Goal: Task Accomplishment & Management: Use online tool/utility

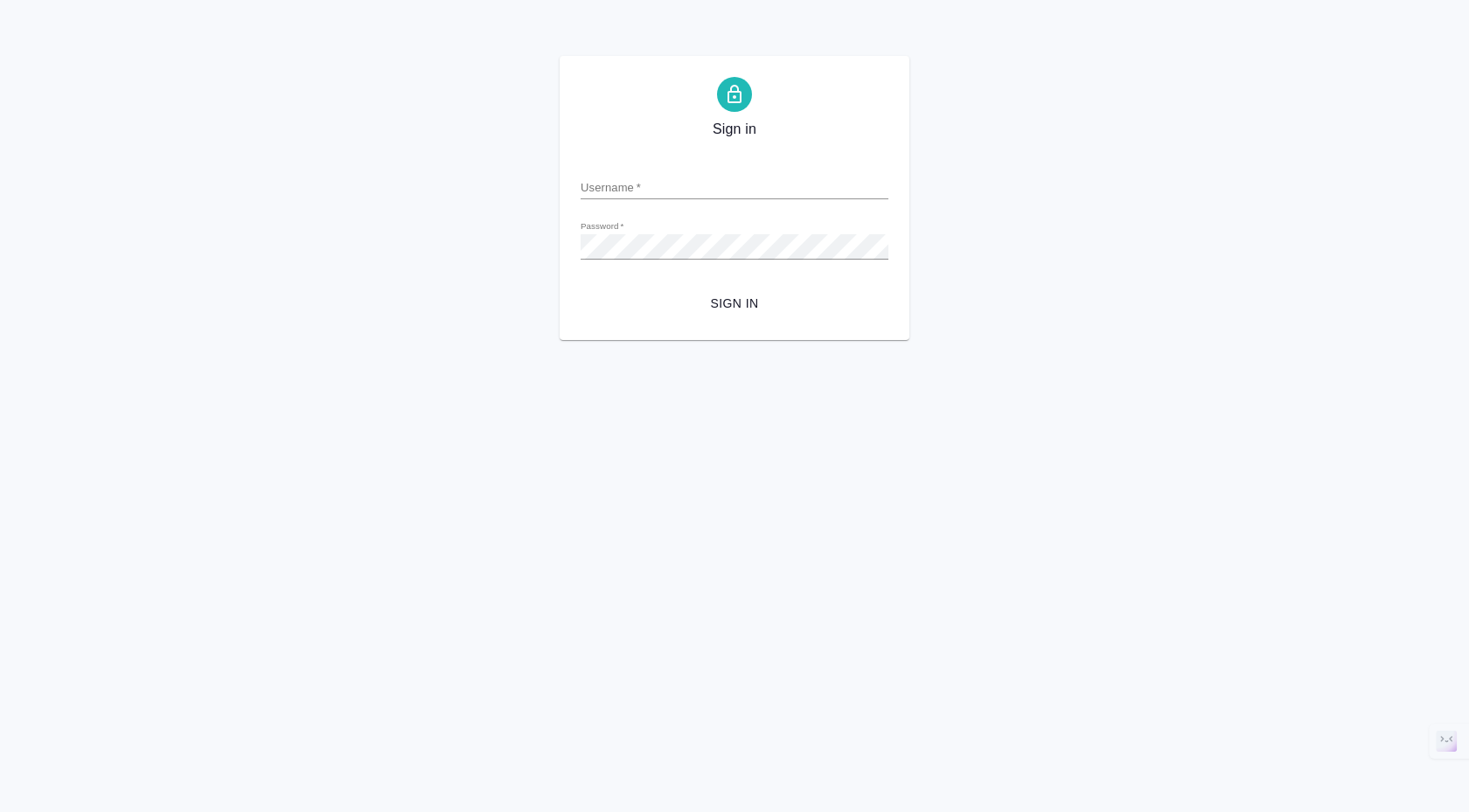
drag, startPoint x: 1063, startPoint y: 370, endPoint x: 903, endPoint y: 249, distance: 200.6
click at [1062, 340] on html "Sign in Username   * Password   * urlPath   * / Sign in" at bounding box center [734, 169] width 1469 height 340
click at [672, 192] on input "Username   *" at bounding box center [734, 187] width 308 height 25
paste input "s.klimentovskii@awatera.com"
type input "s.klimentovskii@awatera.com"
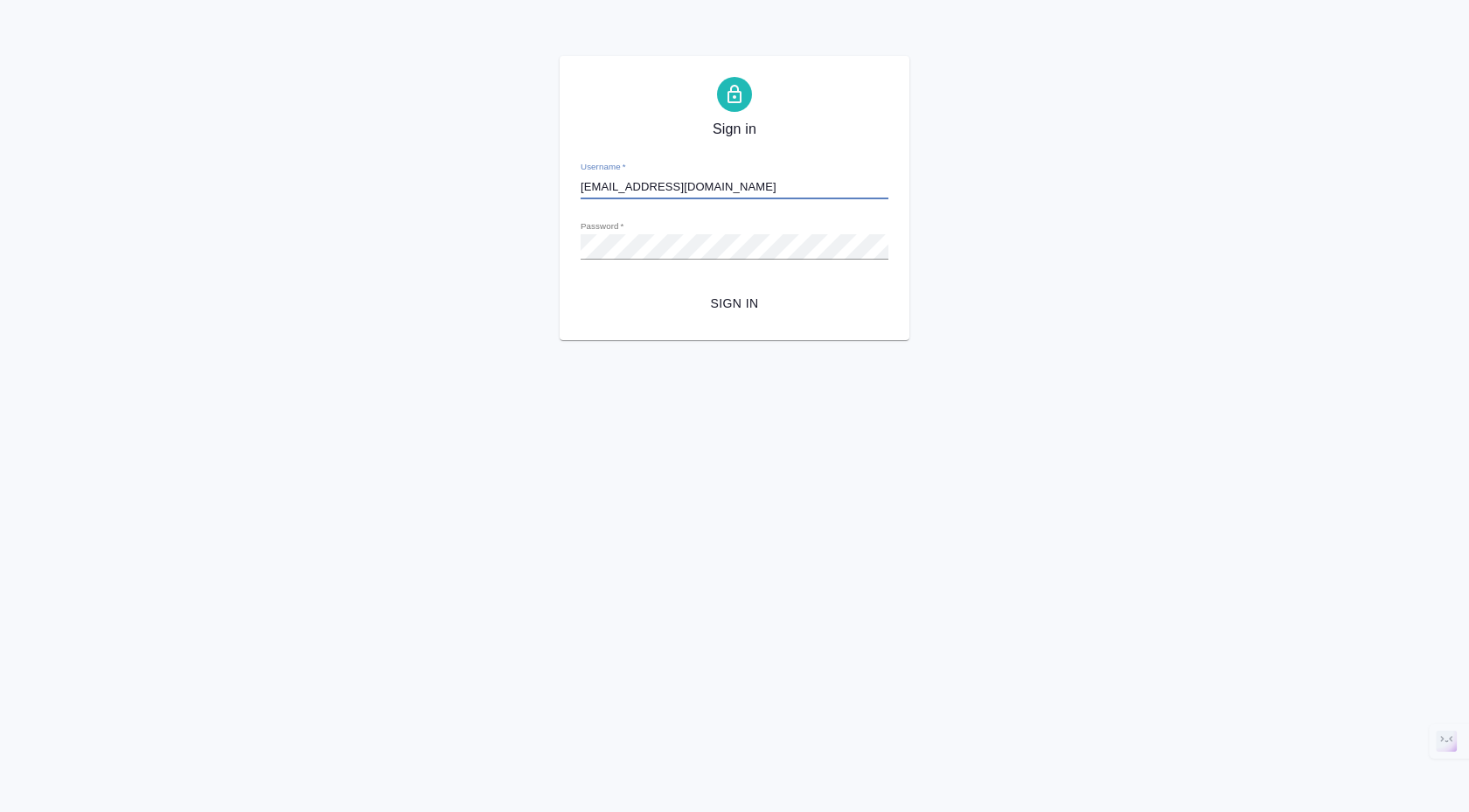
click at [744, 315] on button "Sign in" at bounding box center [734, 304] width 308 height 33
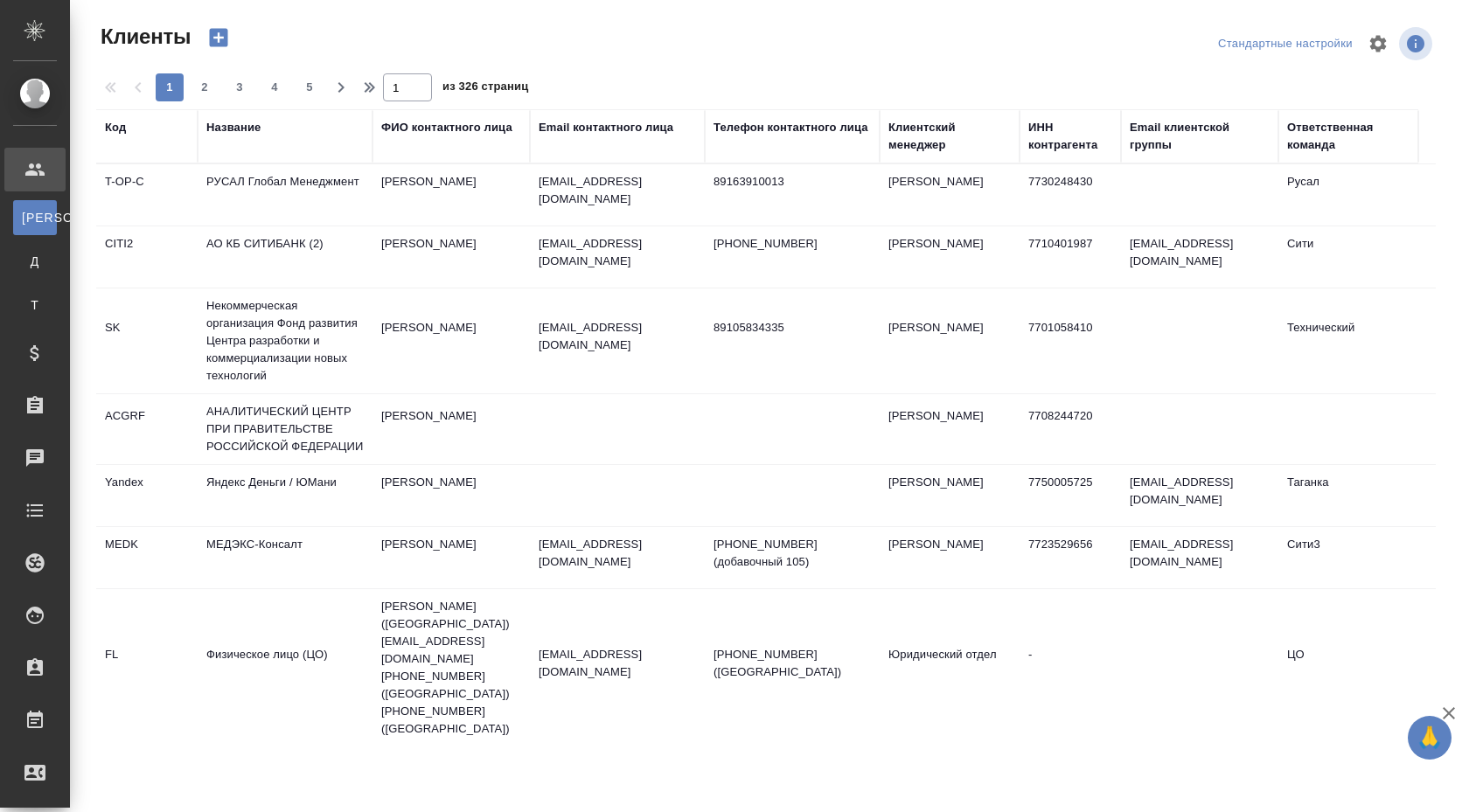
select select "RU"
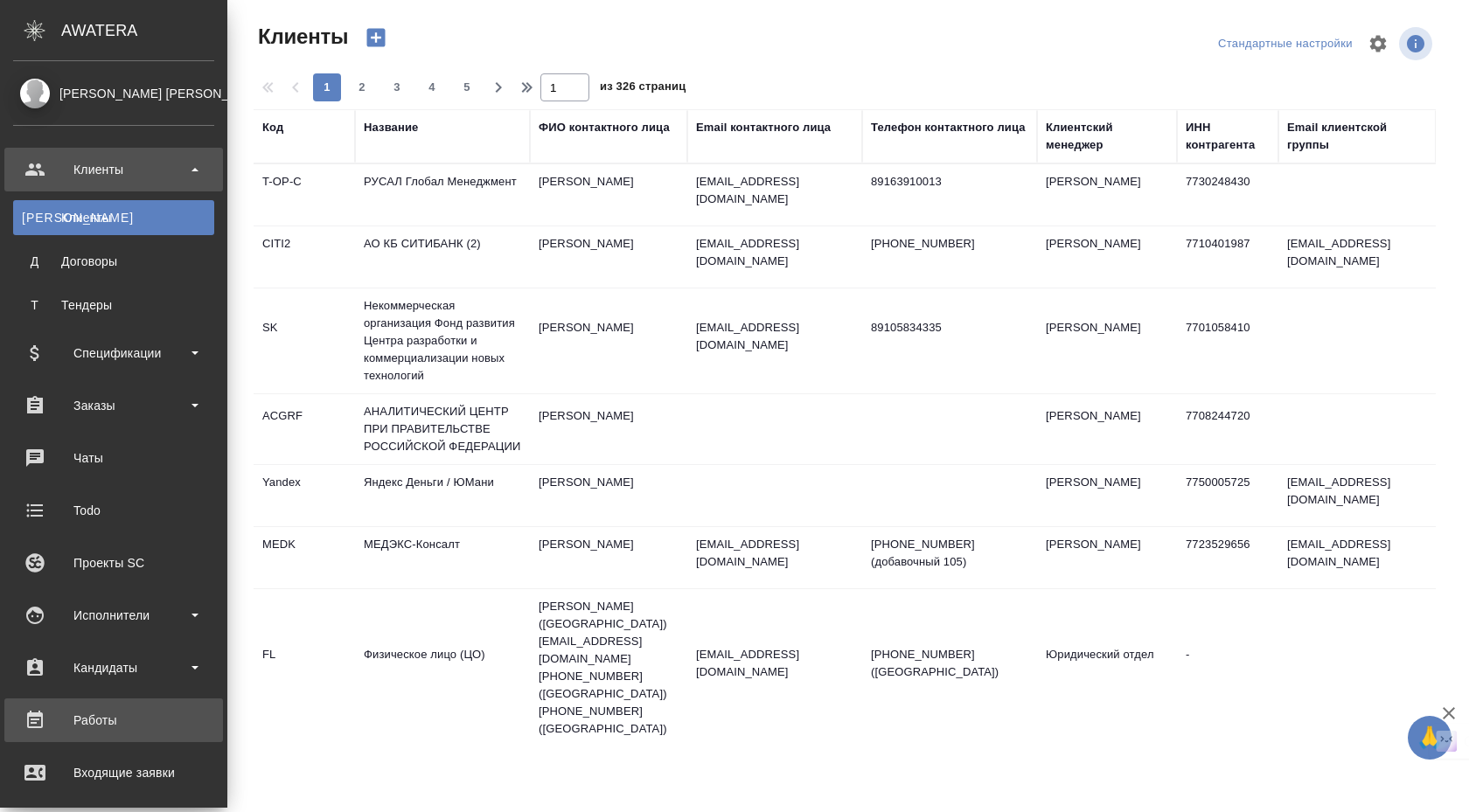
click at [95, 716] on div "Работы" at bounding box center [113, 720] width 201 height 26
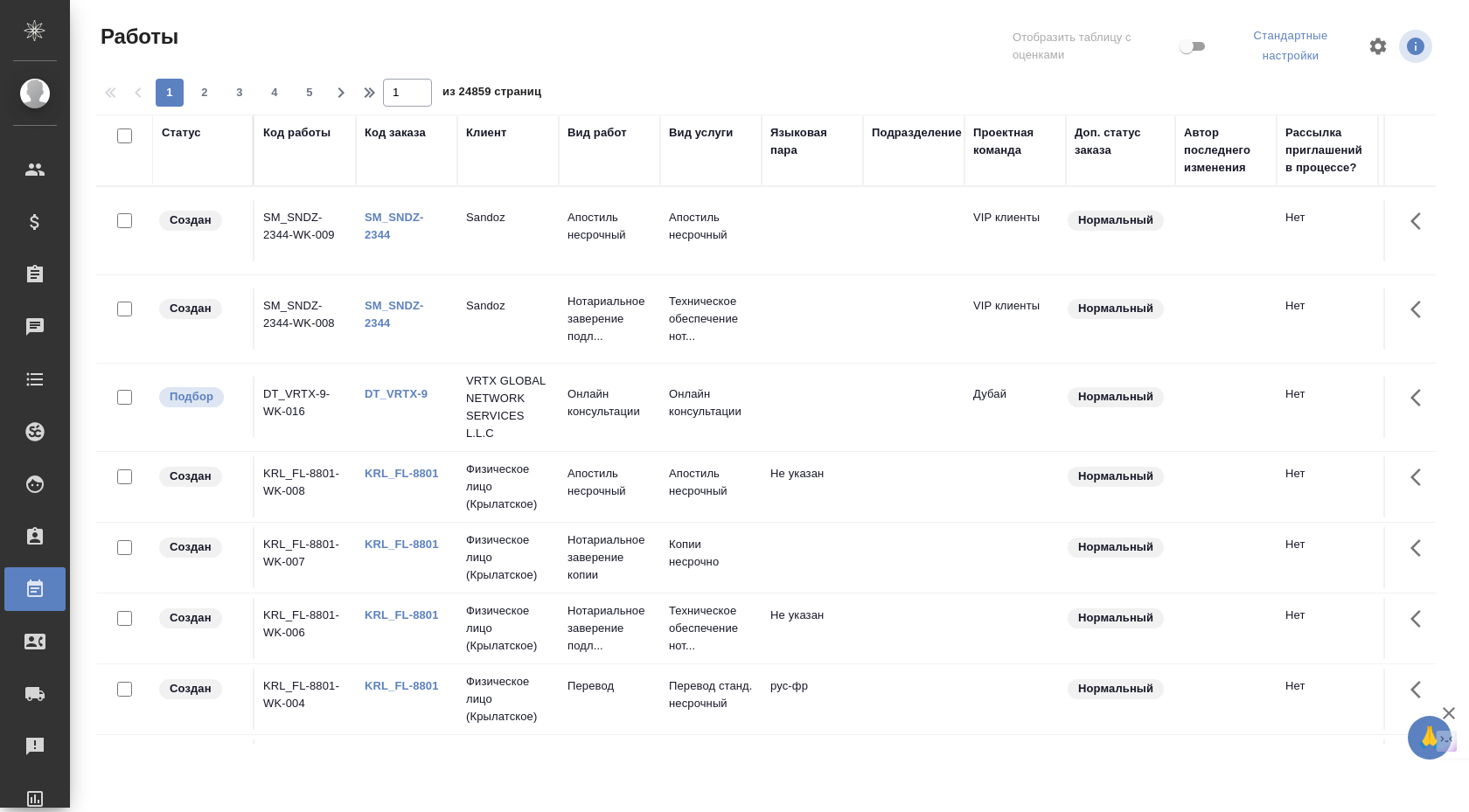
click at [195, 136] on div "Статус" at bounding box center [181, 132] width 39 height 17
click at [909, 107] on div "1 2 3 4 5 1 из 24859 страниц" at bounding box center [773, 92] width 1353 height 28
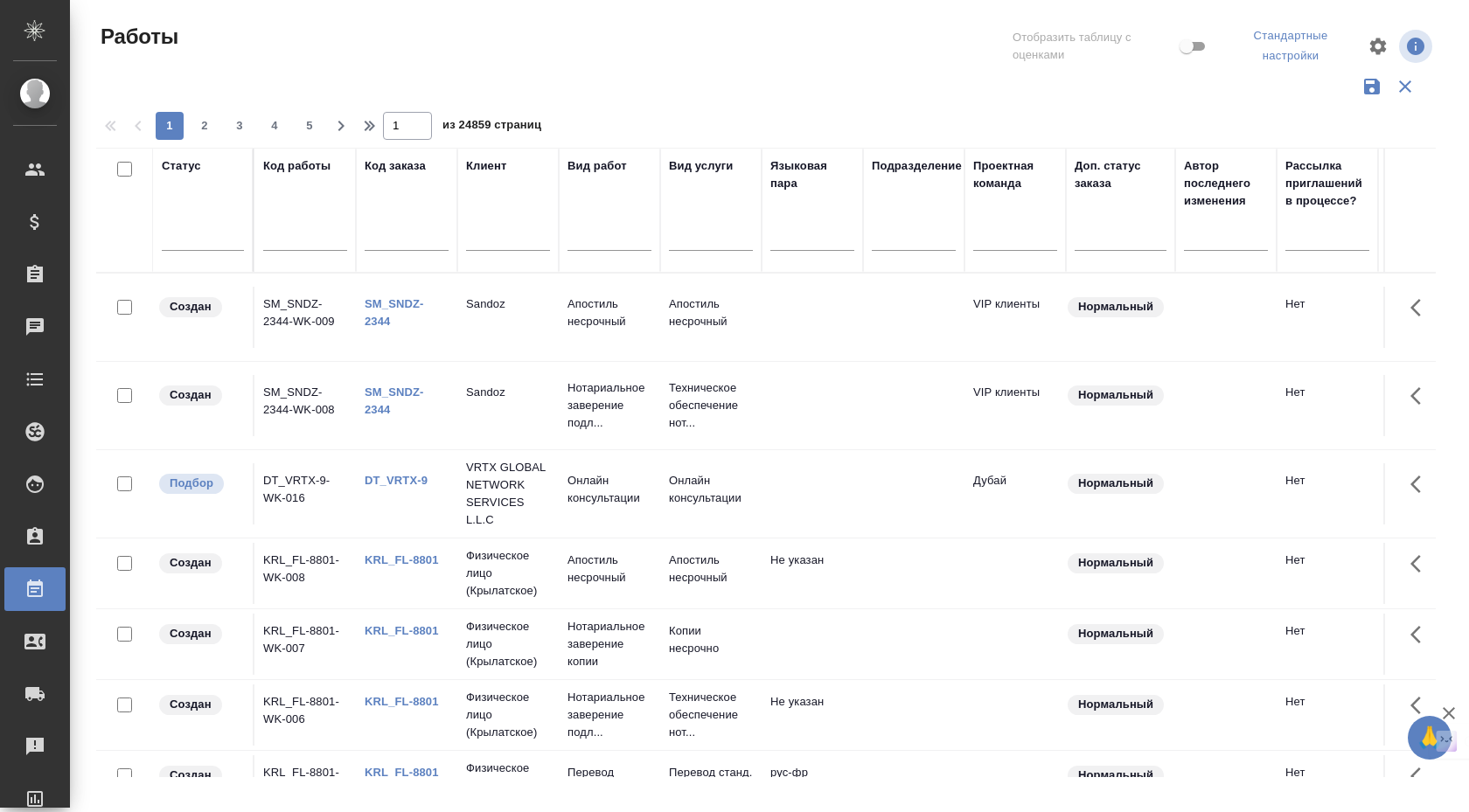
click at [918, 166] on div "Подразделение" at bounding box center [916, 166] width 90 height 17
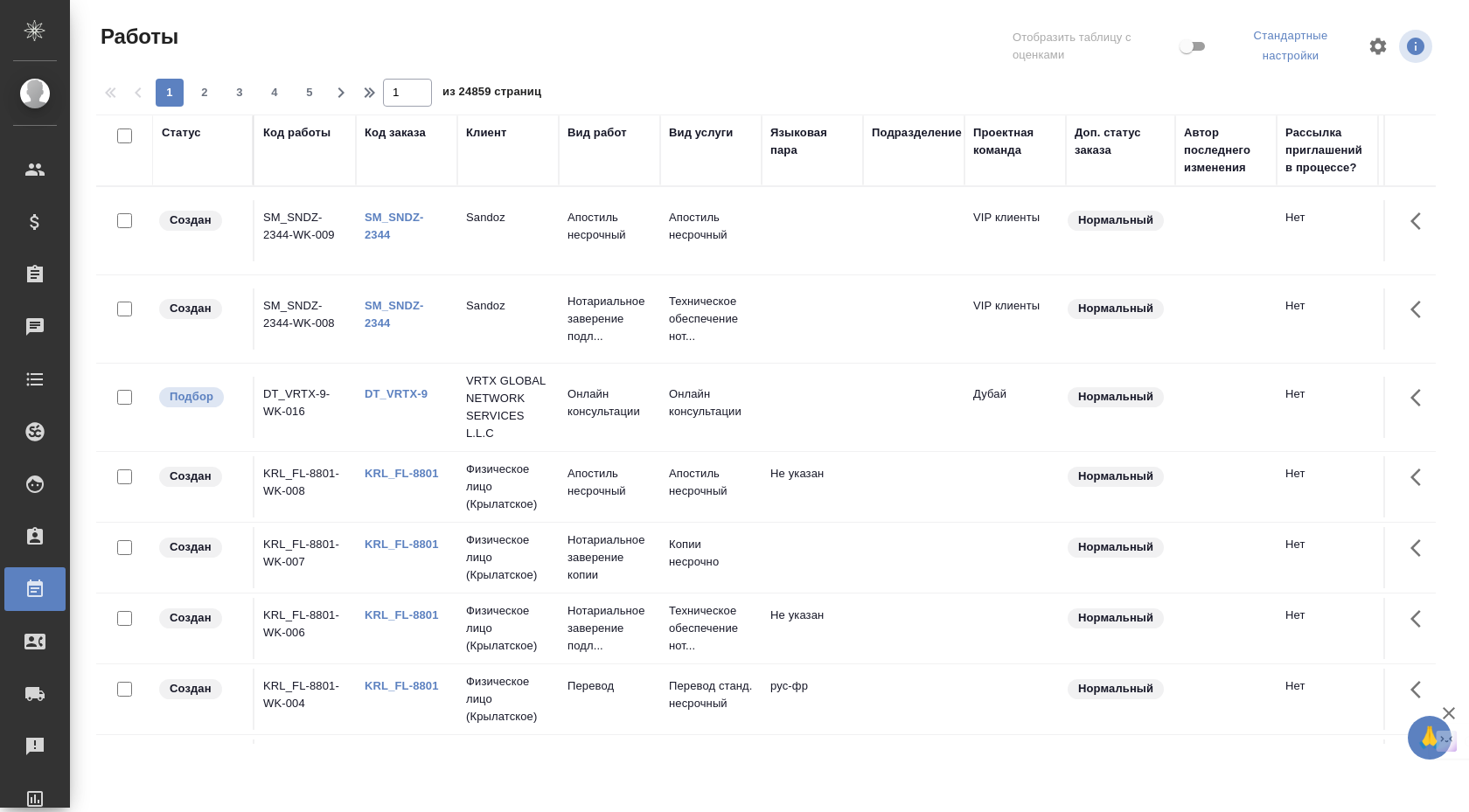
click at [919, 137] on div "Подразделение" at bounding box center [916, 132] width 90 height 17
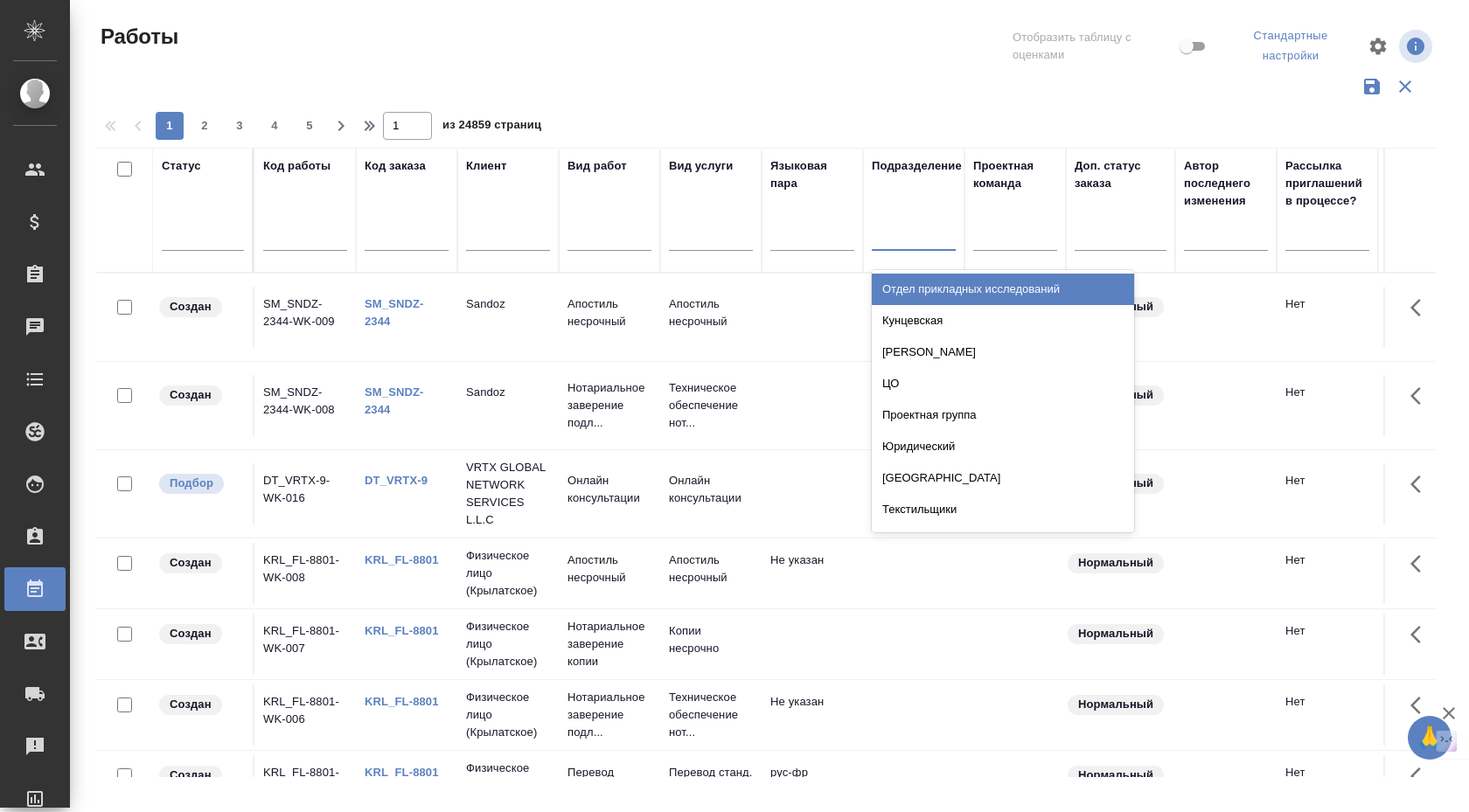
click at [910, 247] on div at bounding box center [913, 234] width 84 height 33
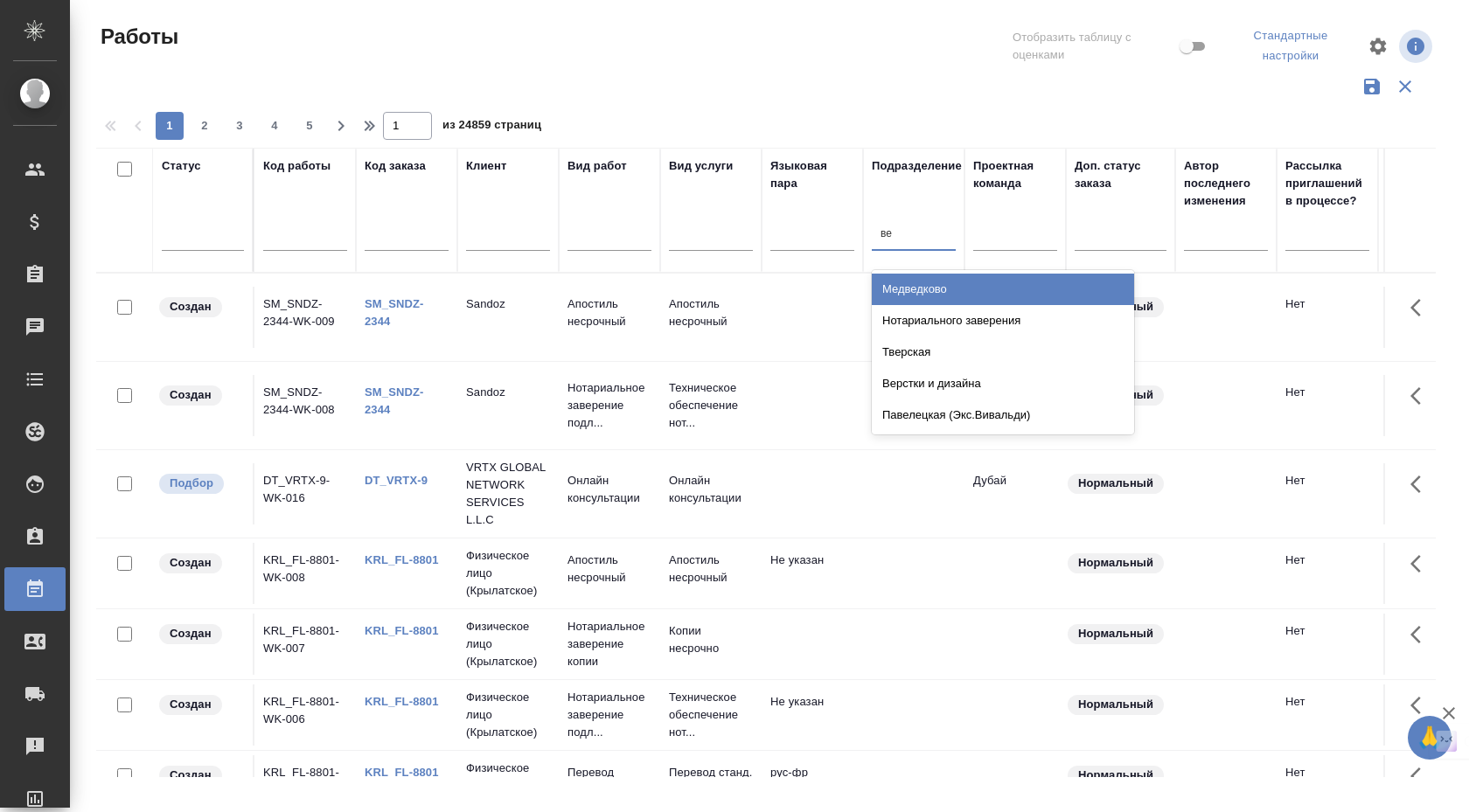
type input "в"
type input "dtp"
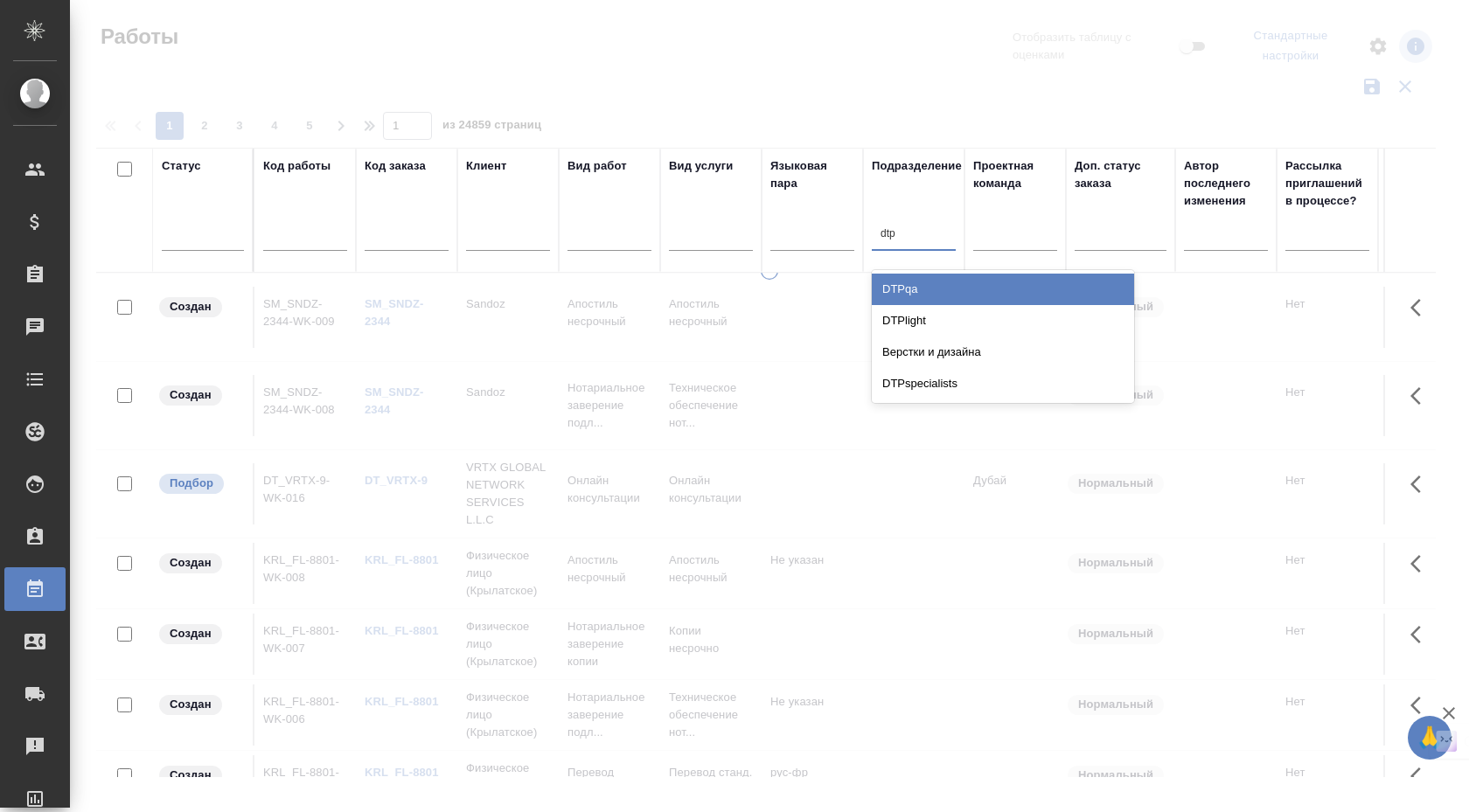
click at [937, 385] on div "DTPspecialists" at bounding box center [1003, 383] width 262 height 32
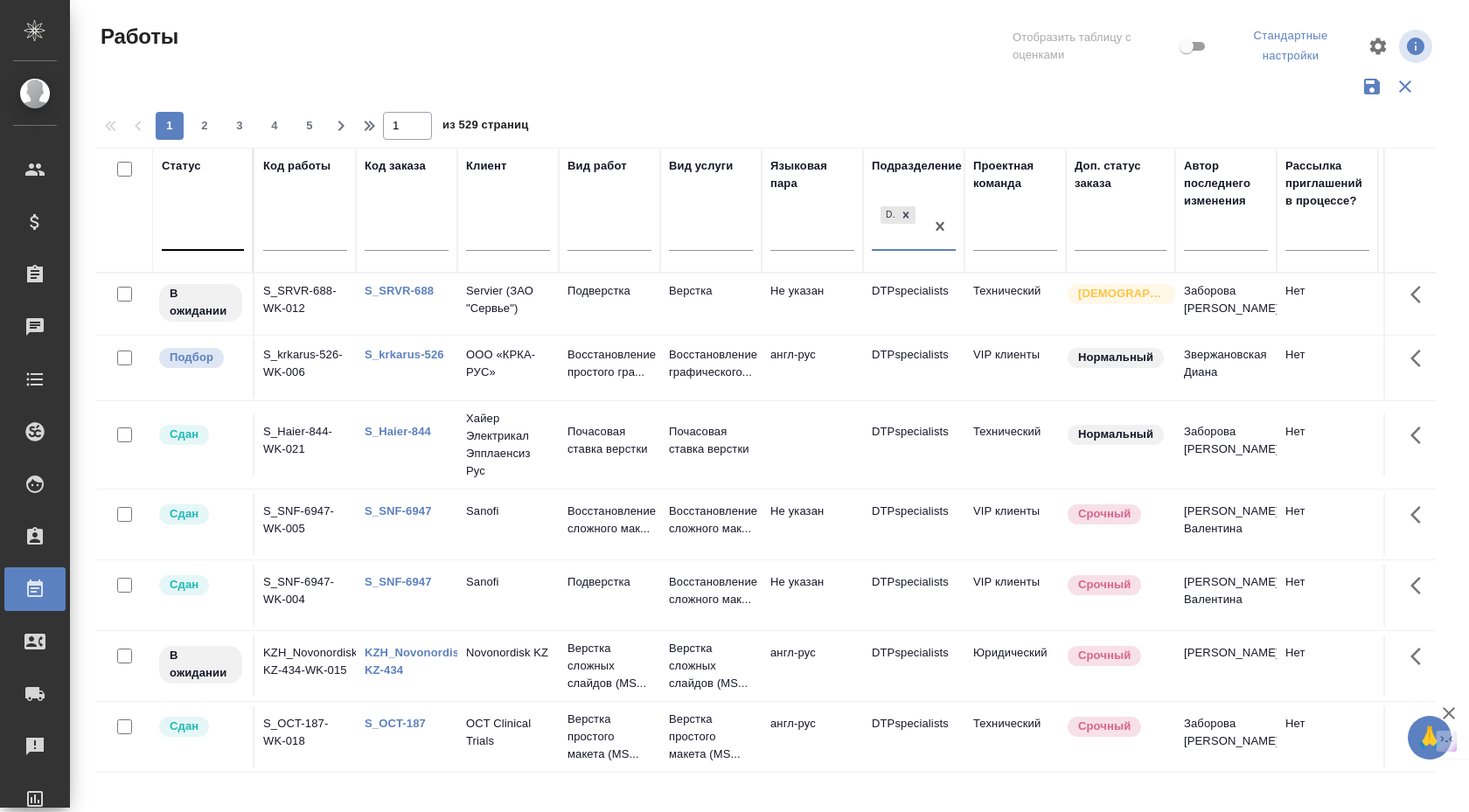
click at [199, 243] on div at bounding box center [203, 234] width 82 height 25
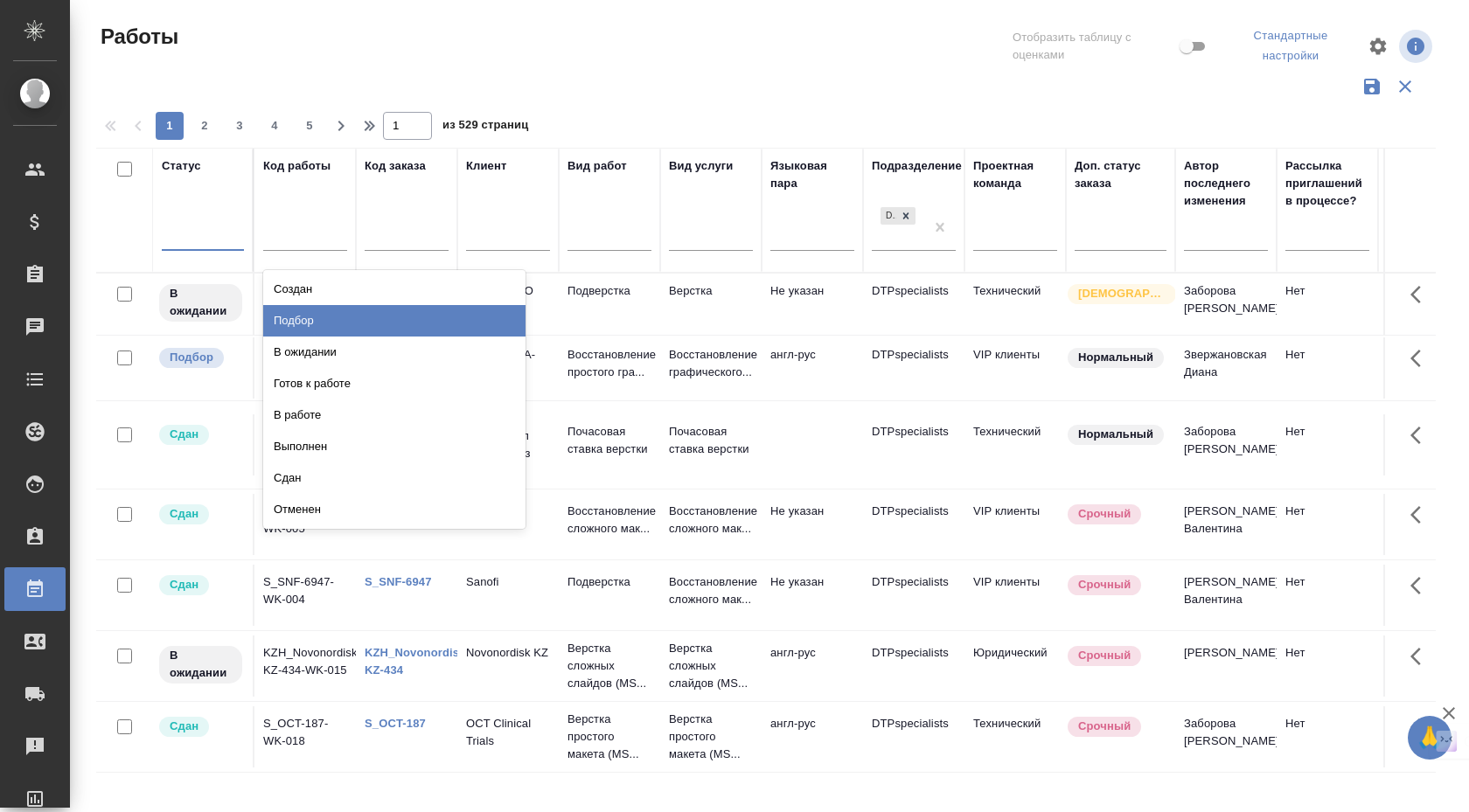
click at [345, 326] on div "Подбор" at bounding box center [394, 320] width 262 height 32
click at [197, 244] on div at bounding box center [203, 234] width 82 height 25
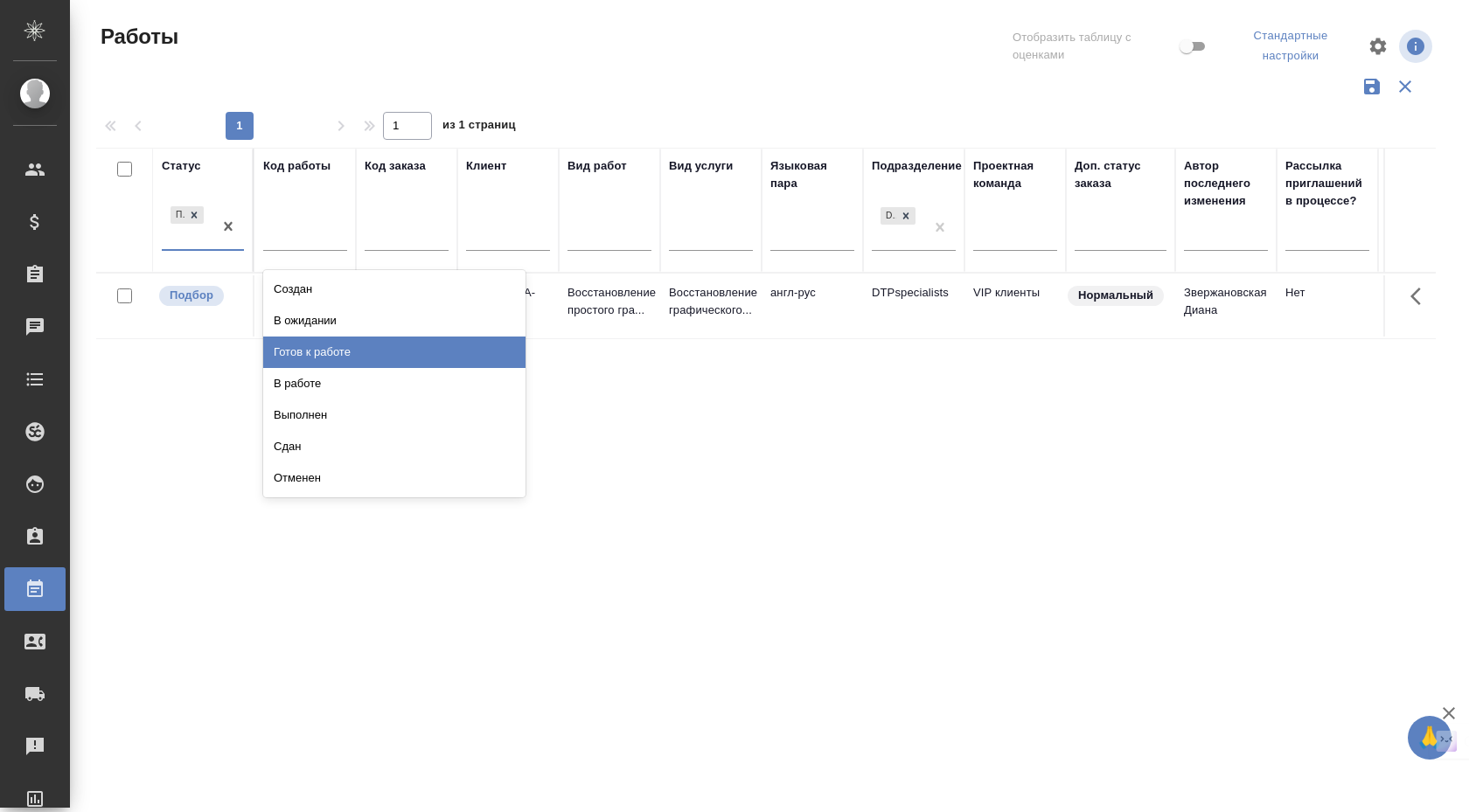
click at [339, 354] on div "Готов к работе" at bounding box center [394, 352] width 262 height 32
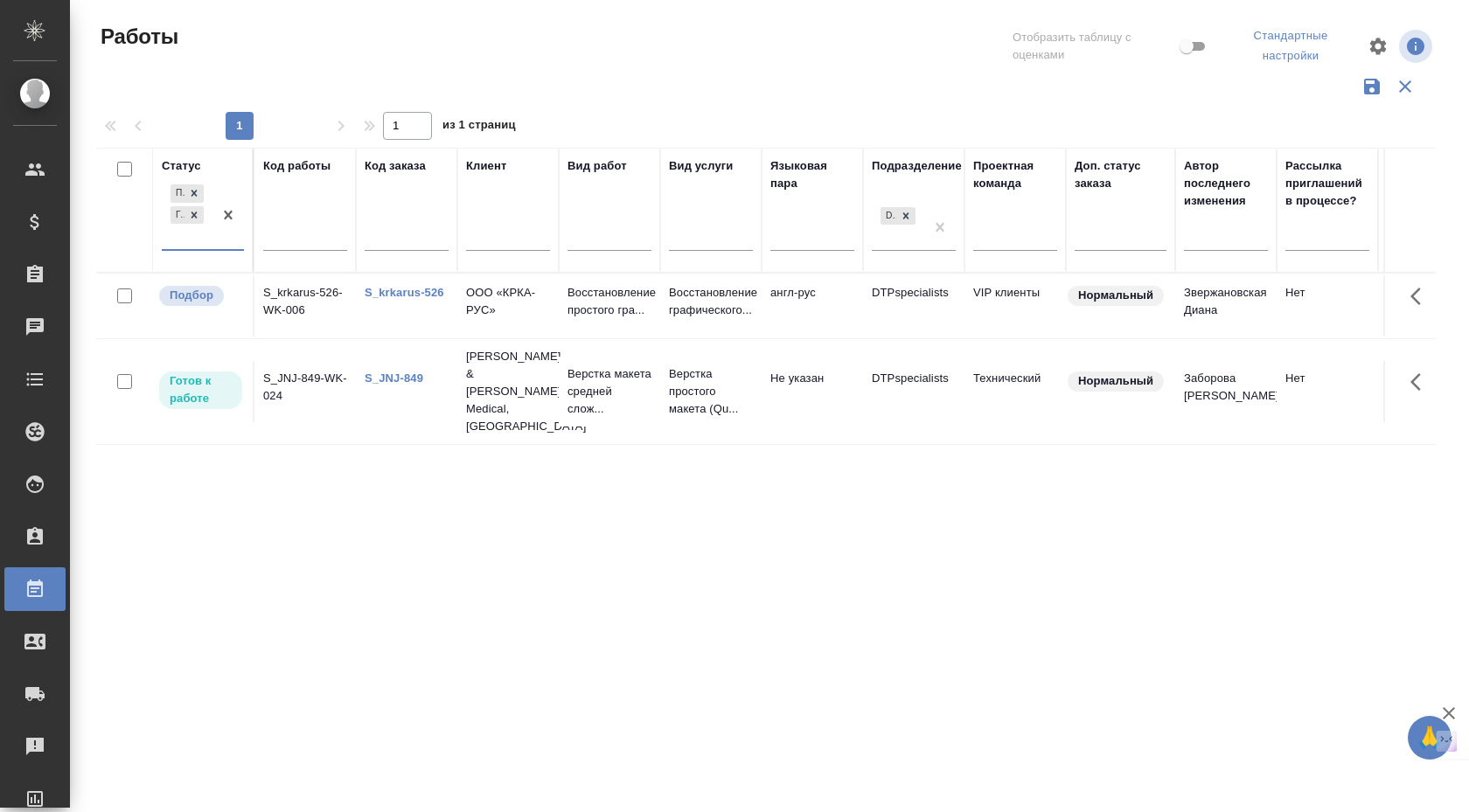
click at [228, 252] on div "option Готов к работе, selected. 0 results available. Select is focused ,type t…" at bounding box center [203, 222] width 82 height 82
click at [228, 249] on div at bounding box center [228, 215] width 32 height 68
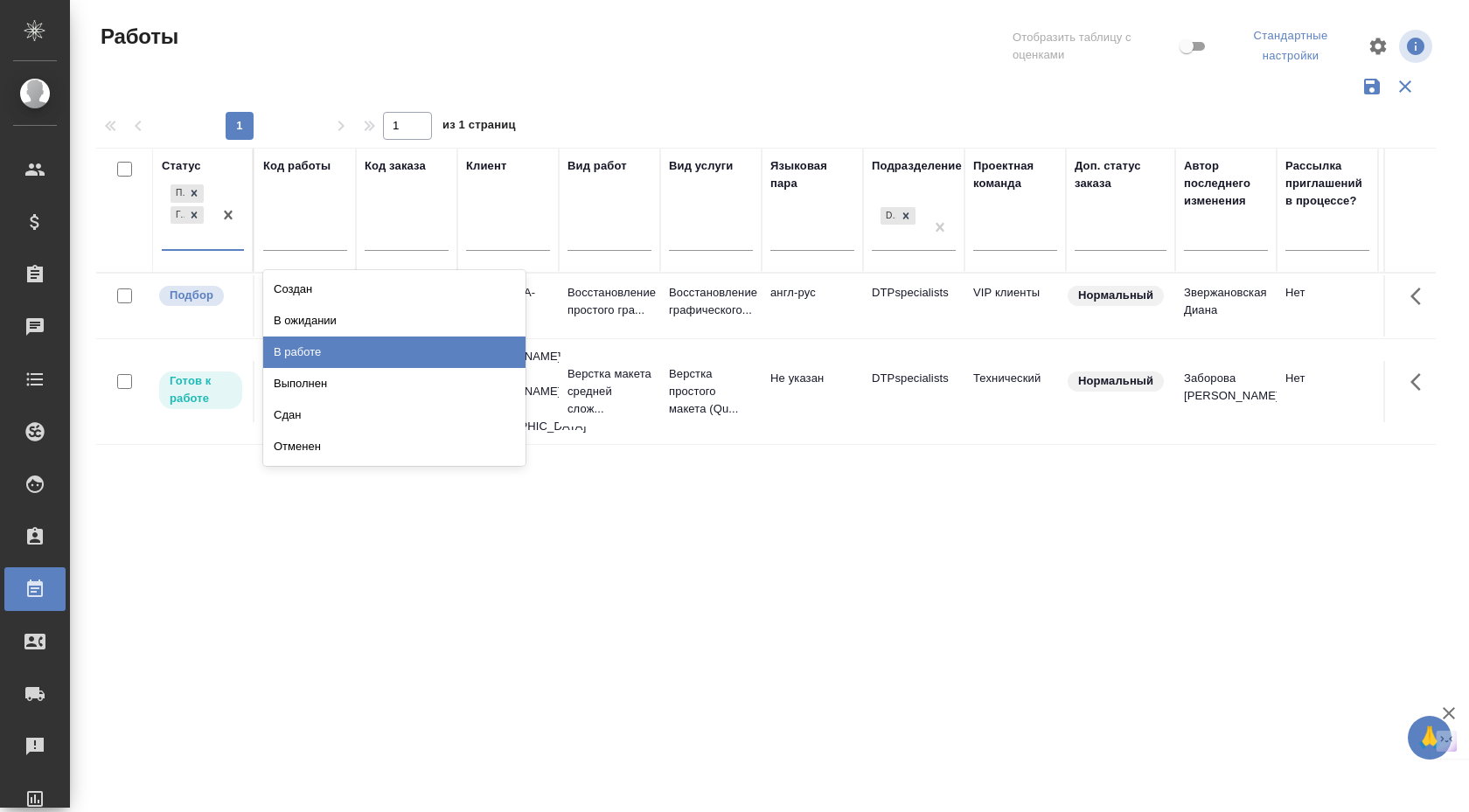
click at [336, 358] on div "В работе" at bounding box center [394, 352] width 262 height 32
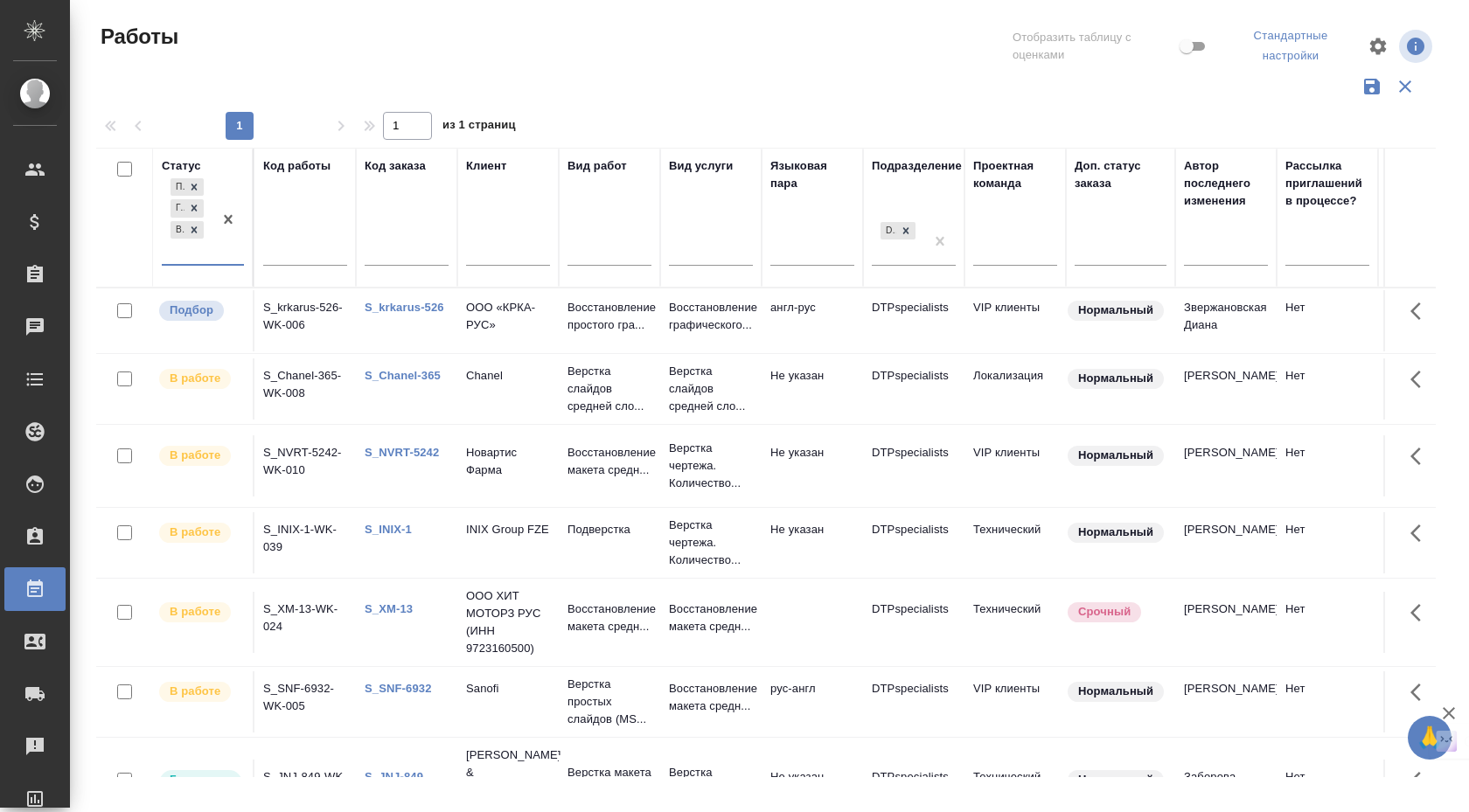
click at [219, 263] on div at bounding box center [228, 219] width 32 height 90
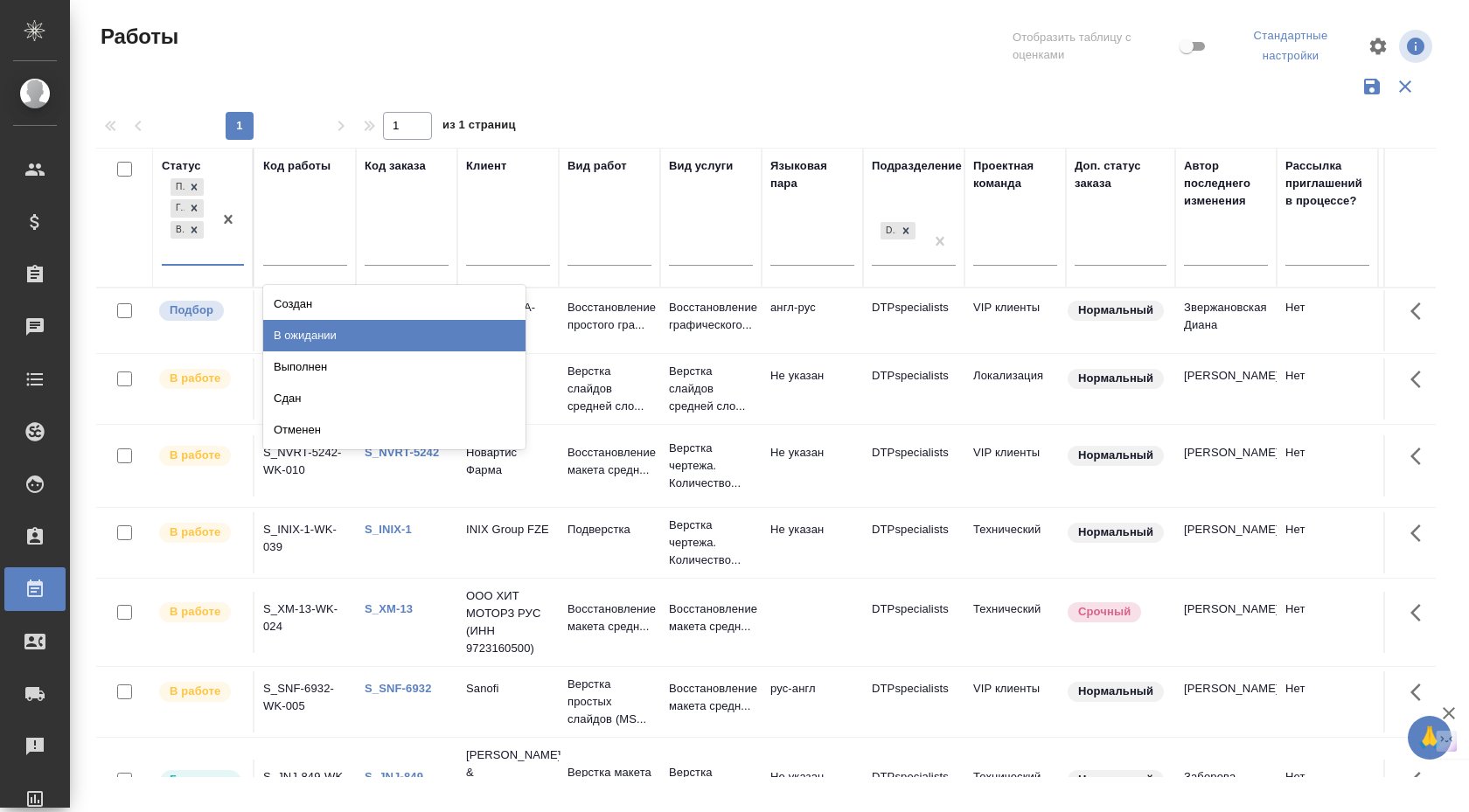
click at [347, 344] on div "В ожидании" at bounding box center [394, 335] width 262 height 32
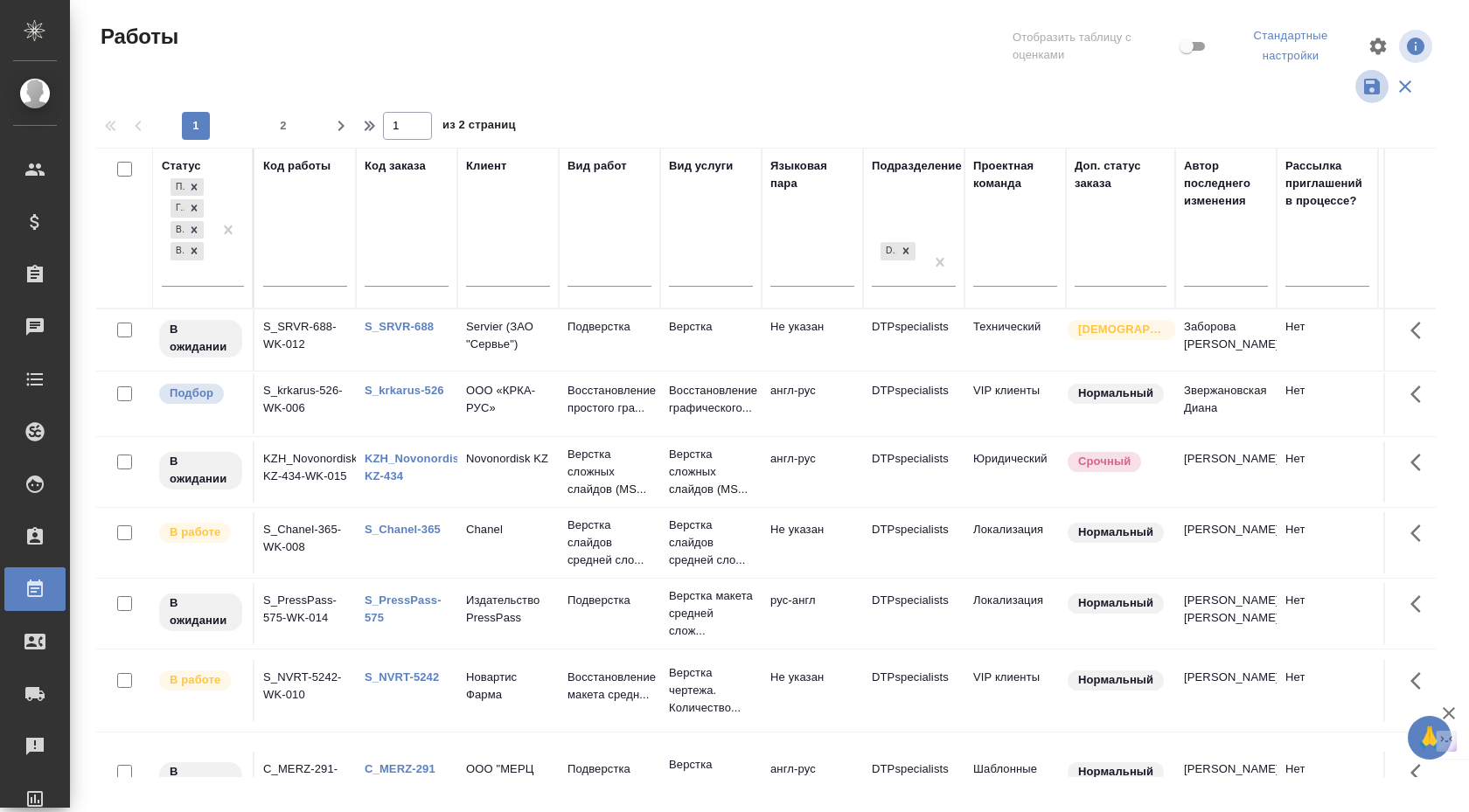
click at [1373, 84] on icon "button" at bounding box center [1372, 86] width 15 height 15
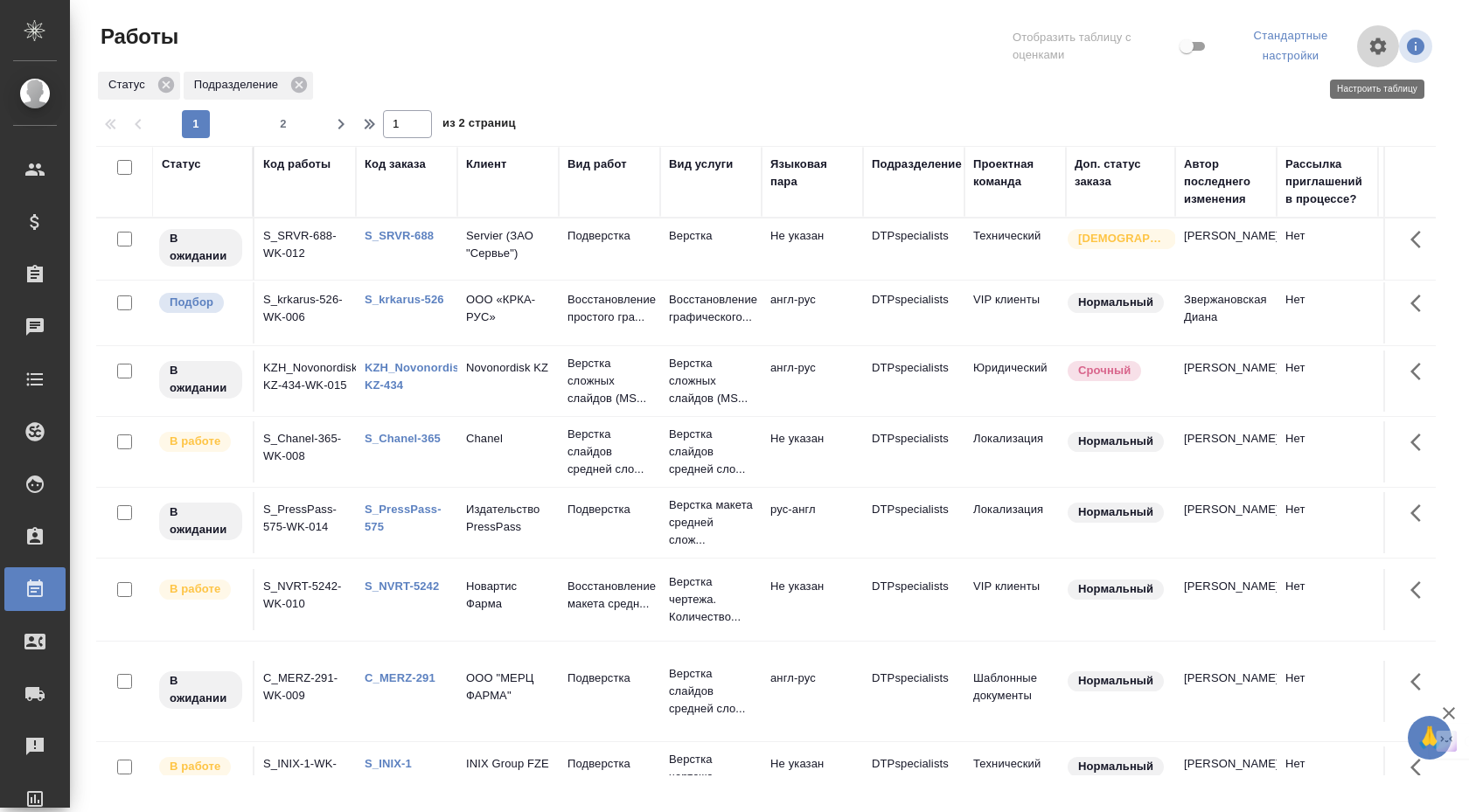
click at [1372, 42] on icon "button" at bounding box center [1378, 46] width 16 height 16
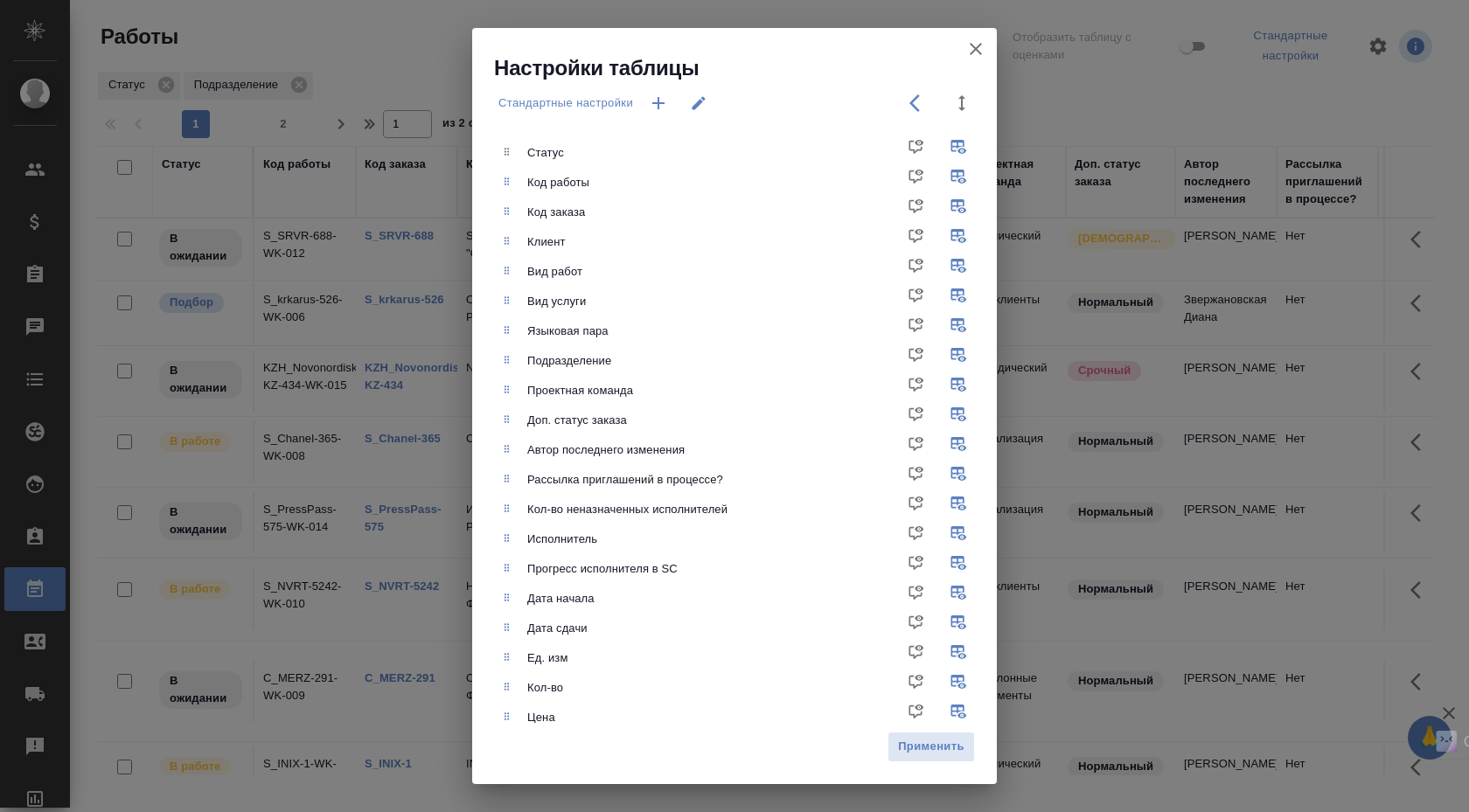
click at [668, 97] on icon "button" at bounding box center [658, 103] width 21 height 21
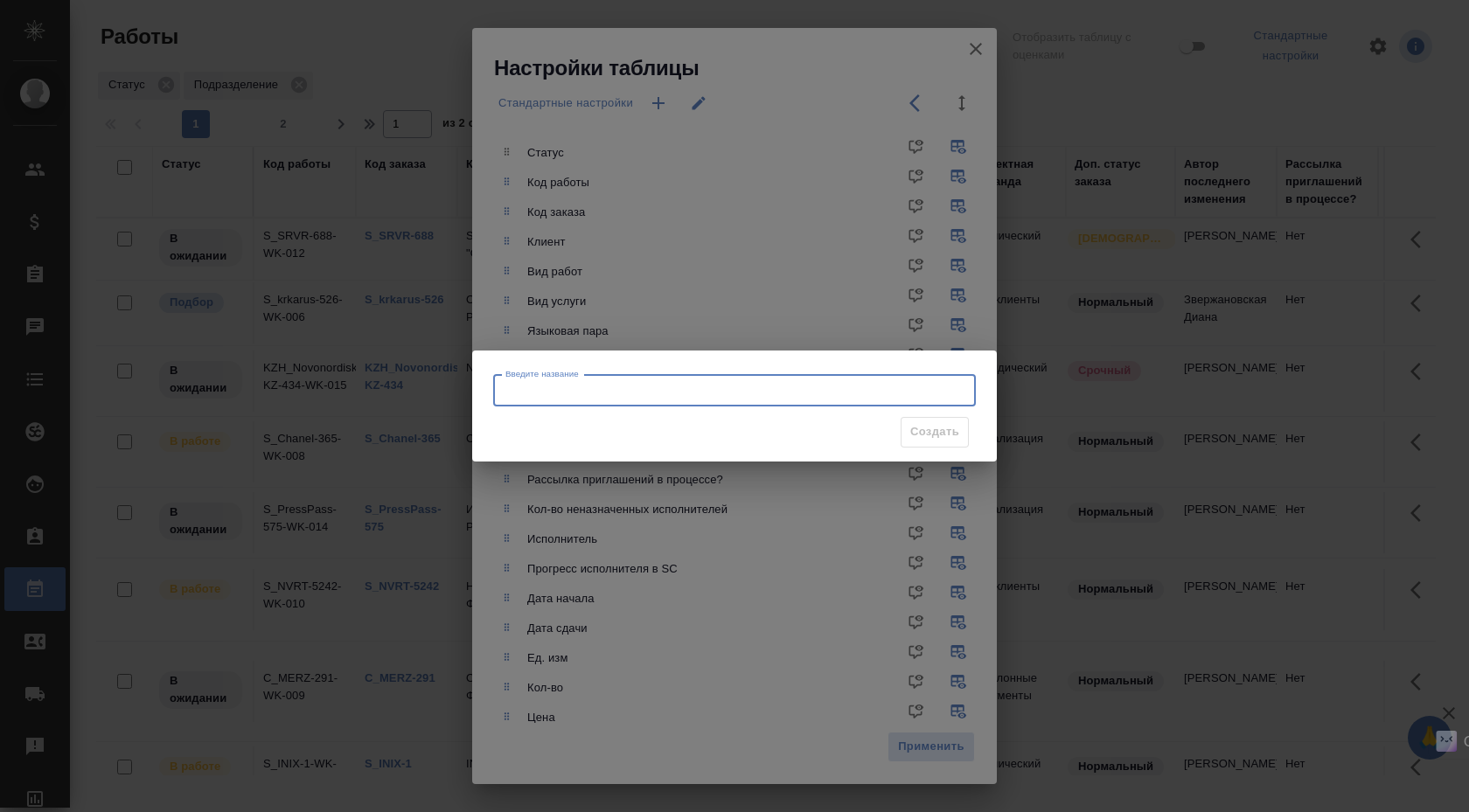
click at [571, 402] on input "Введите название" at bounding box center [734, 391] width 483 height 32
type input "DTP"
click at [933, 449] on div "Создать" at bounding box center [734, 431] width 483 height 45
click at [935, 442] on span "Создать" at bounding box center [934, 432] width 49 height 20
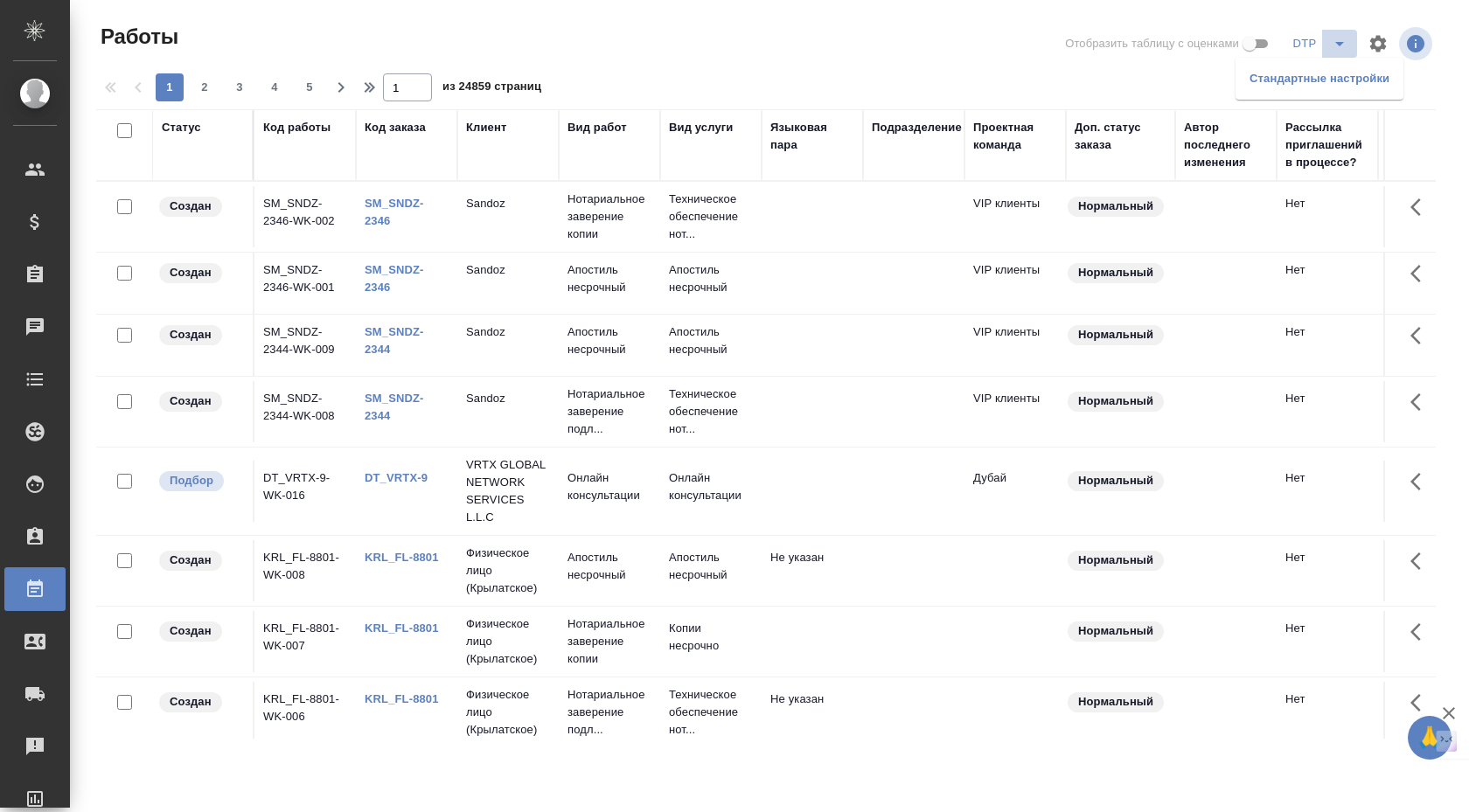
click at [1340, 42] on icon "split button" at bounding box center [1340, 44] width 9 height 5
click at [1347, 50] on icon "split button" at bounding box center [1339, 43] width 21 height 21
click at [1337, 48] on icon "split button" at bounding box center [1339, 43] width 21 height 21
click at [1340, 46] on icon "split button" at bounding box center [1340, 44] width 9 height 5
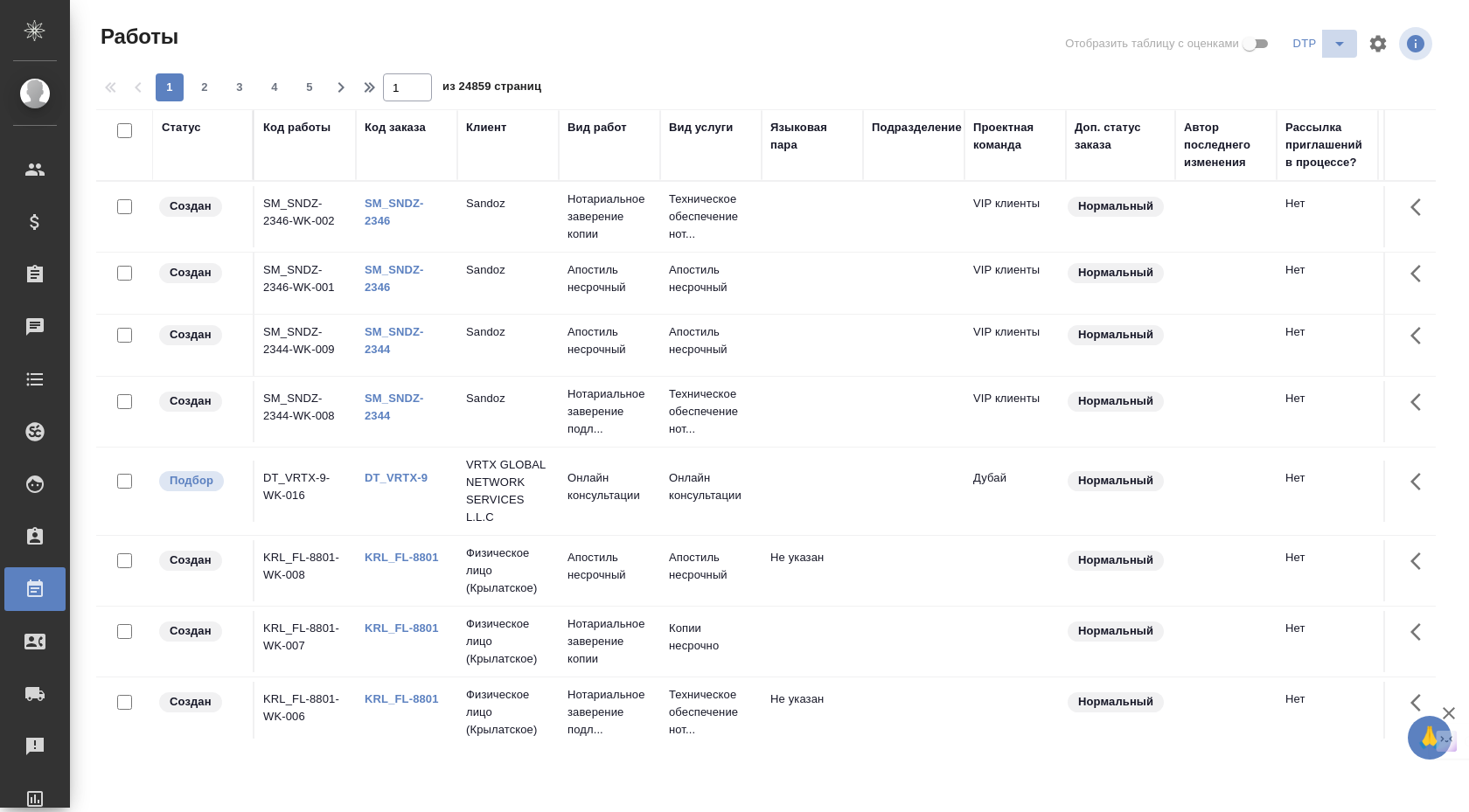
click at [1347, 50] on icon "split button" at bounding box center [1339, 43] width 21 height 21
click at [1328, 80] on li "Стандартные настройки" at bounding box center [1320, 78] width 168 height 28
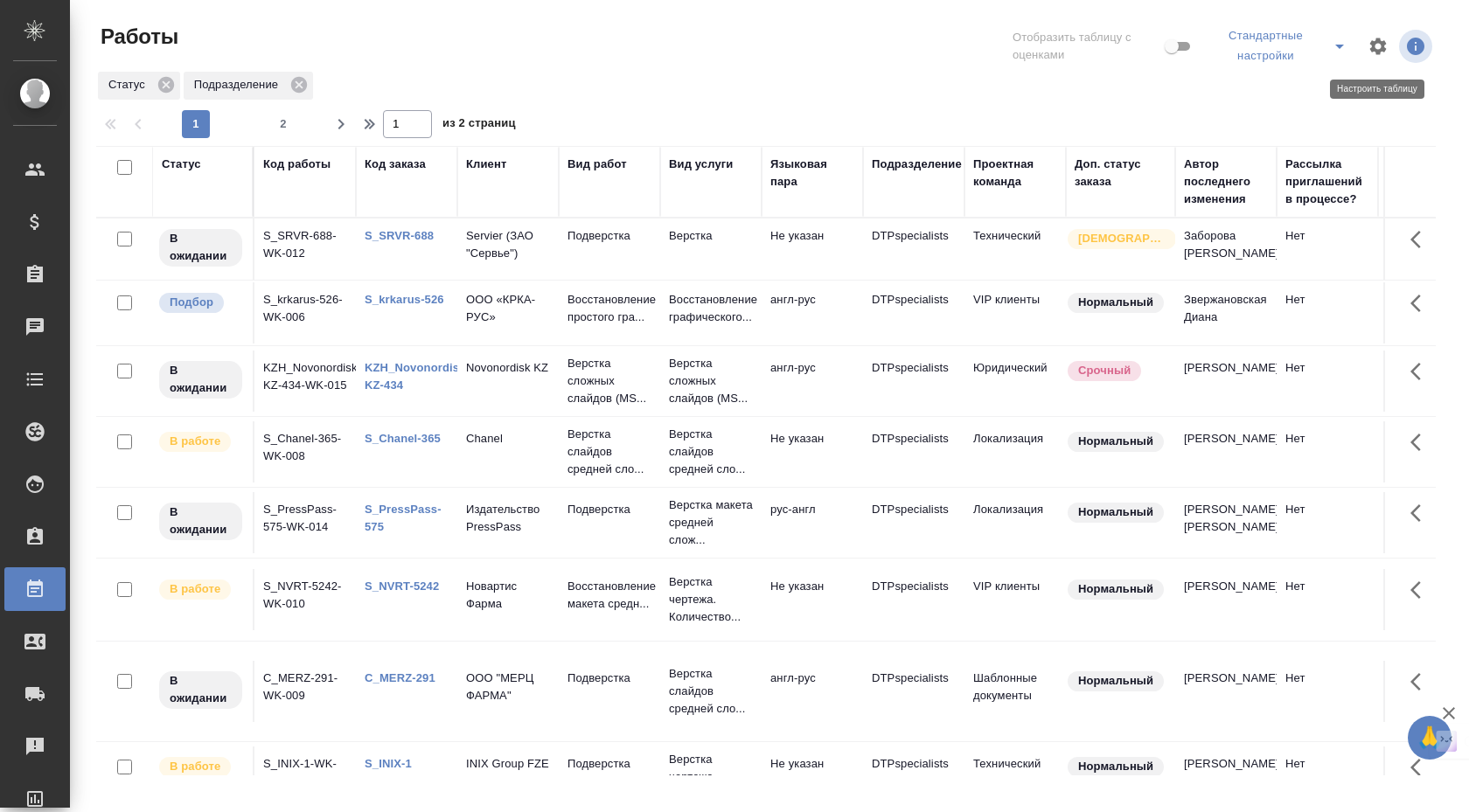
click at [1372, 29] on button "button" at bounding box center [1378, 46] width 42 height 42
click at [1382, 88] on div "Настройки таблицы Стандартные настройки Статус Код работы Код заказа Клиент Вид…" at bounding box center [734, 406] width 1469 height 812
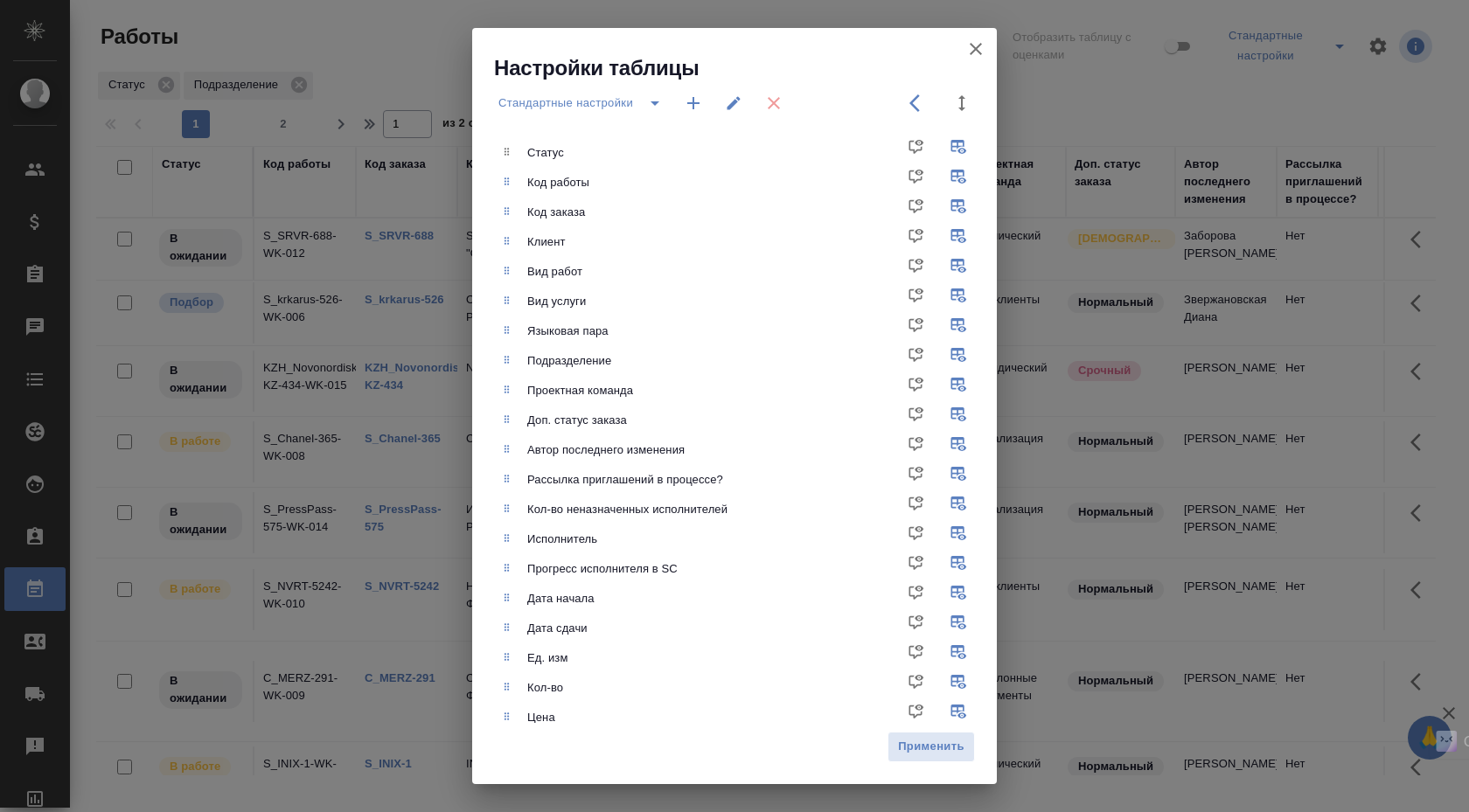
click at [984, 52] on icon "button" at bounding box center [975, 48] width 21 height 21
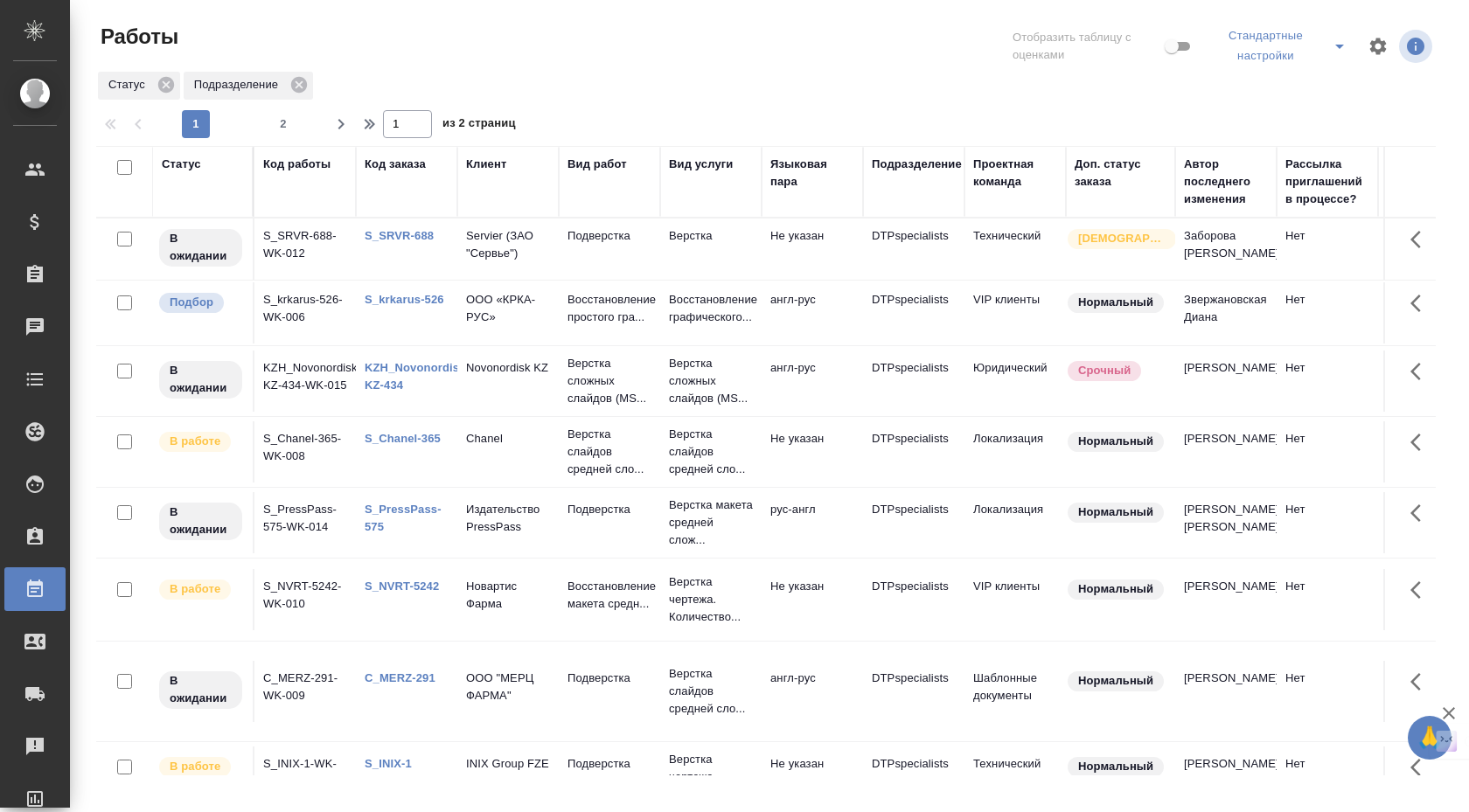
click at [419, 160] on div "Код заказа" at bounding box center [394, 164] width 61 height 17
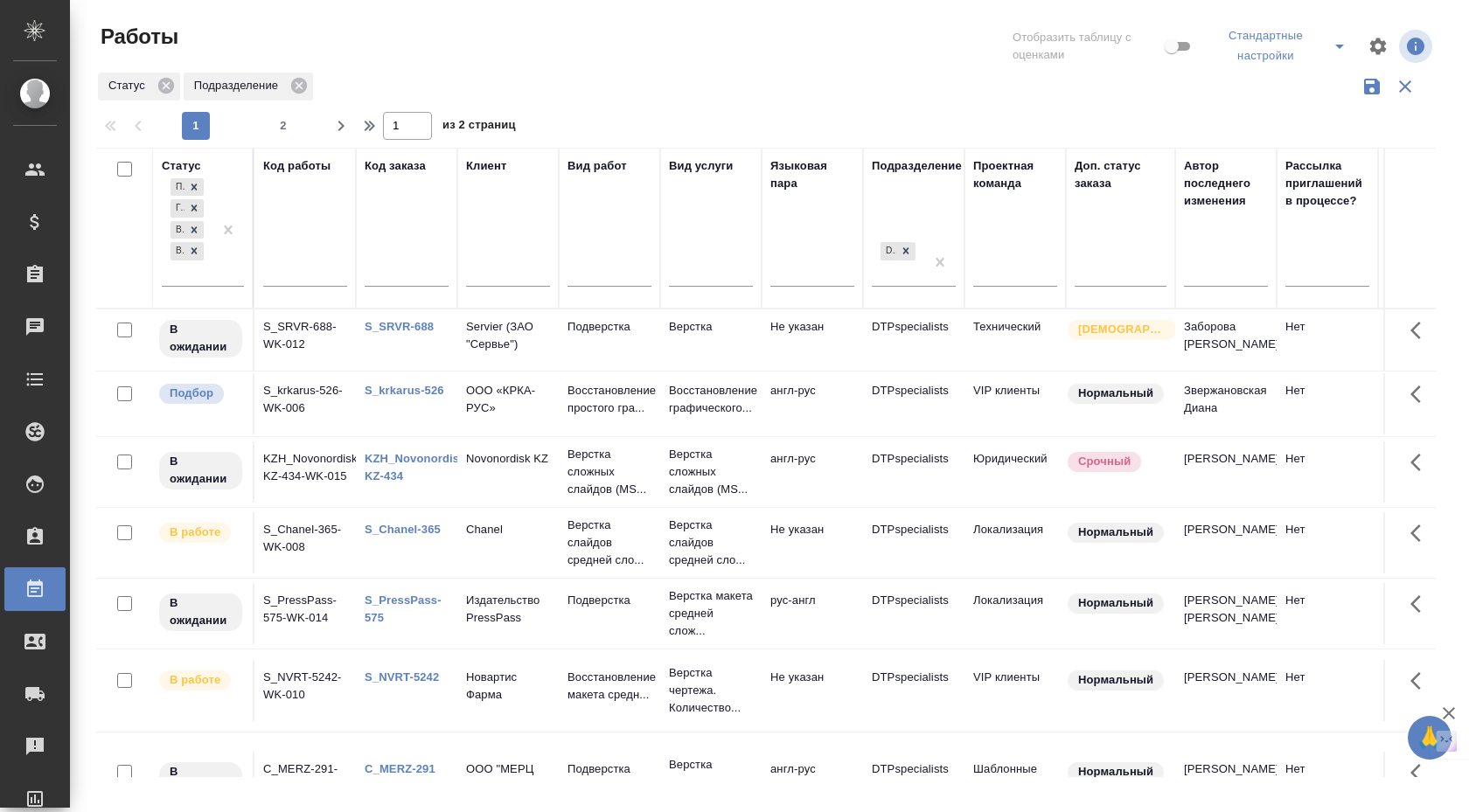
click at [414, 331] on link "S_SRVR-688" at bounding box center [399, 326] width 69 height 13
click at [1390, 40] on button "button" at bounding box center [1378, 46] width 42 height 42
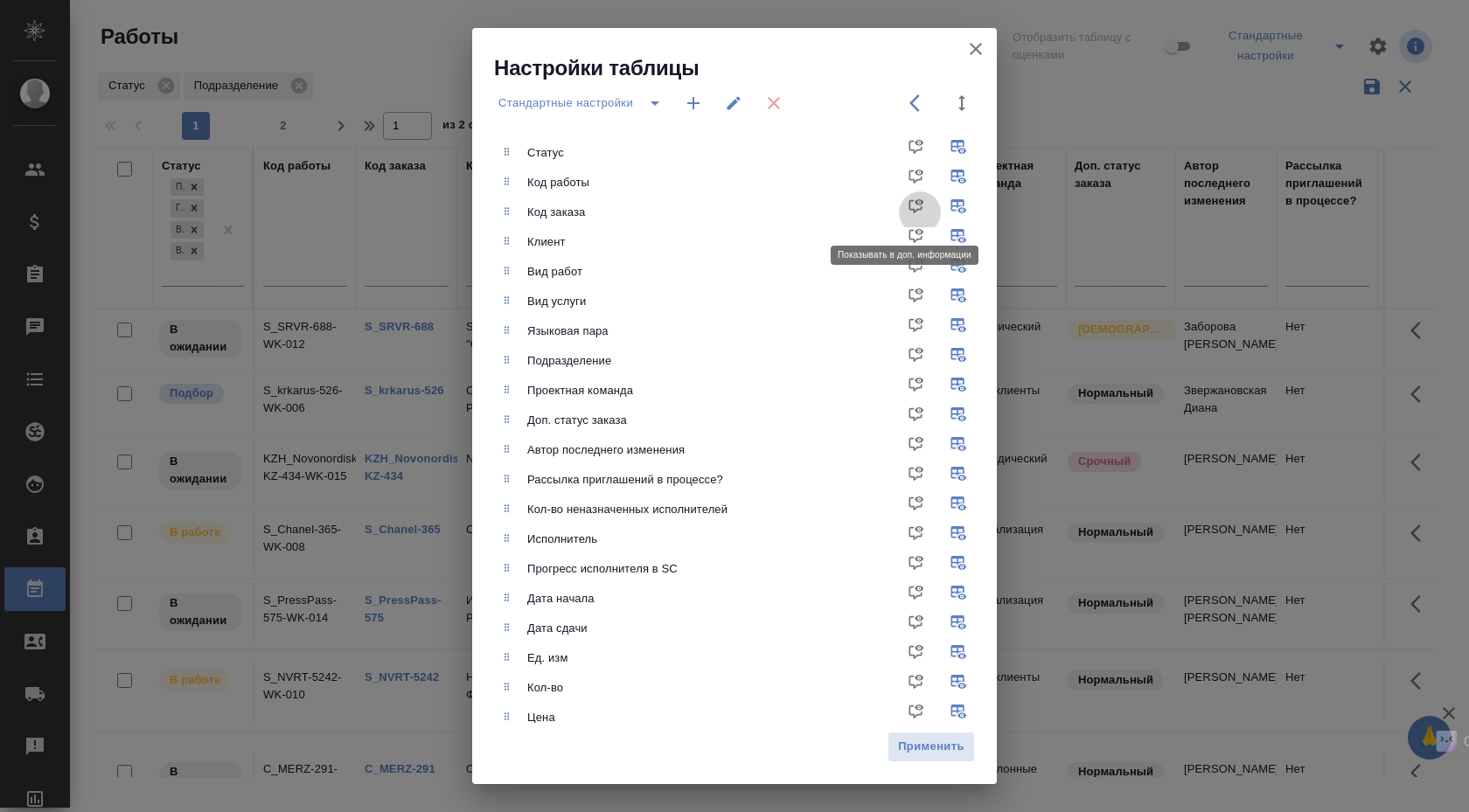
click at [903, 211] on input "checkbox" at bounding box center [920, 212] width 42 height 42
click at [904, 200] on input "checkbox" at bounding box center [920, 212] width 42 height 42
checkbox input "false"
click at [945, 208] on input "checkbox" at bounding box center [962, 212] width 42 height 42
checkbox input "false"
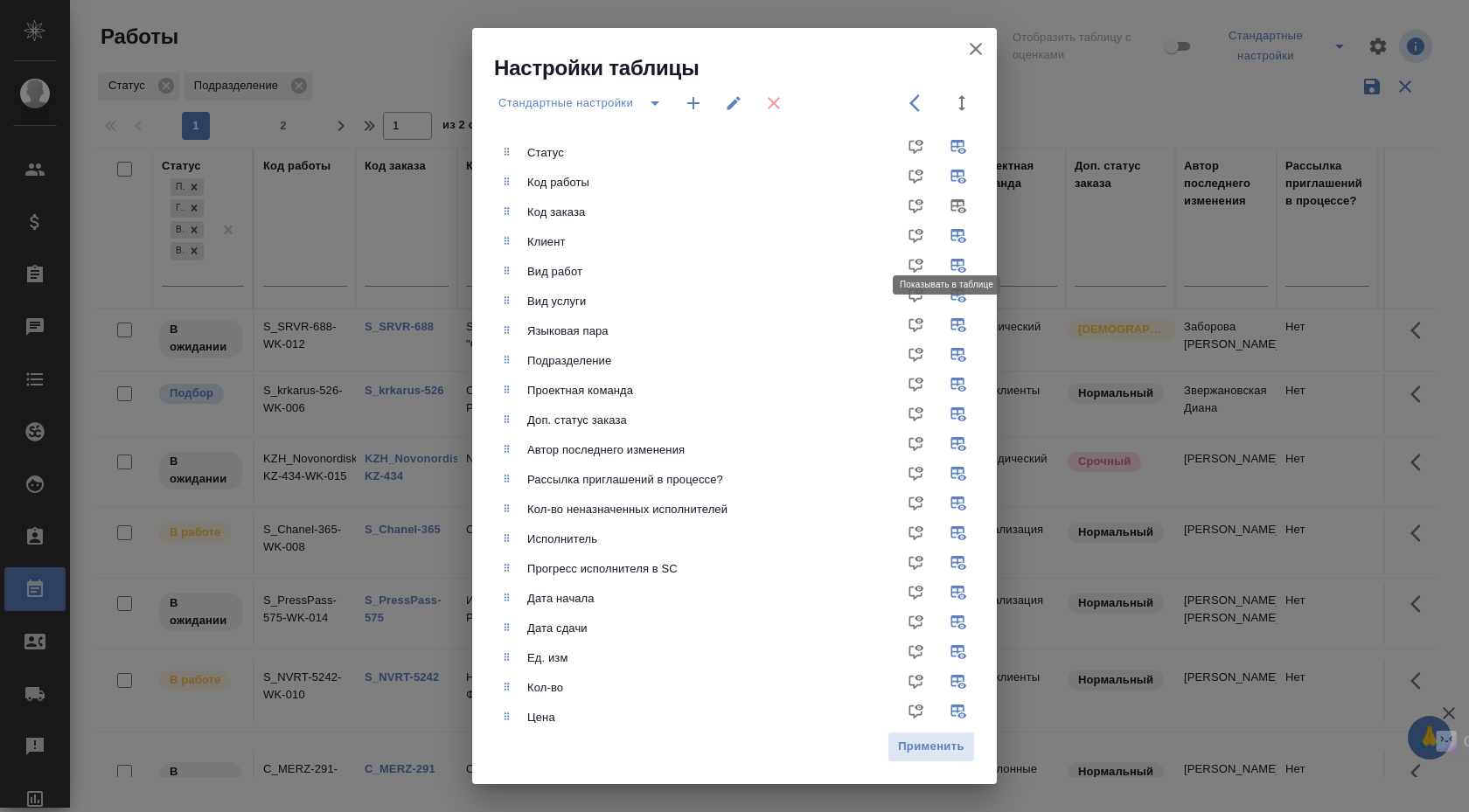
click at [942, 234] on input "checkbox" at bounding box center [962, 242] width 42 height 42
checkbox input "false"
click at [945, 269] on input "checkbox" at bounding box center [962, 272] width 42 height 42
checkbox input "false"
click at [951, 299] on input "checkbox" at bounding box center [962, 301] width 42 height 42
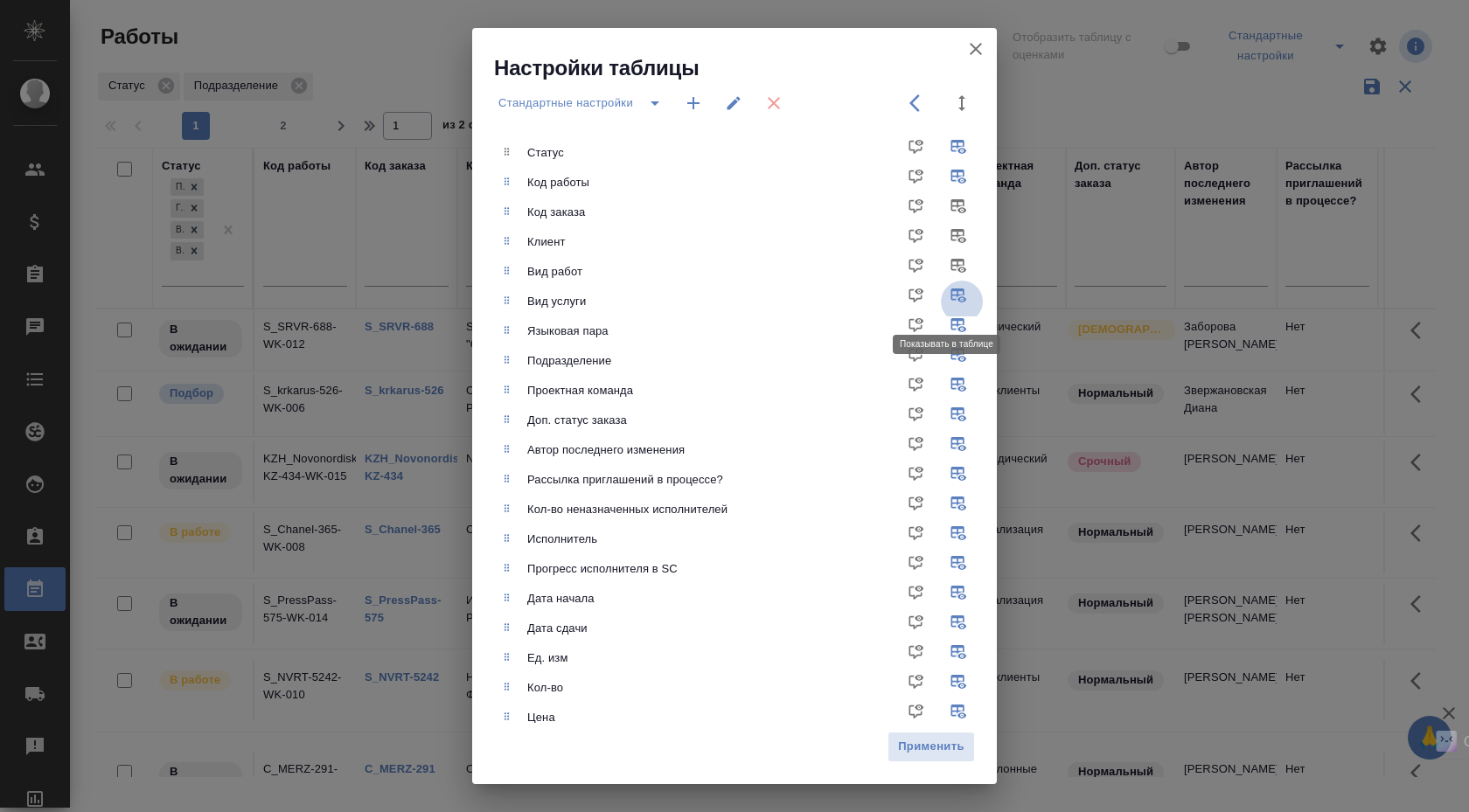
checkbox input "false"
click at [953, 261] on input "checkbox" at bounding box center [962, 272] width 42 height 42
checkbox input "true"
click at [945, 328] on input "checkbox" at bounding box center [962, 331] width 42 height 42
checkbox input "false"
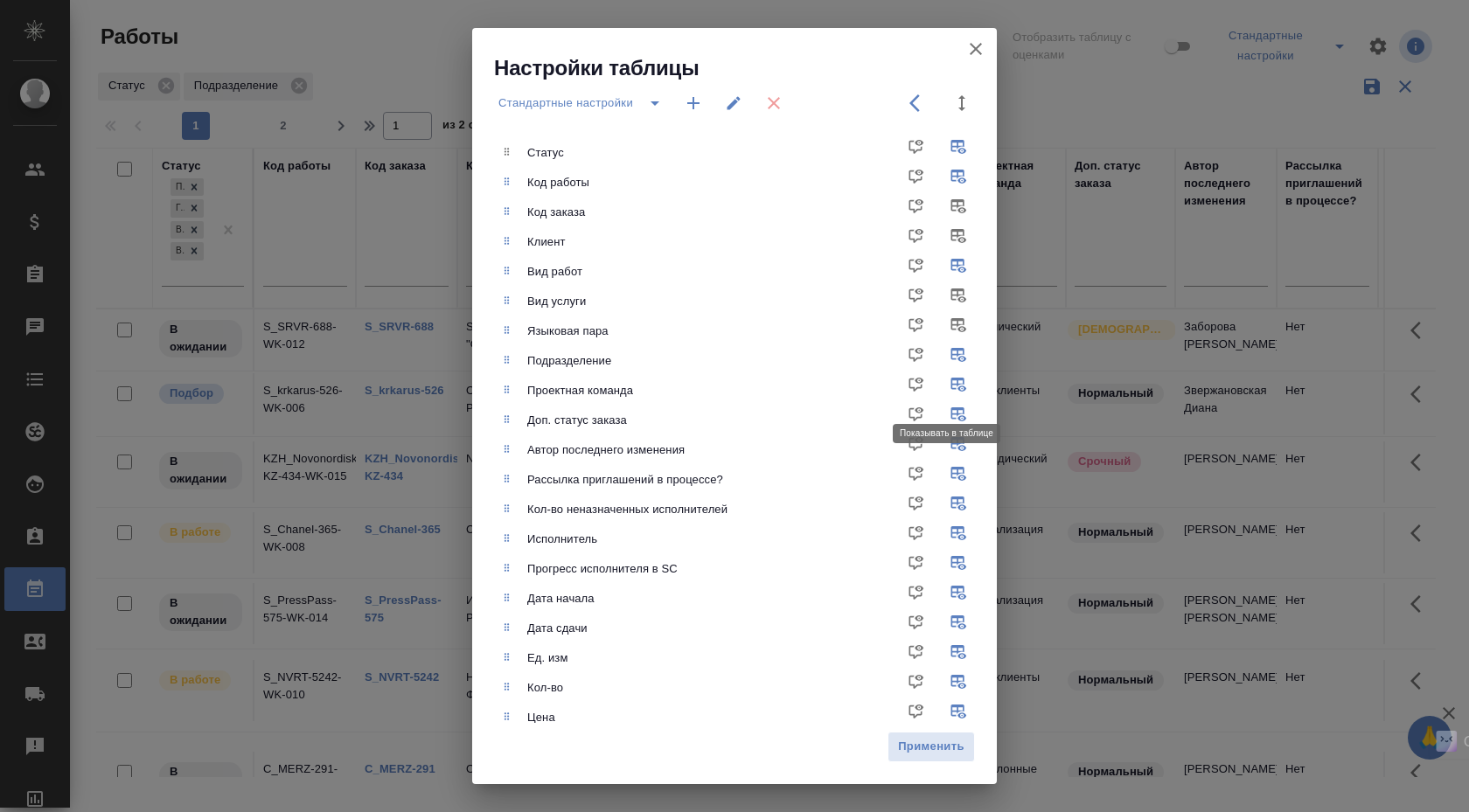
click at [945, 389] on input "checkbox" at bounding box center [962, 391] width 42 height 42
checkbox input "false"
click at [949, 415] on input "checkbox" at bounding box center [962, 421] width 42 height 42
checkbox input "false"
click at [944, 446] on input "checkbox" at bounding box center [962, 450] width 42 height 42
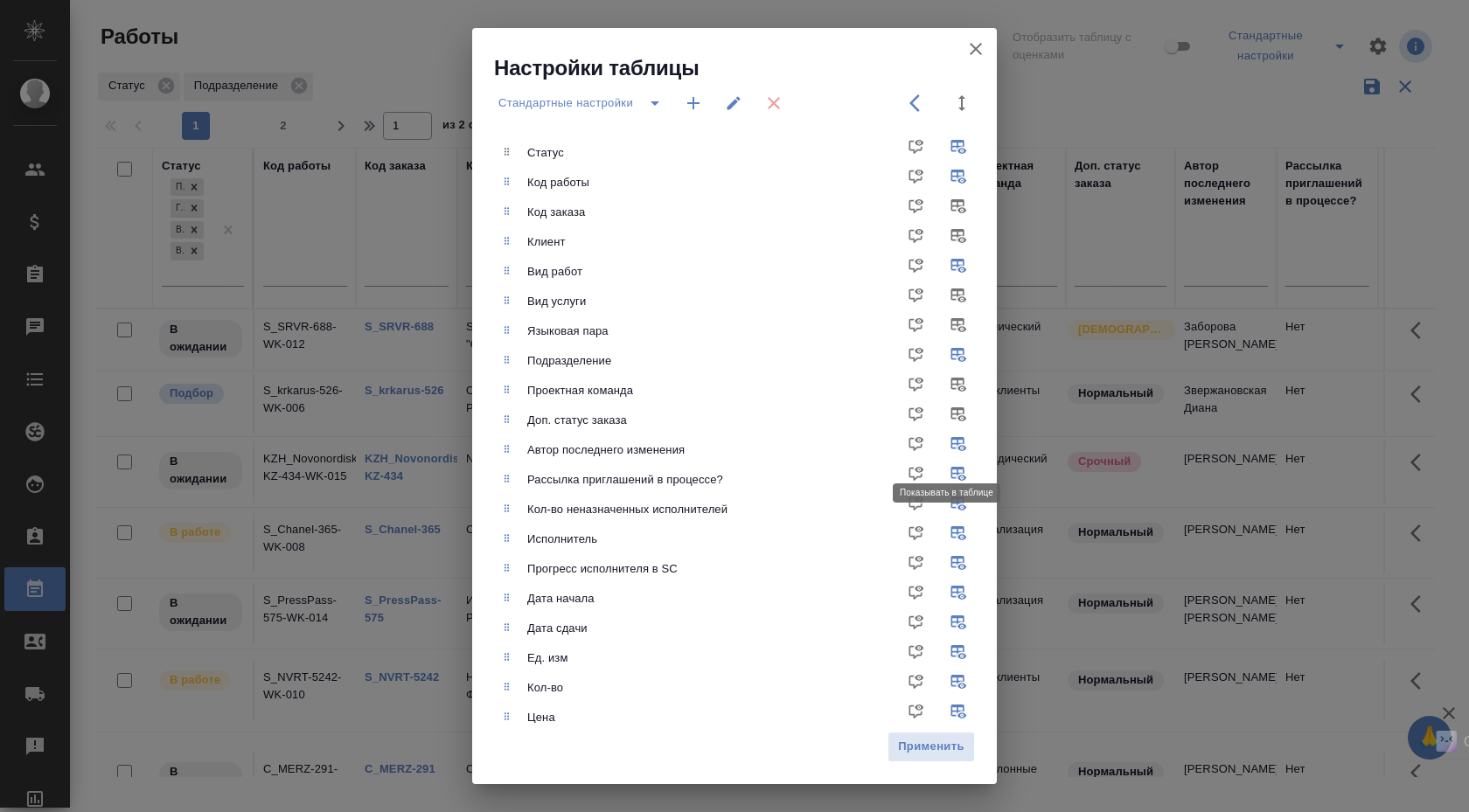
checkbox input "false"
click at [945, 476] on input "checkbox" at bounding box center [962, 480] width 42 height 42
checkbox input "false"
click at [945, 504] on input "checkbox" at bounding box center [962, 510] width 42 height 42
checkbox input "false"
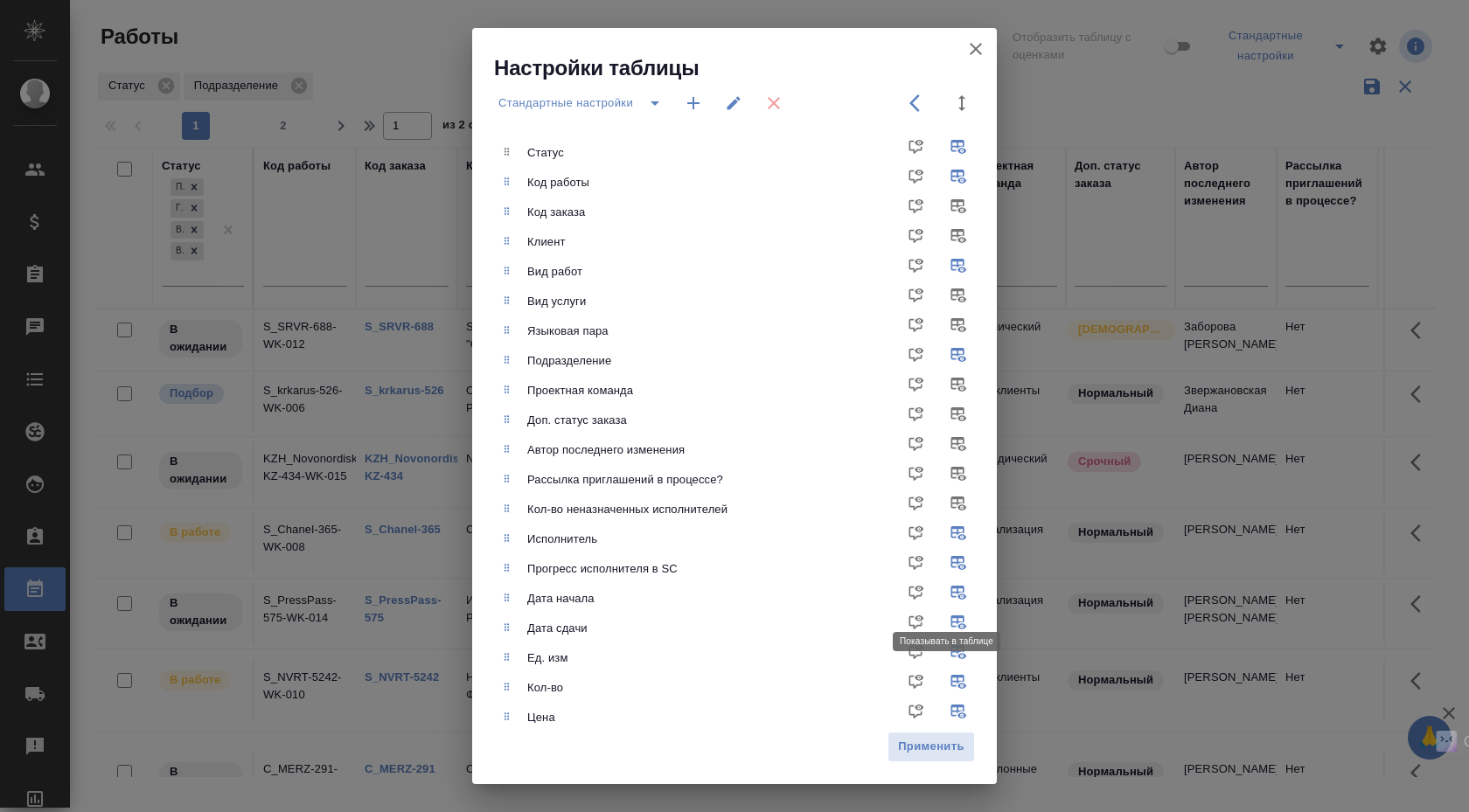
click at [948, 567] on input "checkbox" at bounding box center [962, 569] width 42 height 42
checkbox input "false"
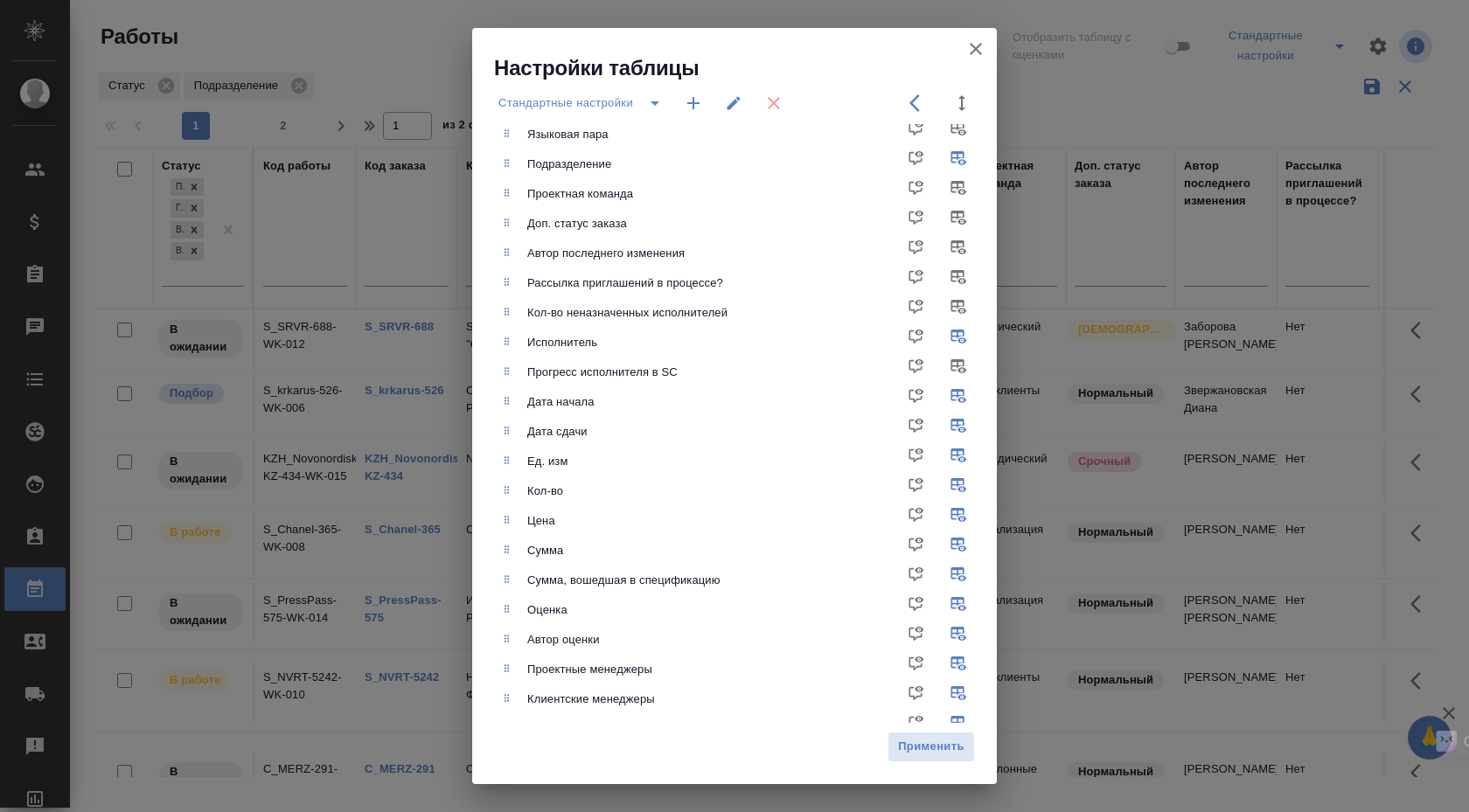
scroll to position [262, 0]
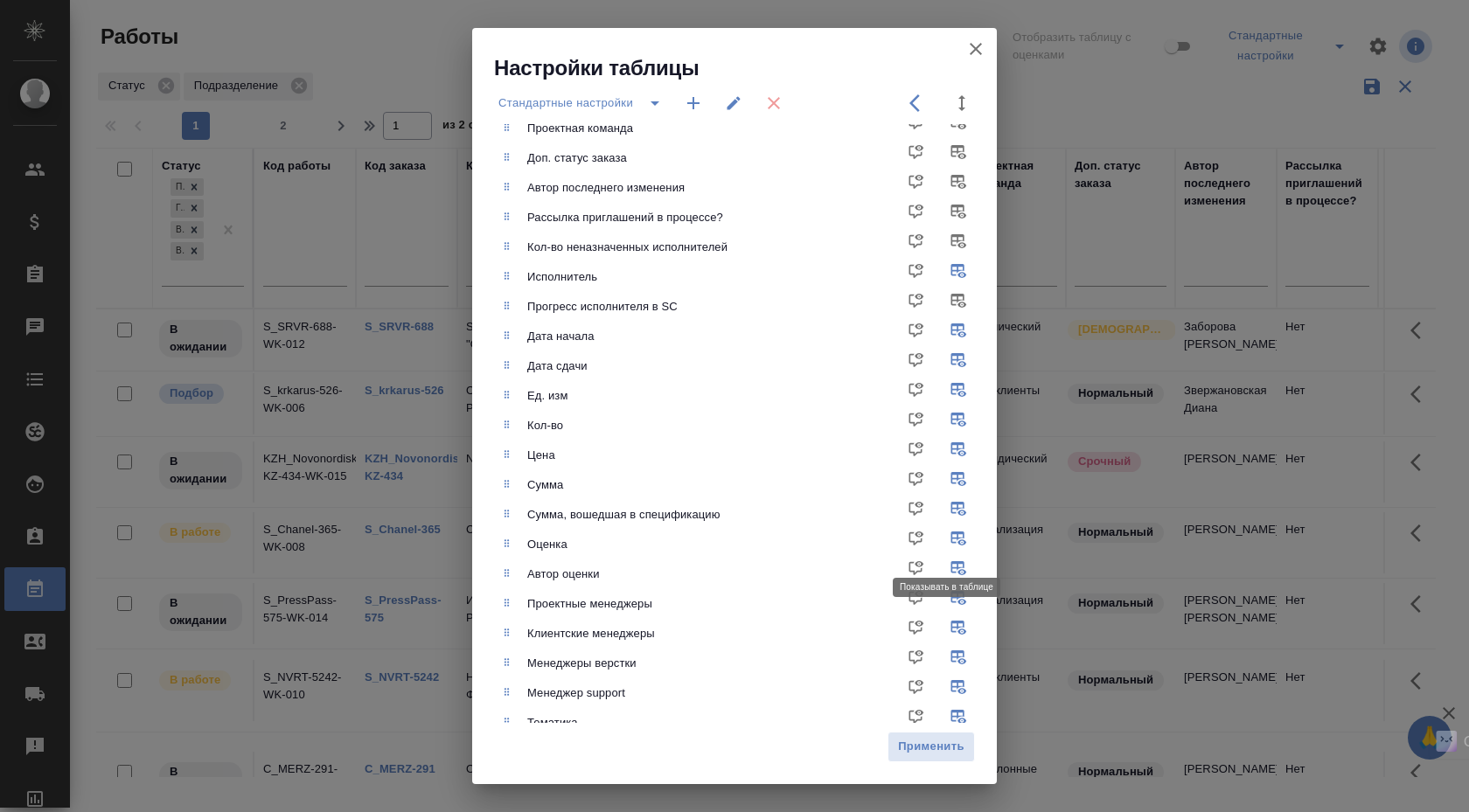
click at [942, 539] on input "checkbox" at bounding box center [962, 544] width 42 height 42
checkbox input "false"
click at [949, 513] on input "checkbox" at bounding box center [962, 514] width 42 height 42
checkbox input "false"
click at [946, 453] on input "checkbox" at bounding box center [962, 455] width 42 height 42
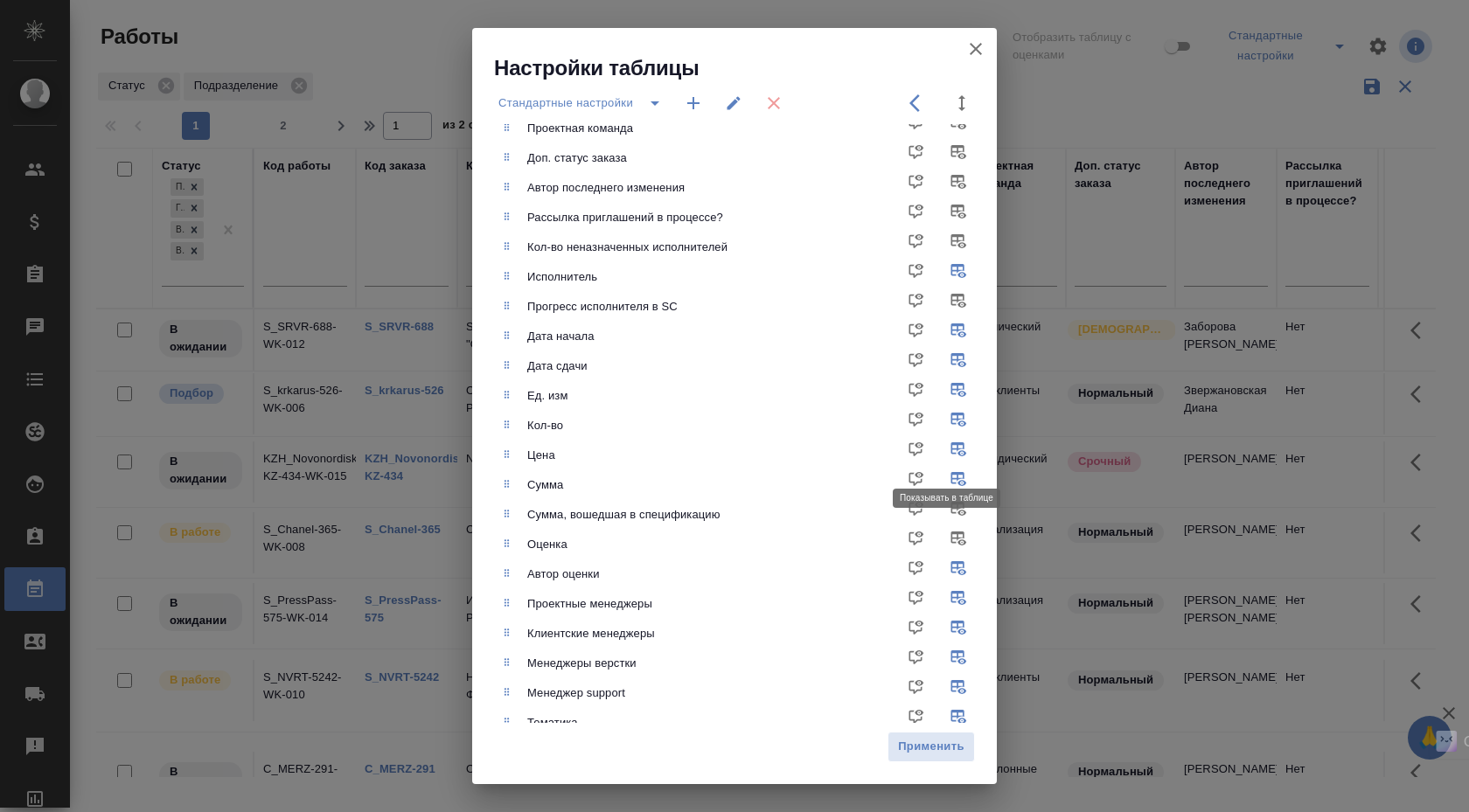
checkbox input "false"
click at [951, 563] on input "checkbox" at bounding box center [962, 574] width 42 height 42
checkbox input "false"
click at [944, 603] on input "checkbox" at bounding box center [962, 604] width 42 height 42
checkbox input "false"
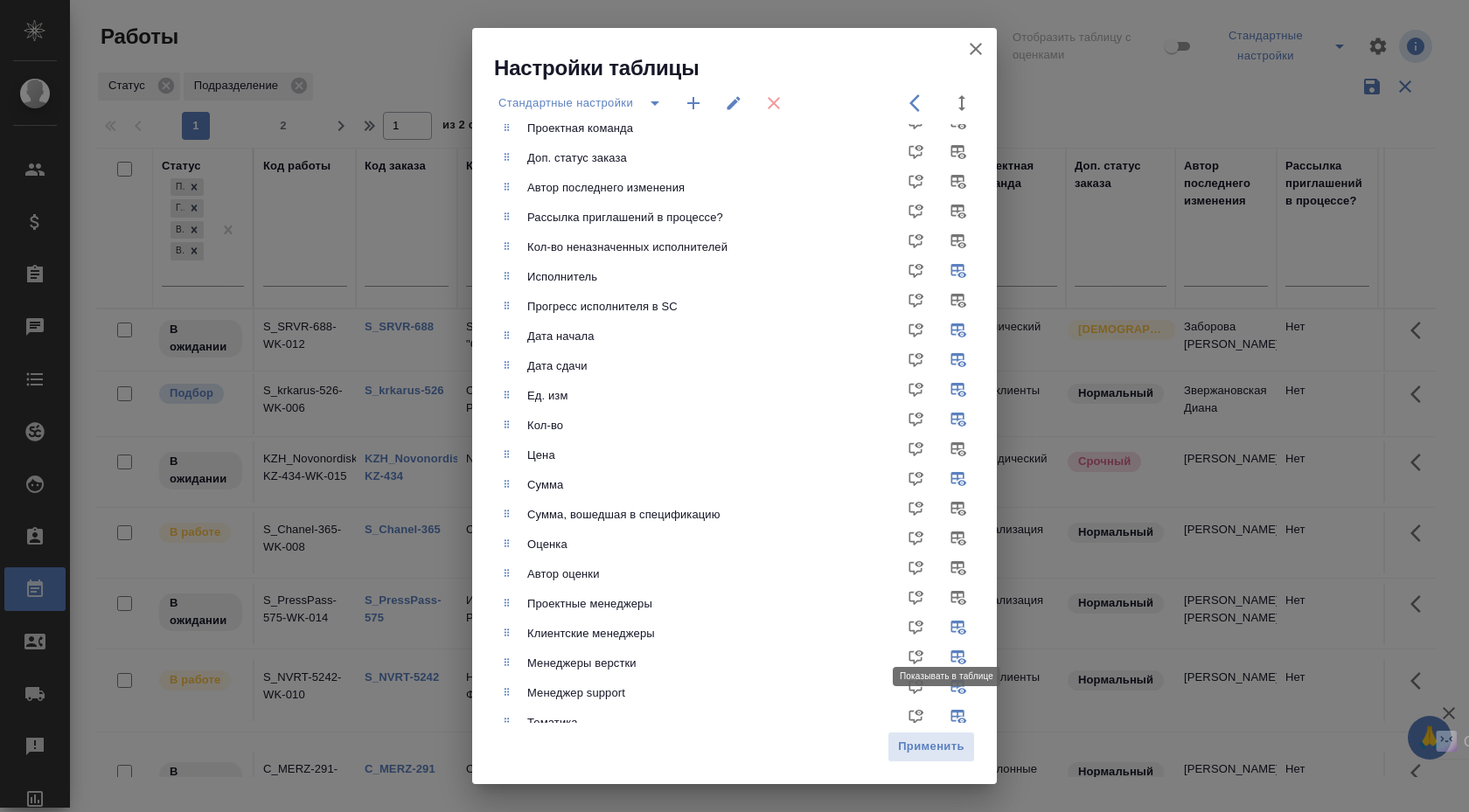
click at [944, 621] on input "checkbox" at bounding box center [962, 634] width 42 height 42
checkbox input "false"
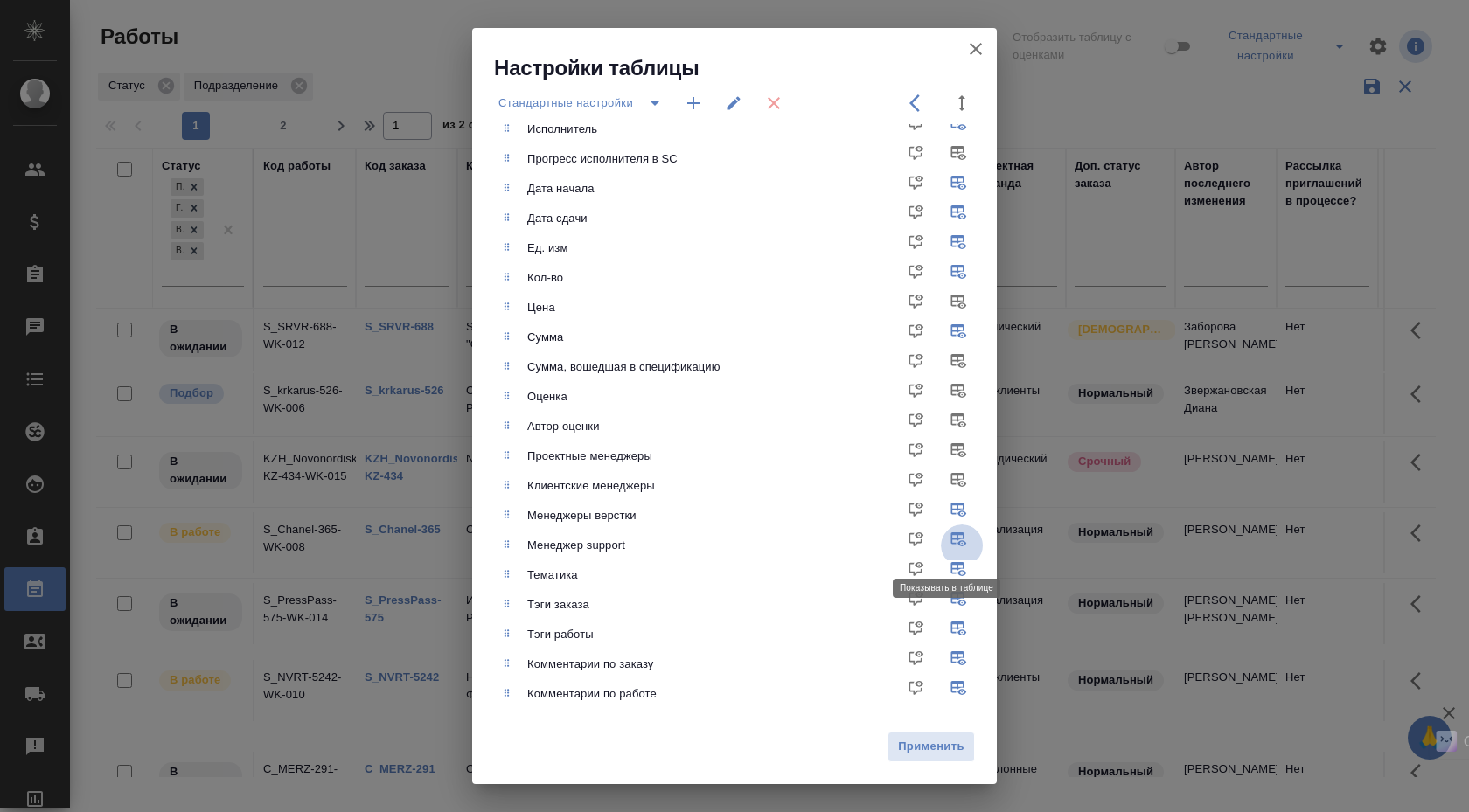
click at [942, 542] on input "checkbox" at bounding box center [962, 545] width 42 height 42
checkbox input "false"
click at [942, 573] on input "checkbox" at bounding box center [962, 575] width 42 height 42
checkbox input "false"
drag, startPoint x: 950, startPoint y: 594, endPoint x: 948, endPoint y: 620, distance: 26.1
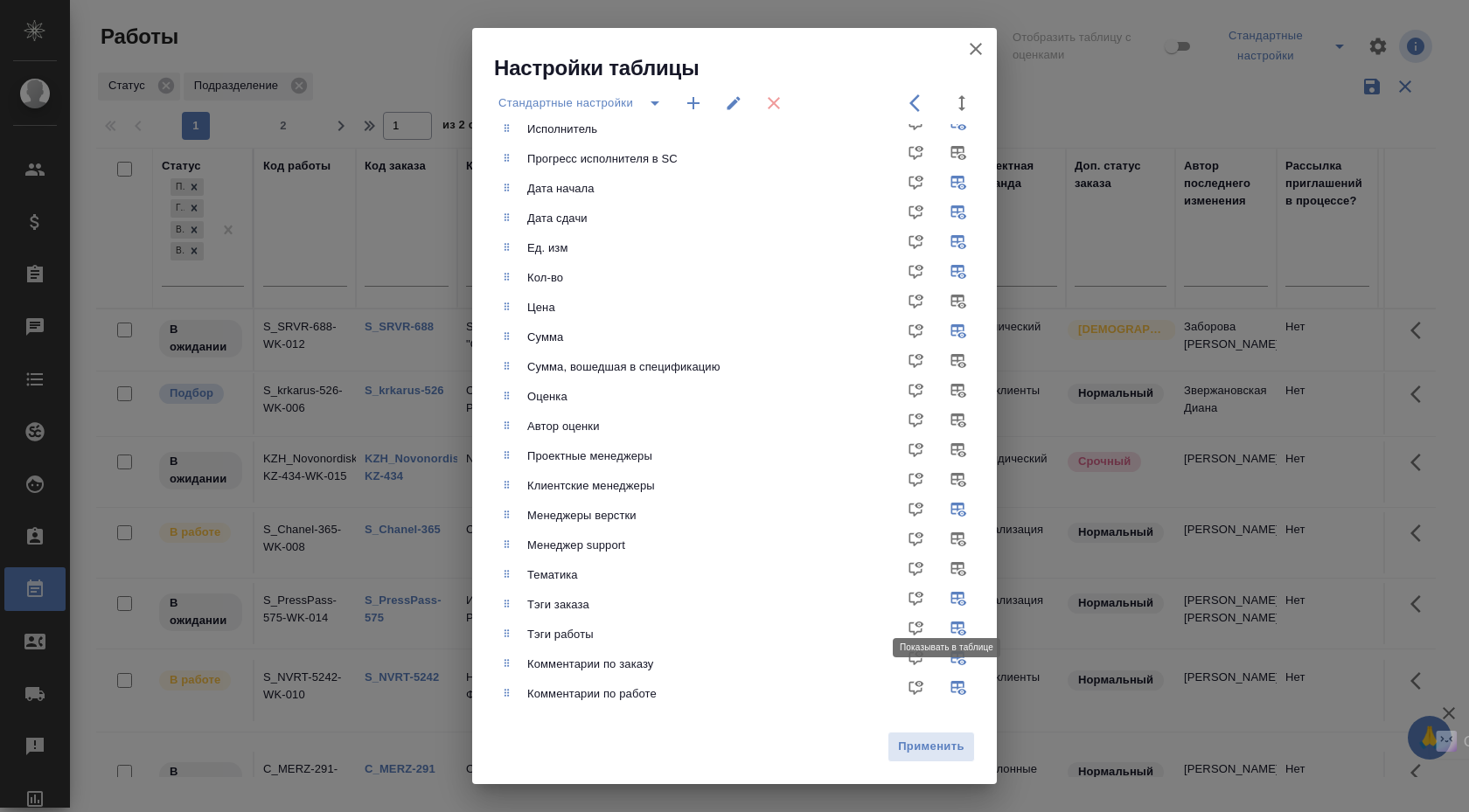
click at [949, 595] on input "checkbox" at bounding box center [962, 604] width 42 height 42
checkbox input "false"
click at [948, 627] on input "checkbox" at bounding box center [962, 634] width 42 height 42
click at [953, 630] on input "checkbox" at bounding box center [962, 634] width 42 height 42
checkbox input "true"
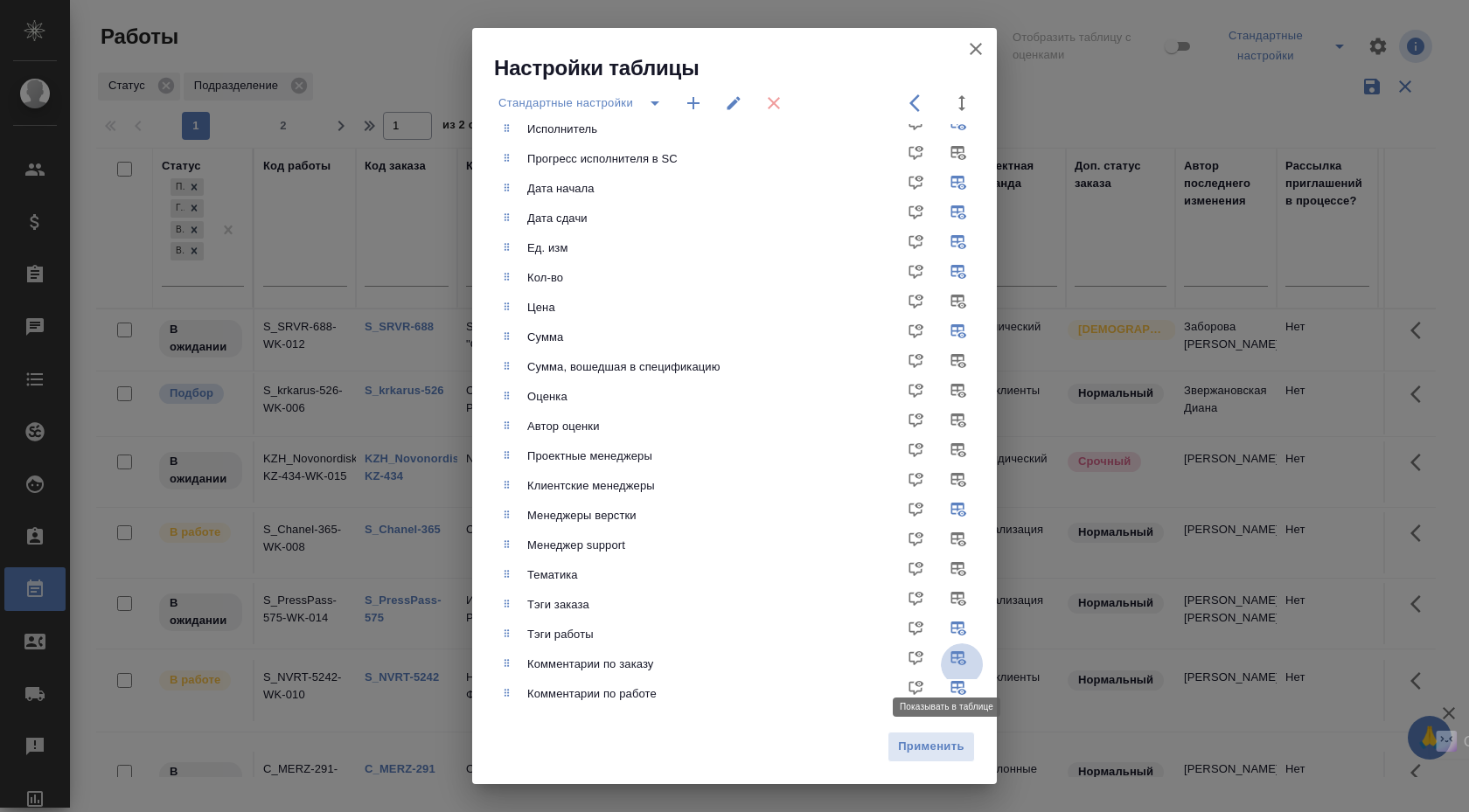
click at [951, 658] on input "checkbox" at bounding box center [962, 665] width 42 height 42
checkbox input "false"
click at [946, 685] on input "checkbox" at bounding box center [962, 694] width 42 height 42
checkbox input "false"
click at [934, 748] on span "Применить" at bounding box center [931, 746] width 68 height 20
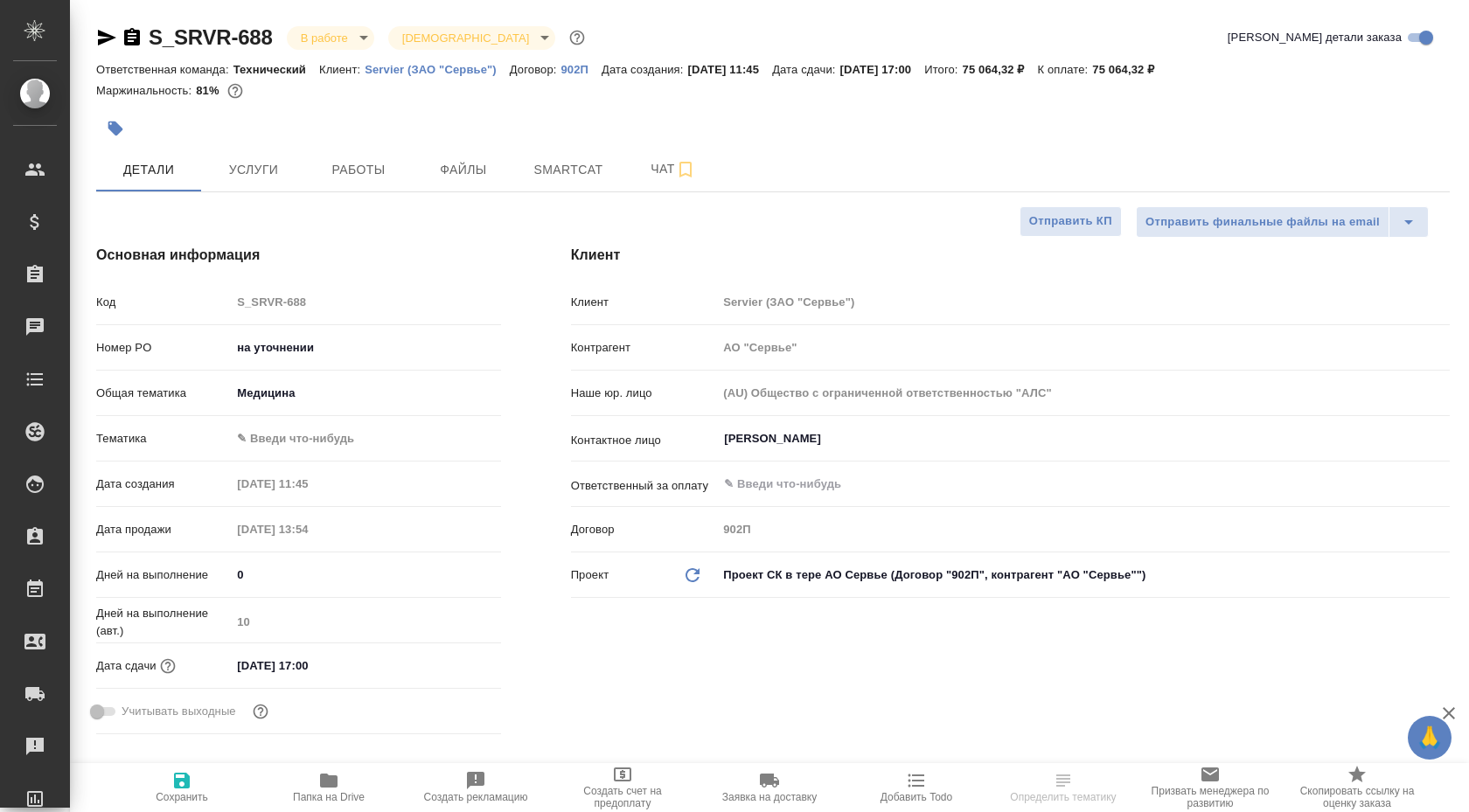
select select "RU"
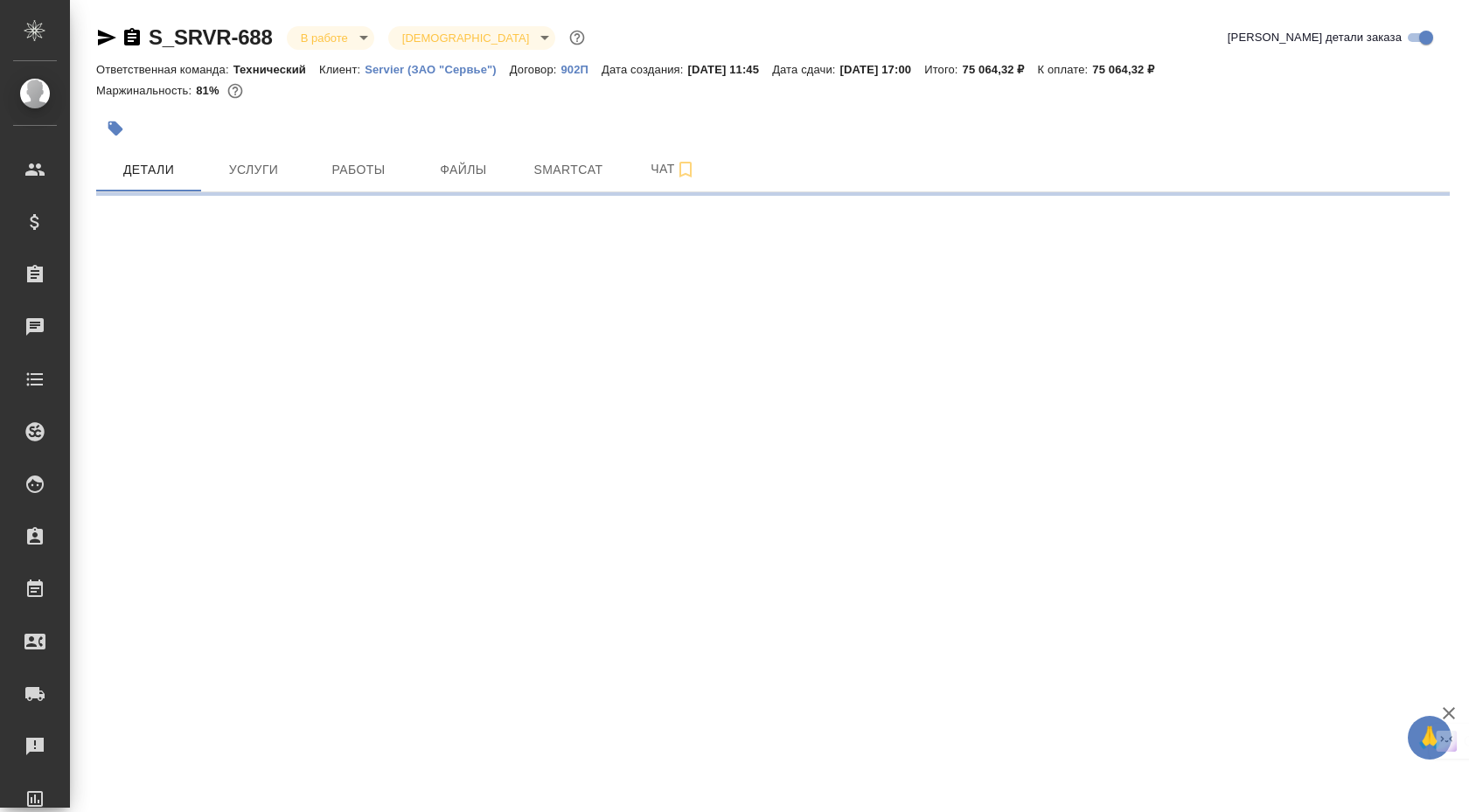
select select "RU"
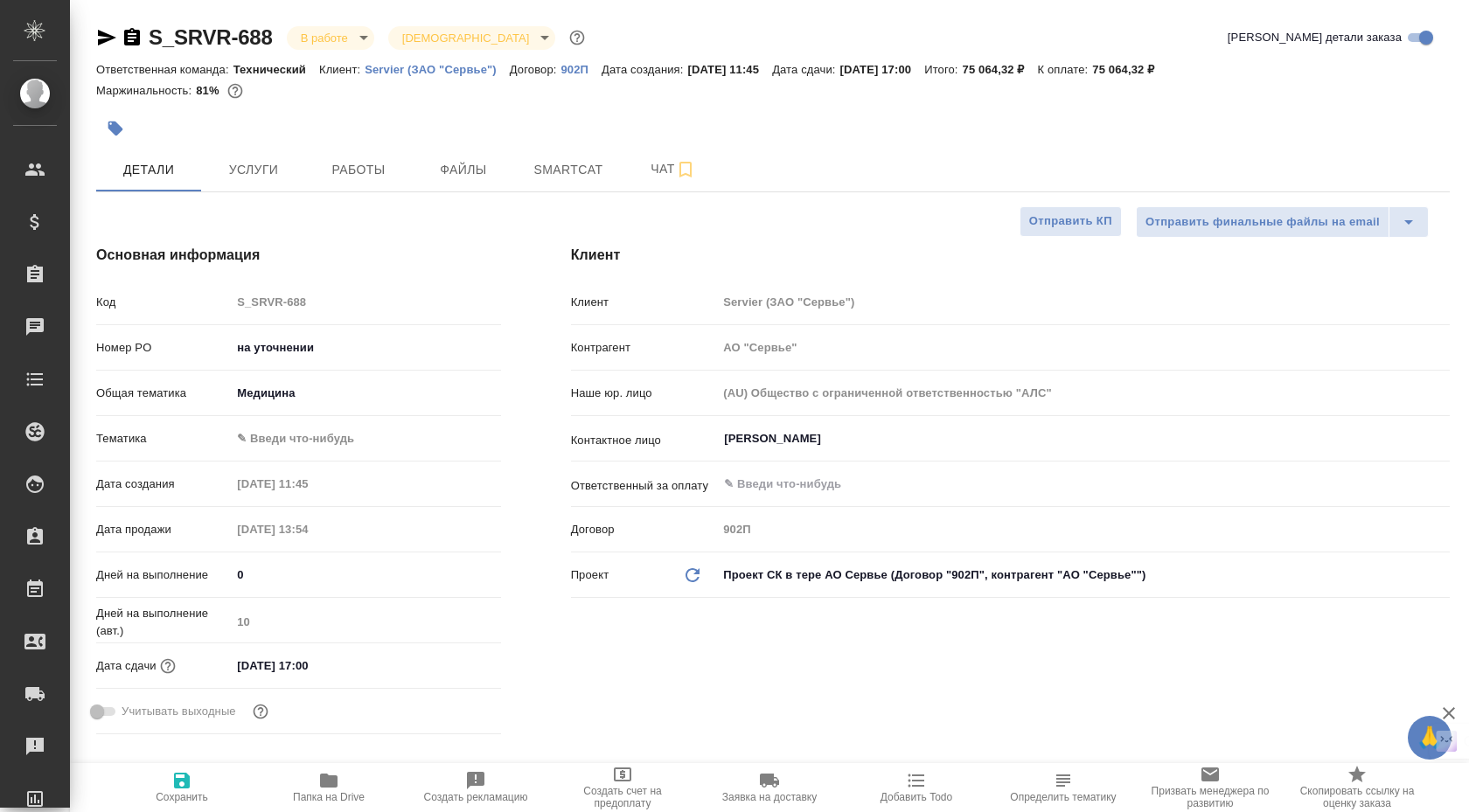
type textarea "x"
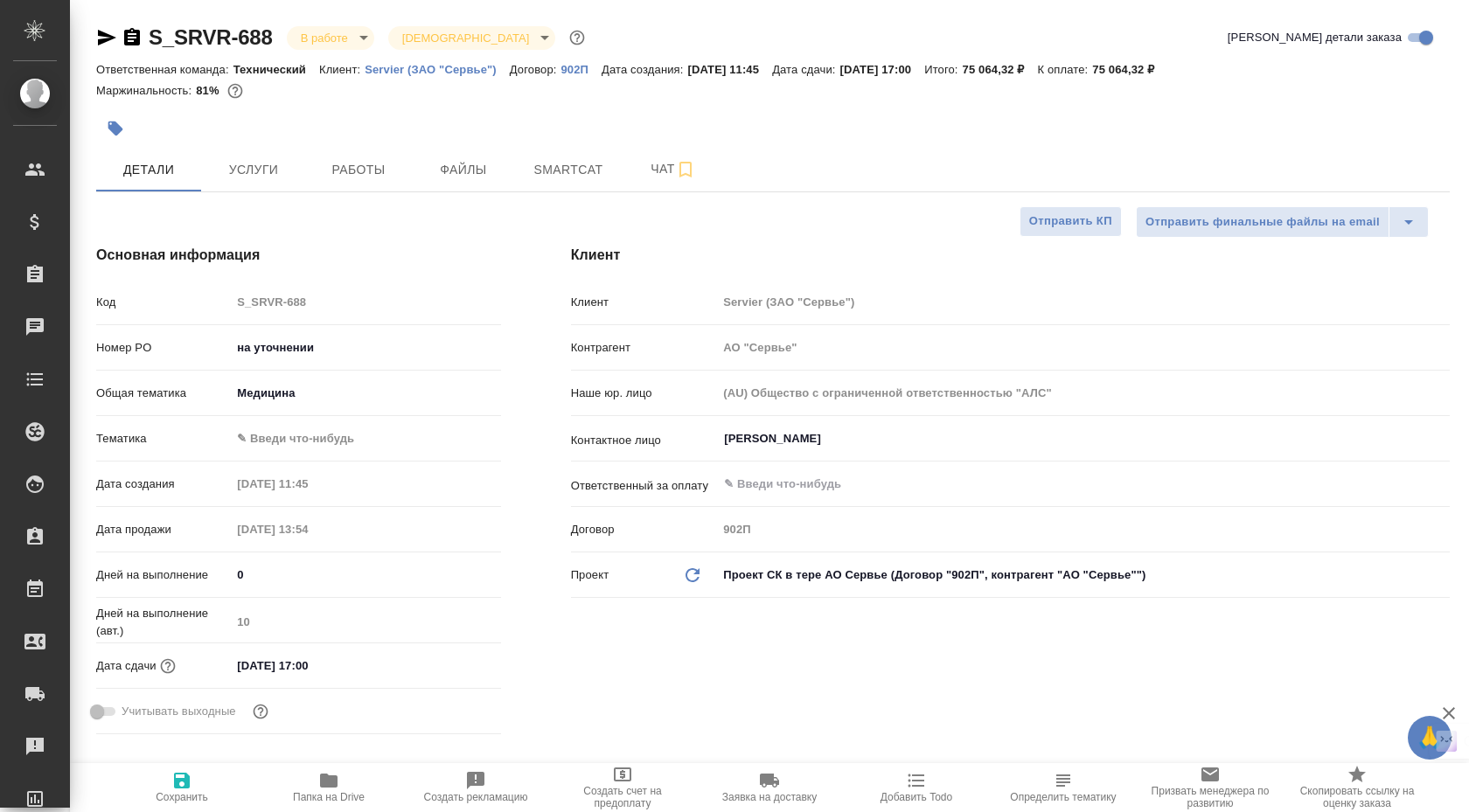
type textarea "x"
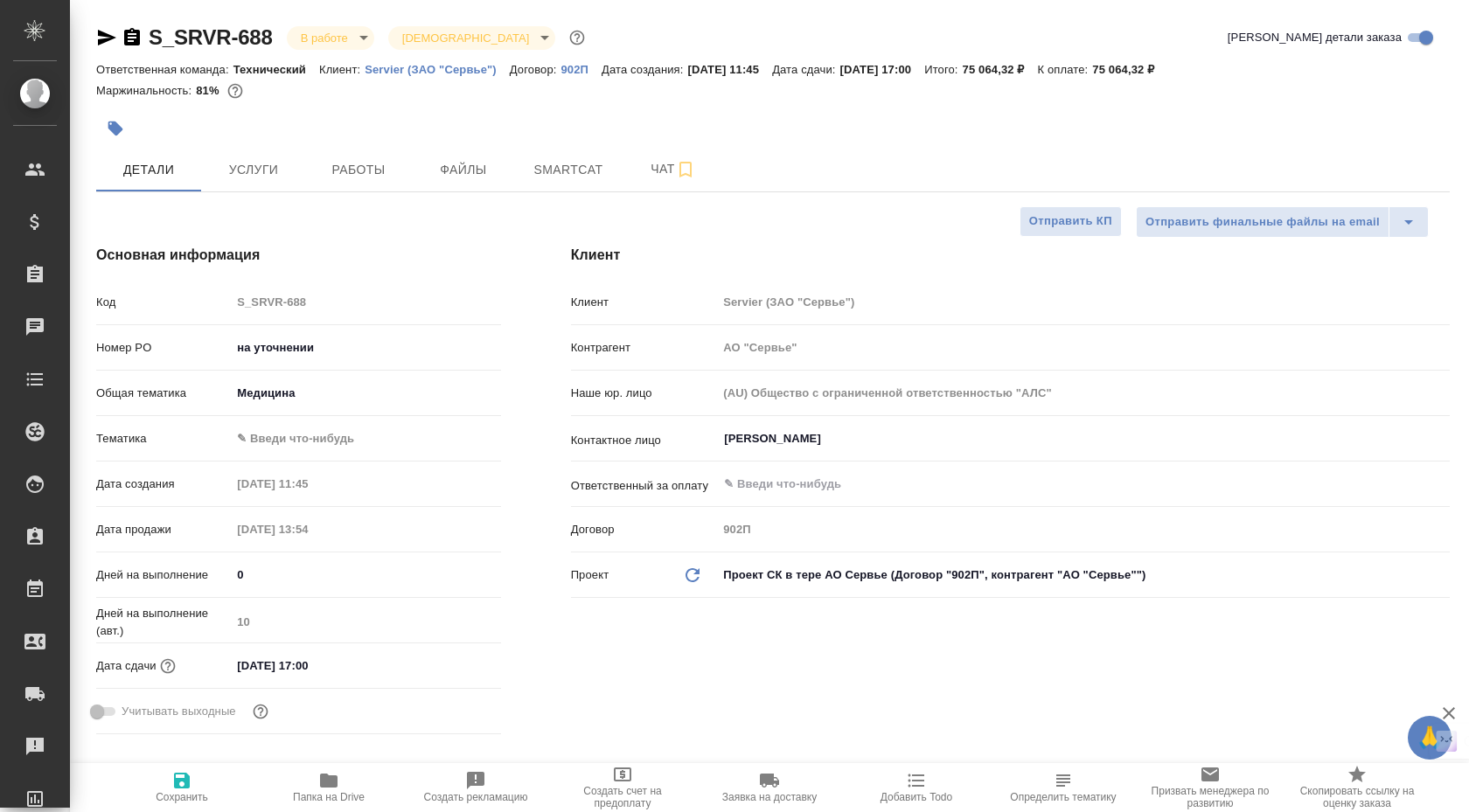
type textarea "x"
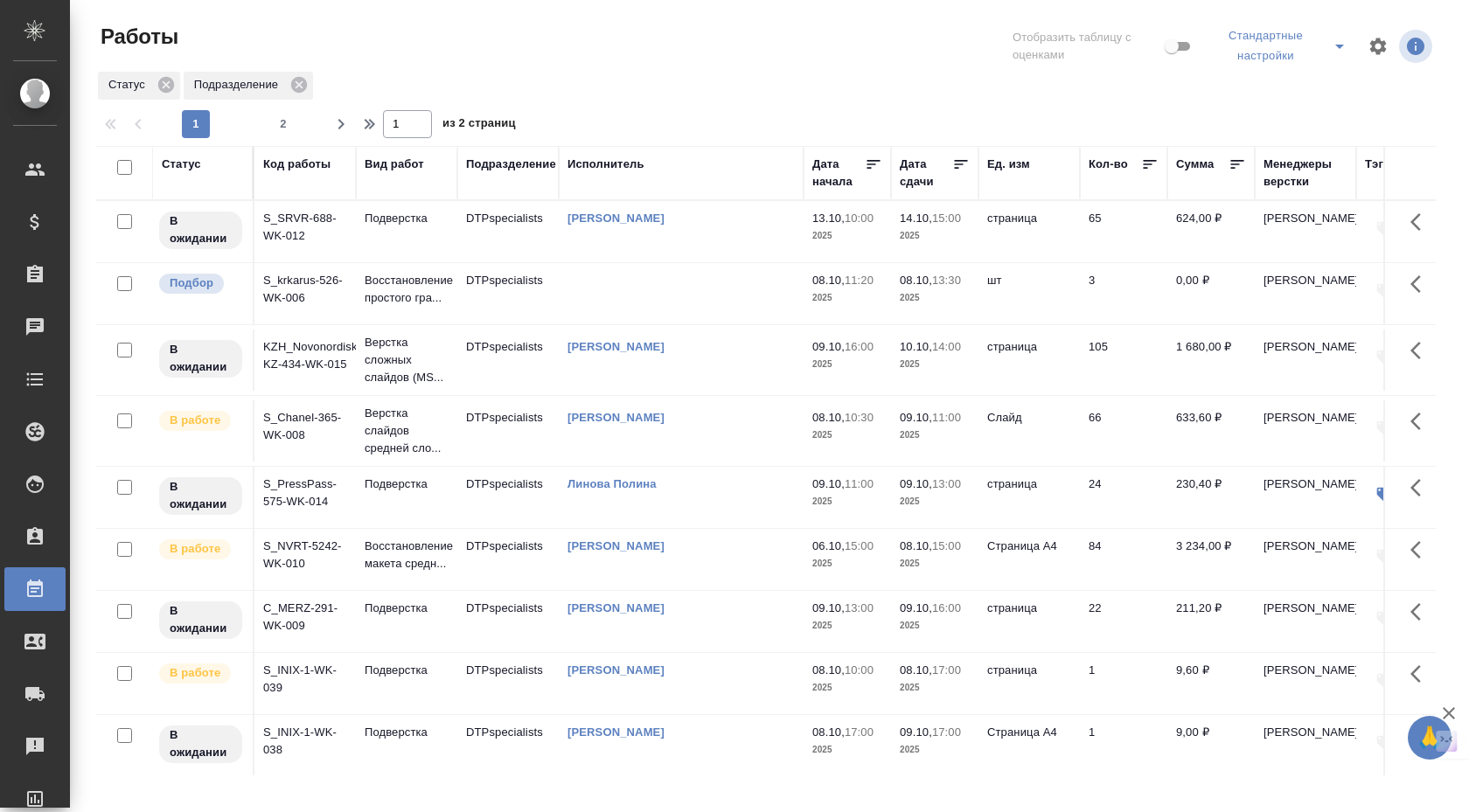
click at [307, 289] on td "S_krkarus-526-WK-006" at bounding box center [304, 293] width 101 height 61
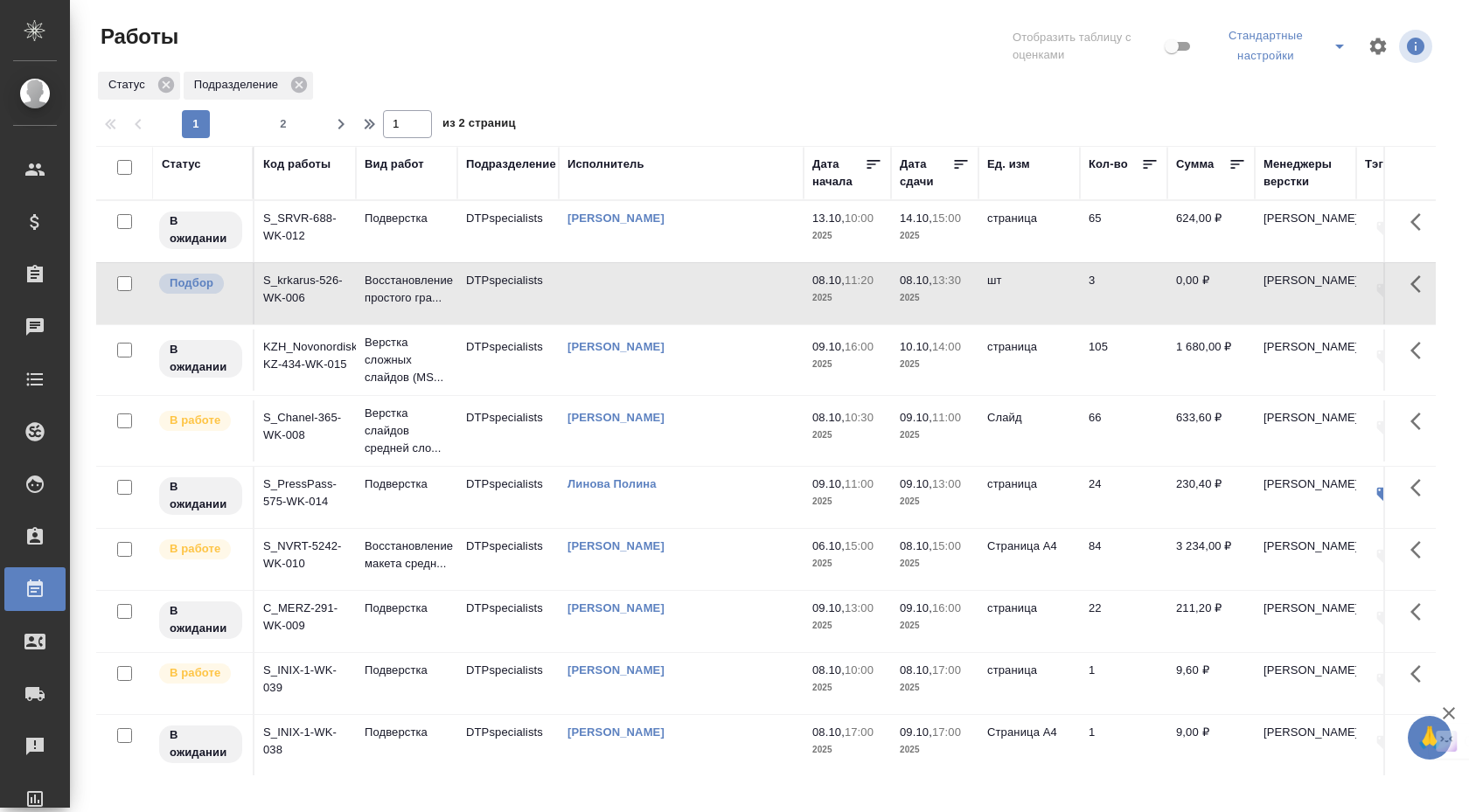
click at [278, 295] on td "S_krkarus-526-WK-006" at bounding box center [304, 293] width 101 height 61
click at [289, 289] on td "S_krkarus-526-WK-006" at bounding box center [304, 293] width 101 height 61
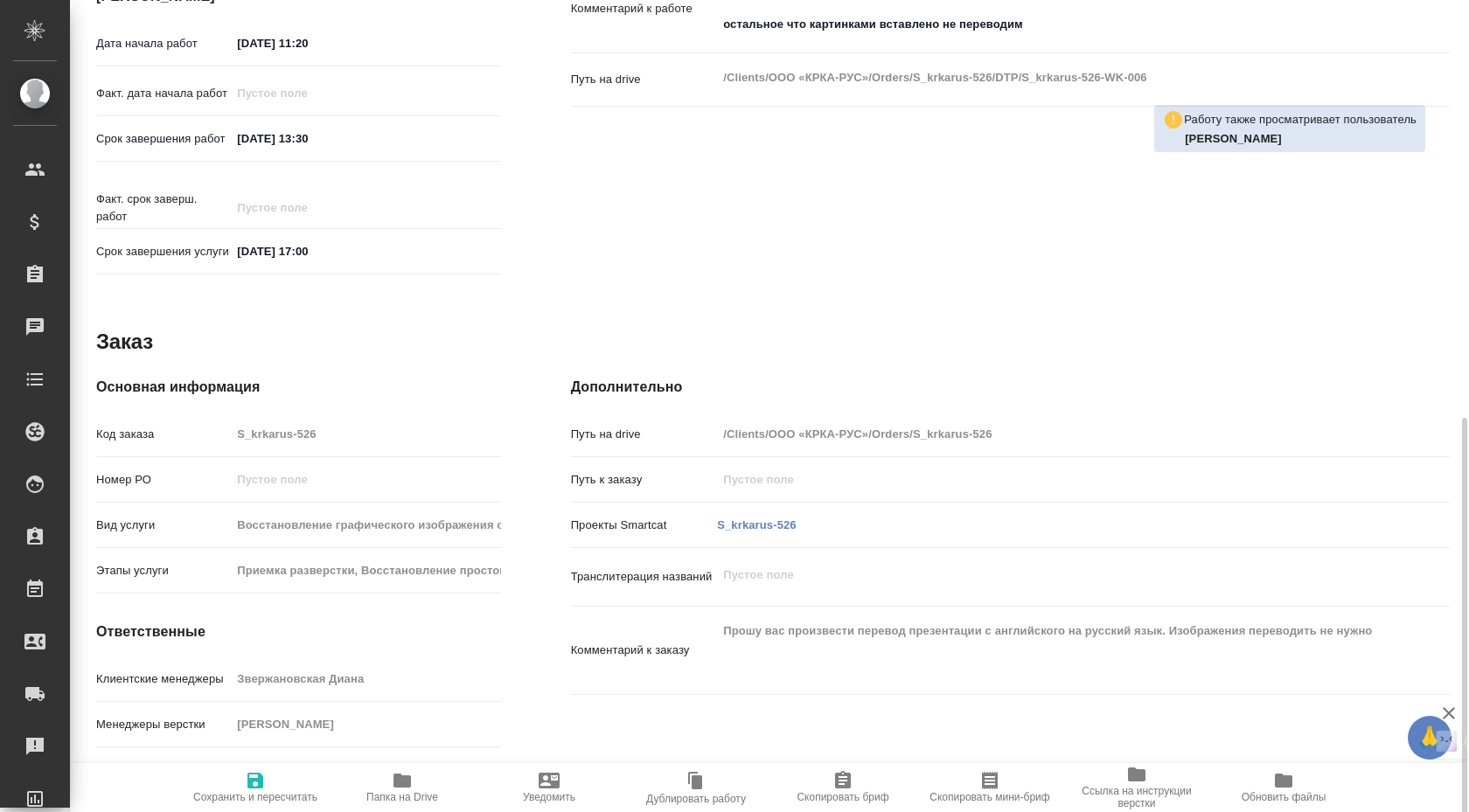
scroll to position [732, 0]
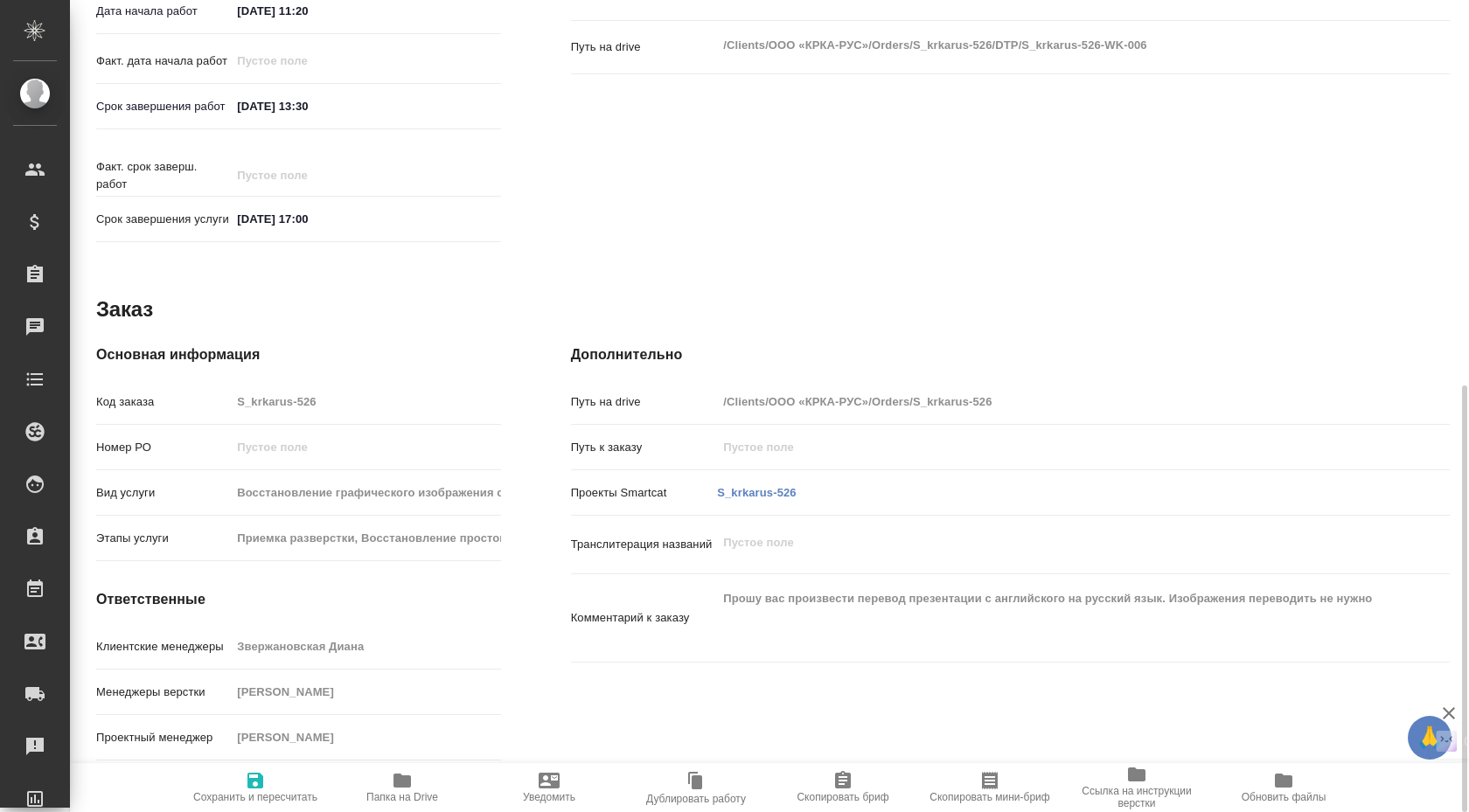
click at [1140, 776] on icon "button" at bounding box center [1137, 774] width 17 height 14
click at [401, 799] on span "Папка на Drive" at bounding box center [402, 797] width 72 height 12
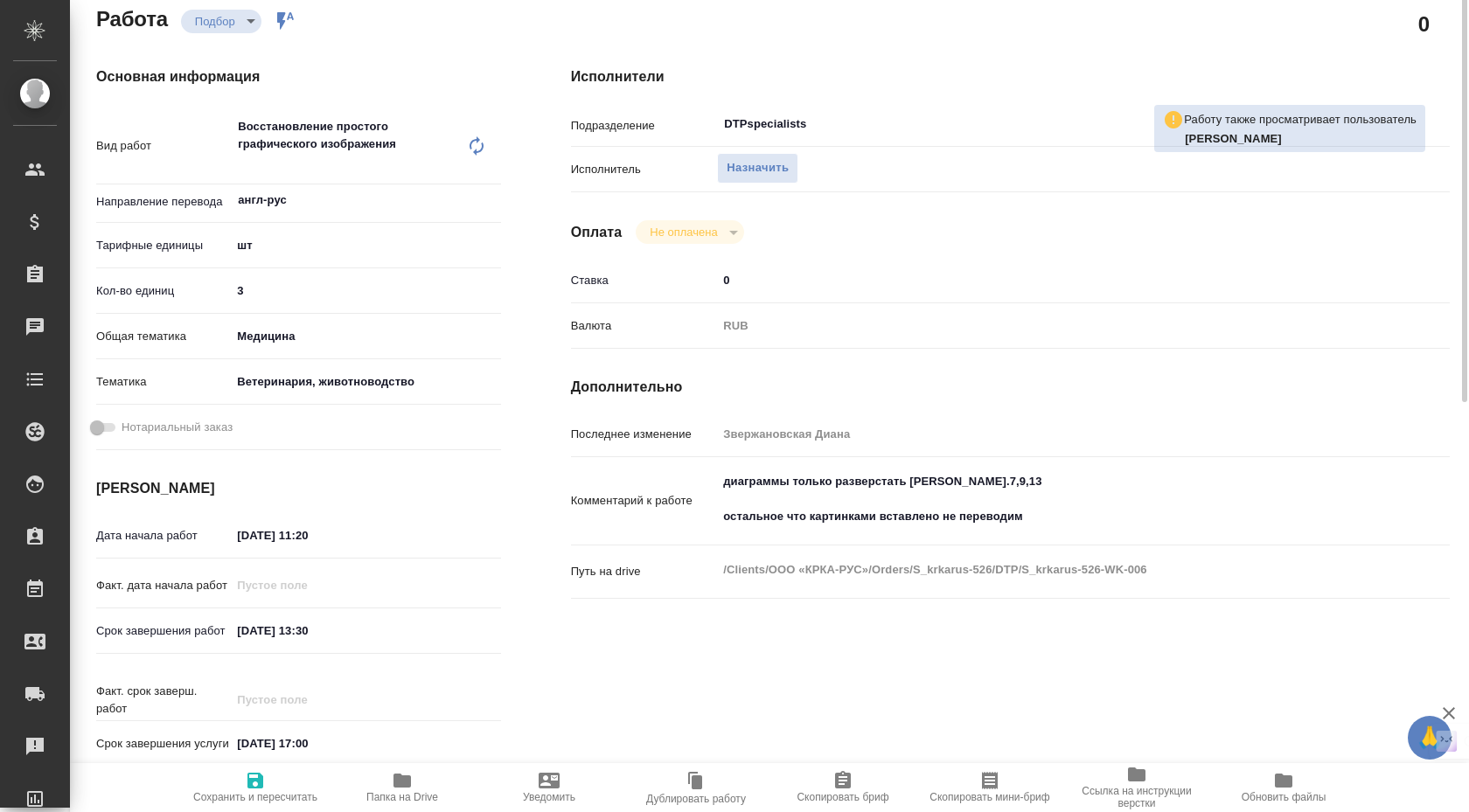
scroll to position [0, 0]
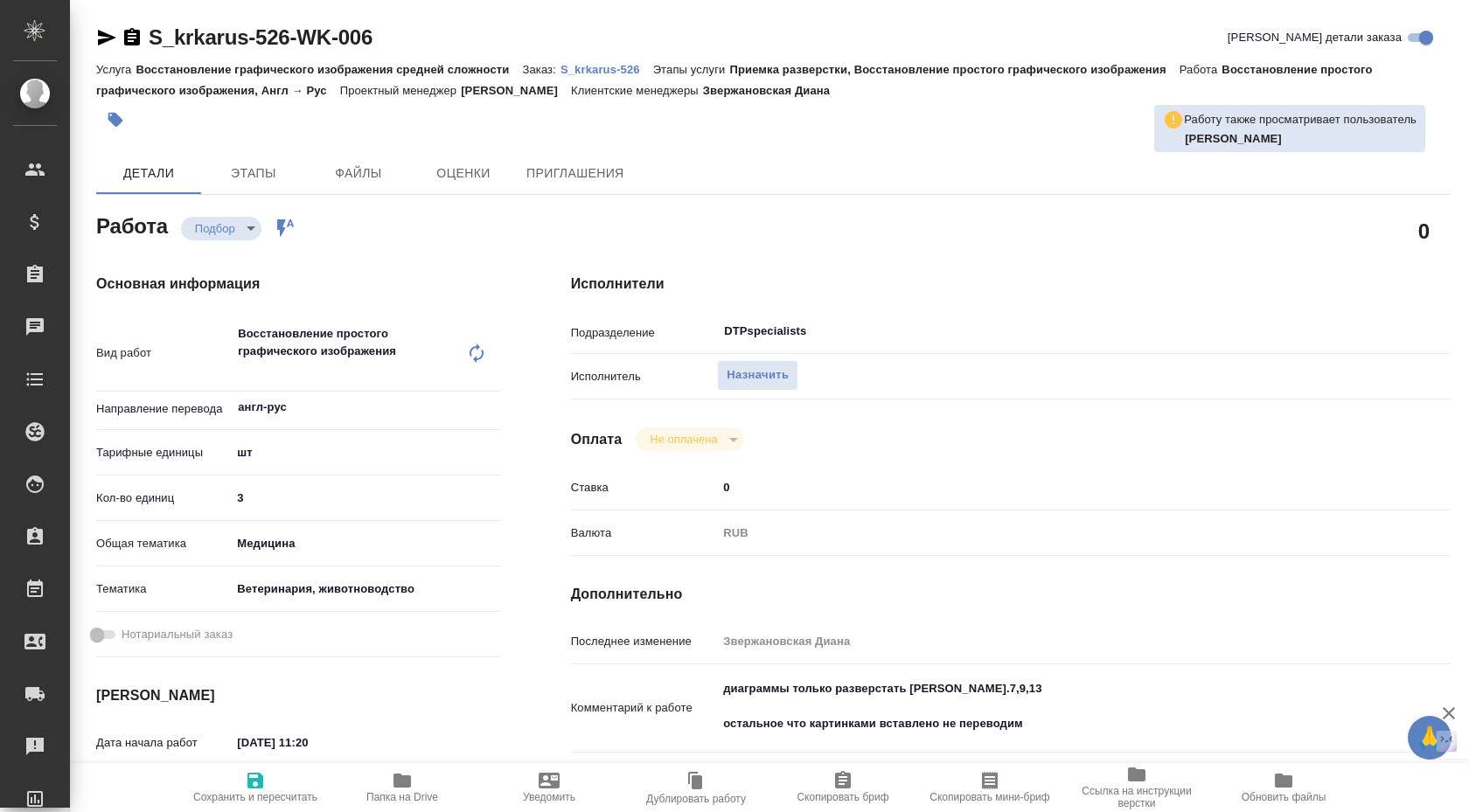
click at [610, 69] on p "S_krkarus-526" at bounding box center [607, 69] width 93 height 13
click at [250, 232] on body "🙏 .cls-1 fill:#fff; AWATERA Klimentovskii Sergei Клиенты Спецификации Заказы 0 …" at bounding box center [734, 406] width 1469 height 812
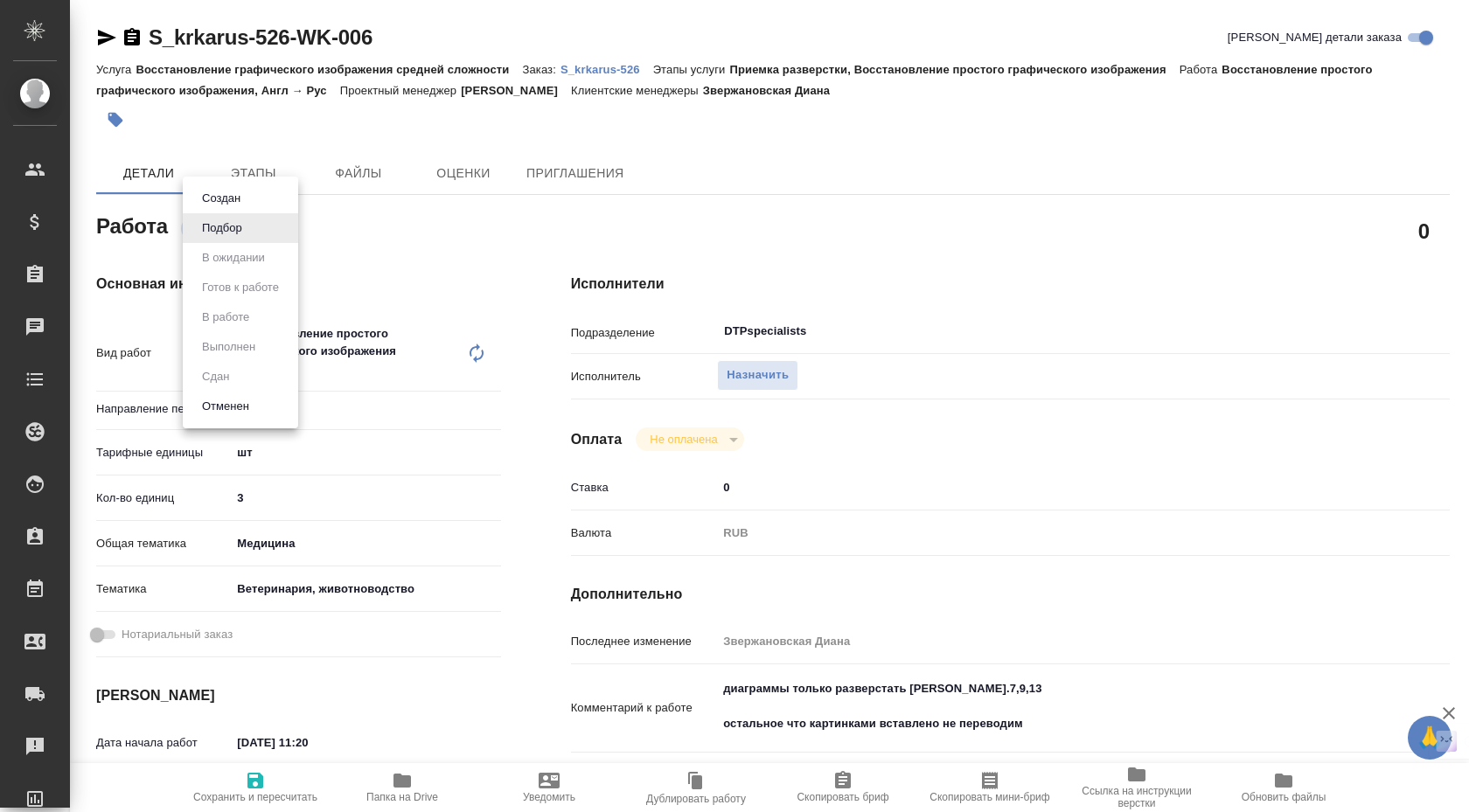
click at [430, 248] on div at bounding box center [734, 406] width 1469 height 812
click at [252, 226] on body "🙏 .cls-1 fill:#fff; AWATERA Klimentovskii Sergei Клиенты Спецификации Заказы 0 …" at bounding box center [734, 406] width 1469 height 812
click at [474, 239] on div at bounding box center [734, 406] width 1469 height 812
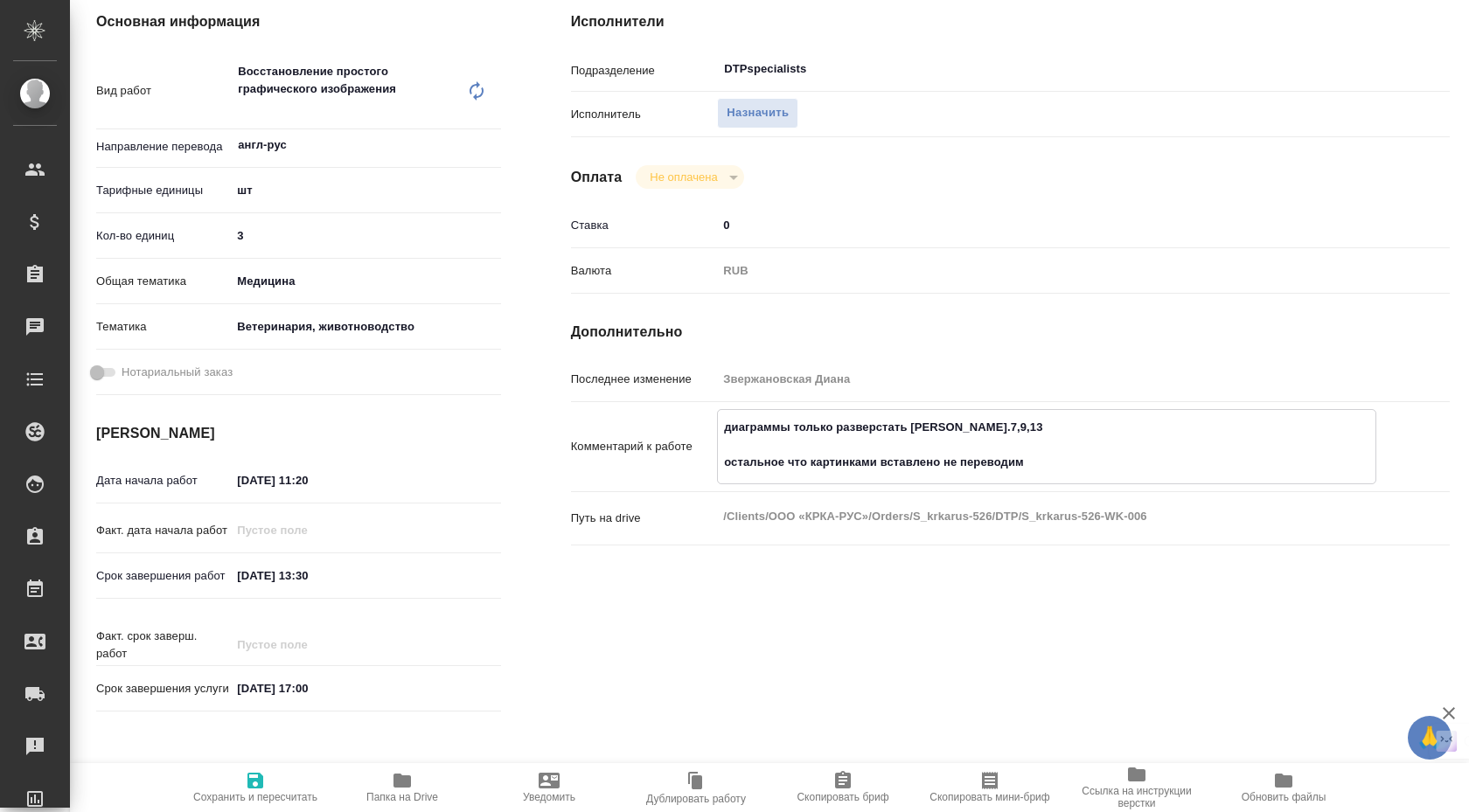
click at [723, 456] on textarea "диаграммы только разверстать с.7,9,13 остальное что картинками вставлено не пер…" at bounding box center [1046, 444] width 658 height 65
click at [905, 466] on textarea "диаграммы только разверстать с.7,9,13 остальное что картинками вставлено не пер…" at bounding box center [1046, 444] width 658 height 65
click at [998, 460] on textarea "диаграммы только разверстать с.7,9,13 остальное что картинками вставлено не пер…" at bounding box center [1046, 444] width 658 height 65
click at [1030, 472] on textarea "диаграммы только разверстать с.7,9,13 остальное что картинками вставлено не пер…" at bounding box center [1046, 444] width 658 height 65
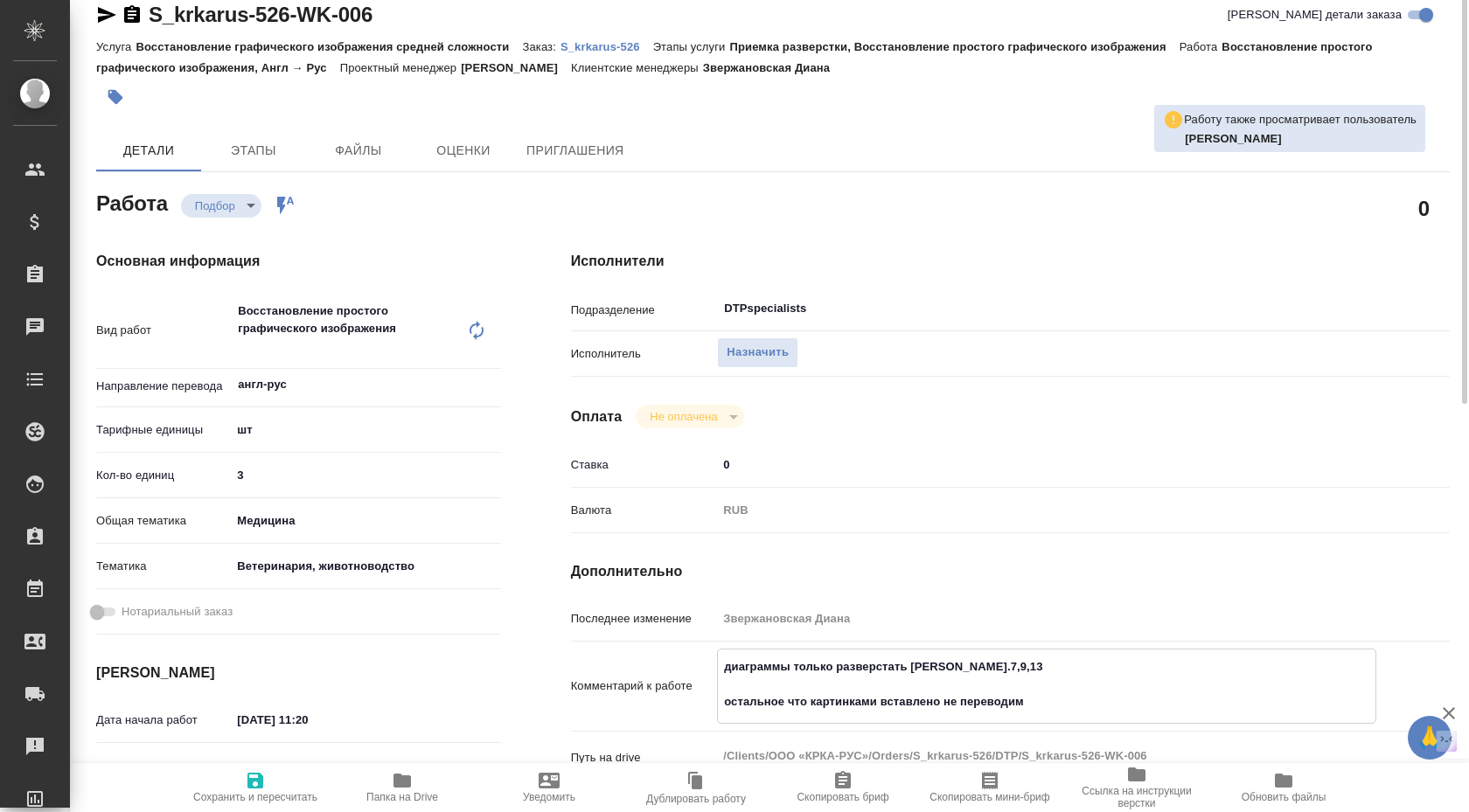
scroll to position [0, 0]
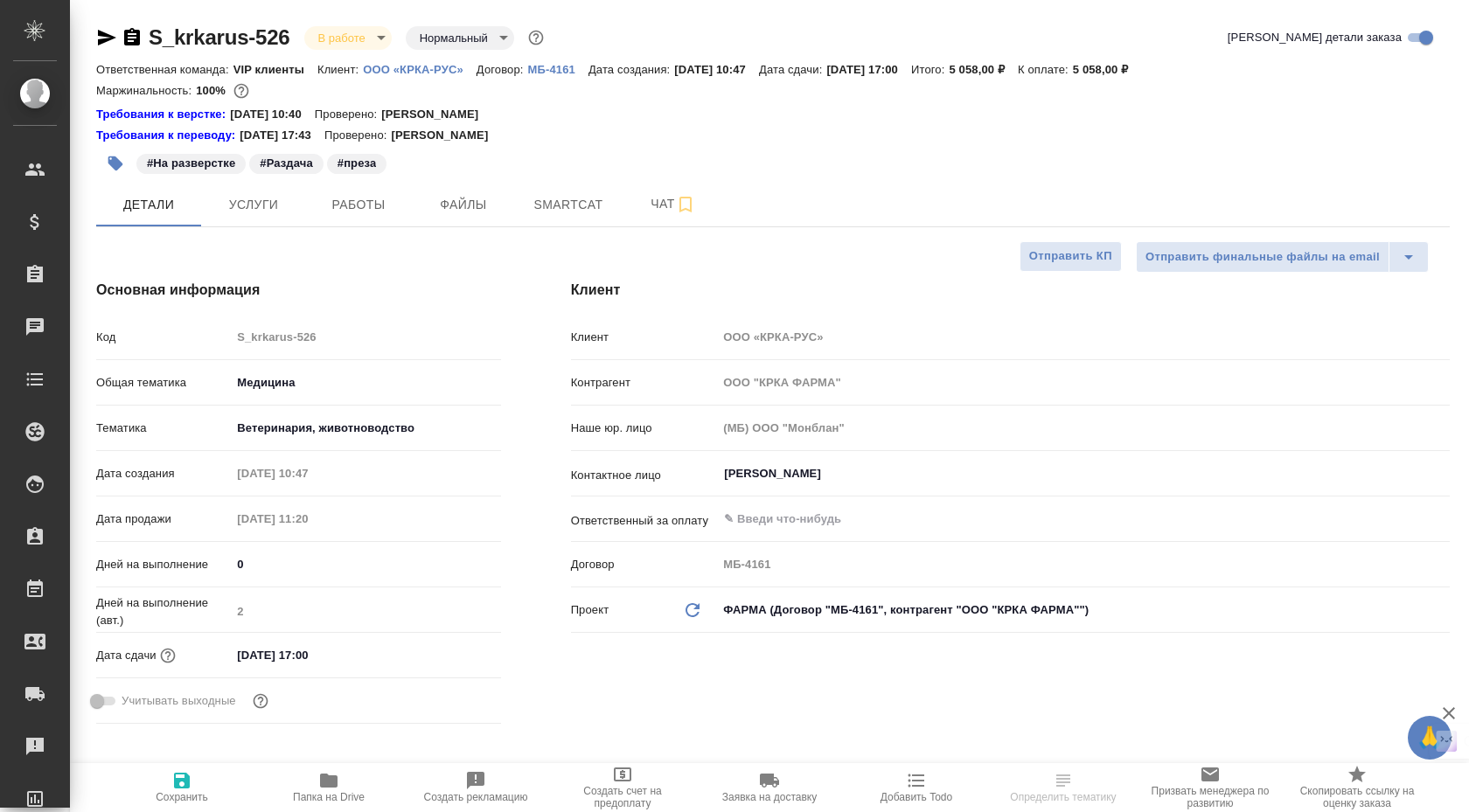
select select "RU"
click at [660, 199] on span "Чат" at bounding box center [673, 204] width 84 height 22
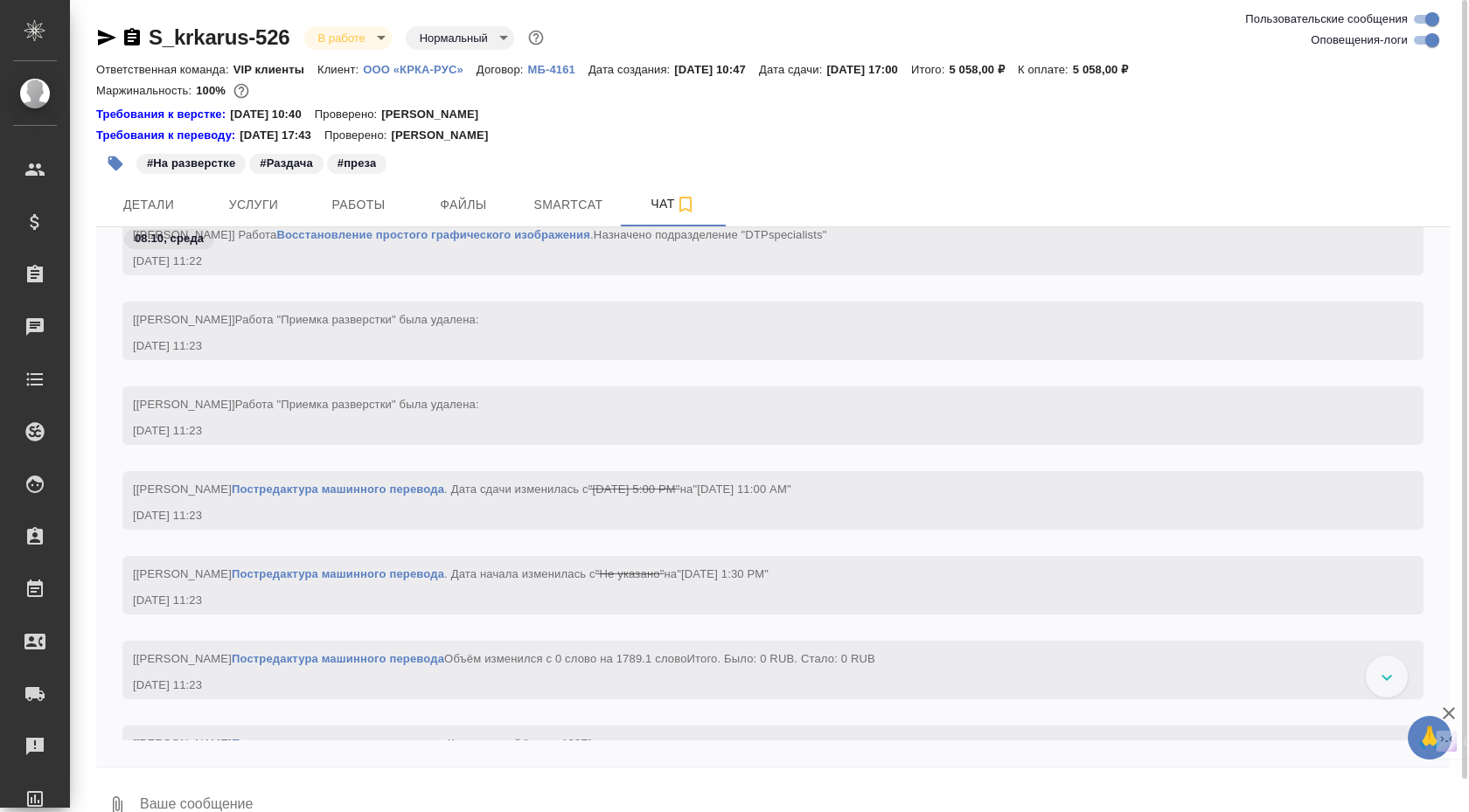
scroll to position [3012, 0]
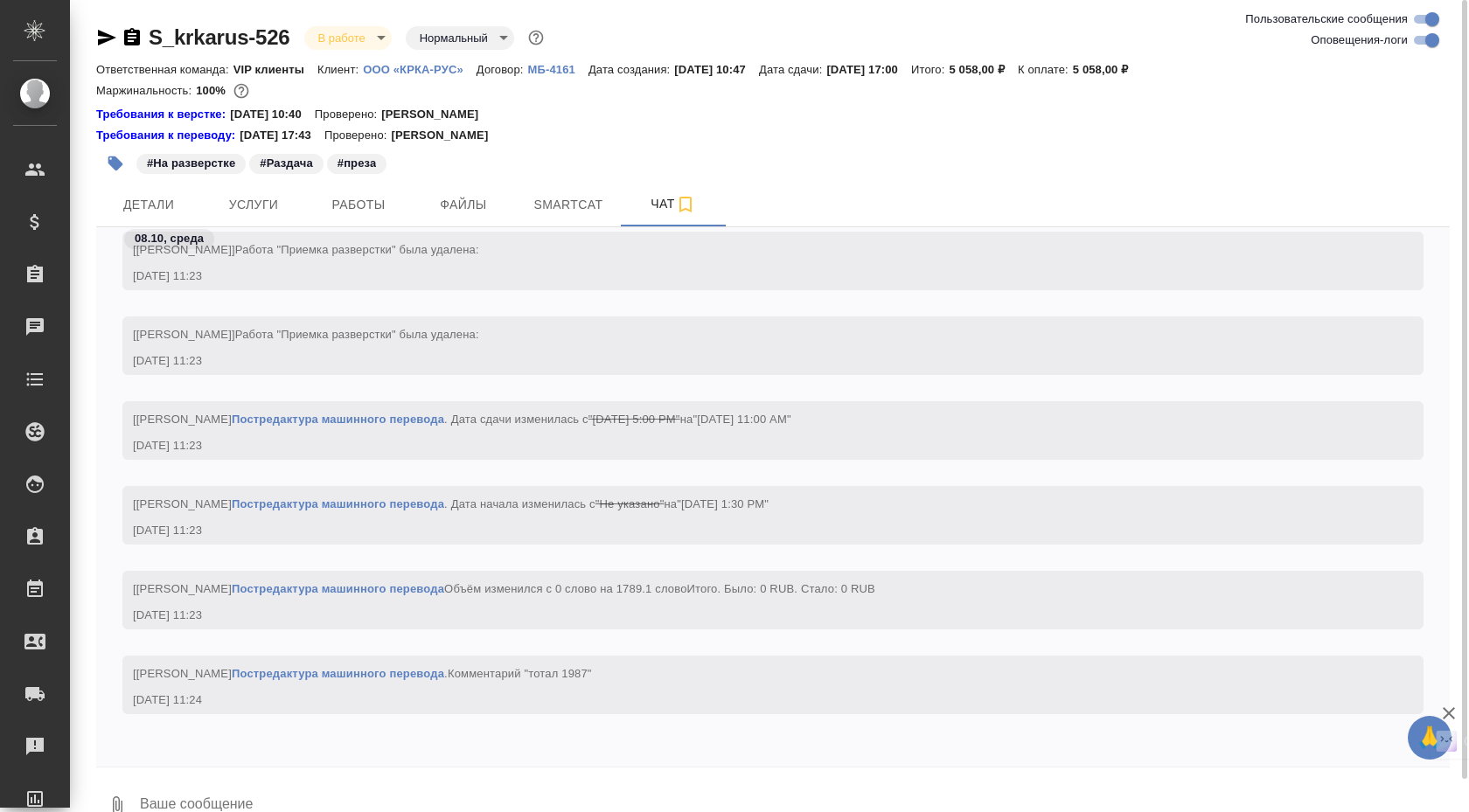
click at [1428, 40] on input "Оповещения-логи" at bounding box center [1432, 40] width 63 height 21
checkbox input "false"
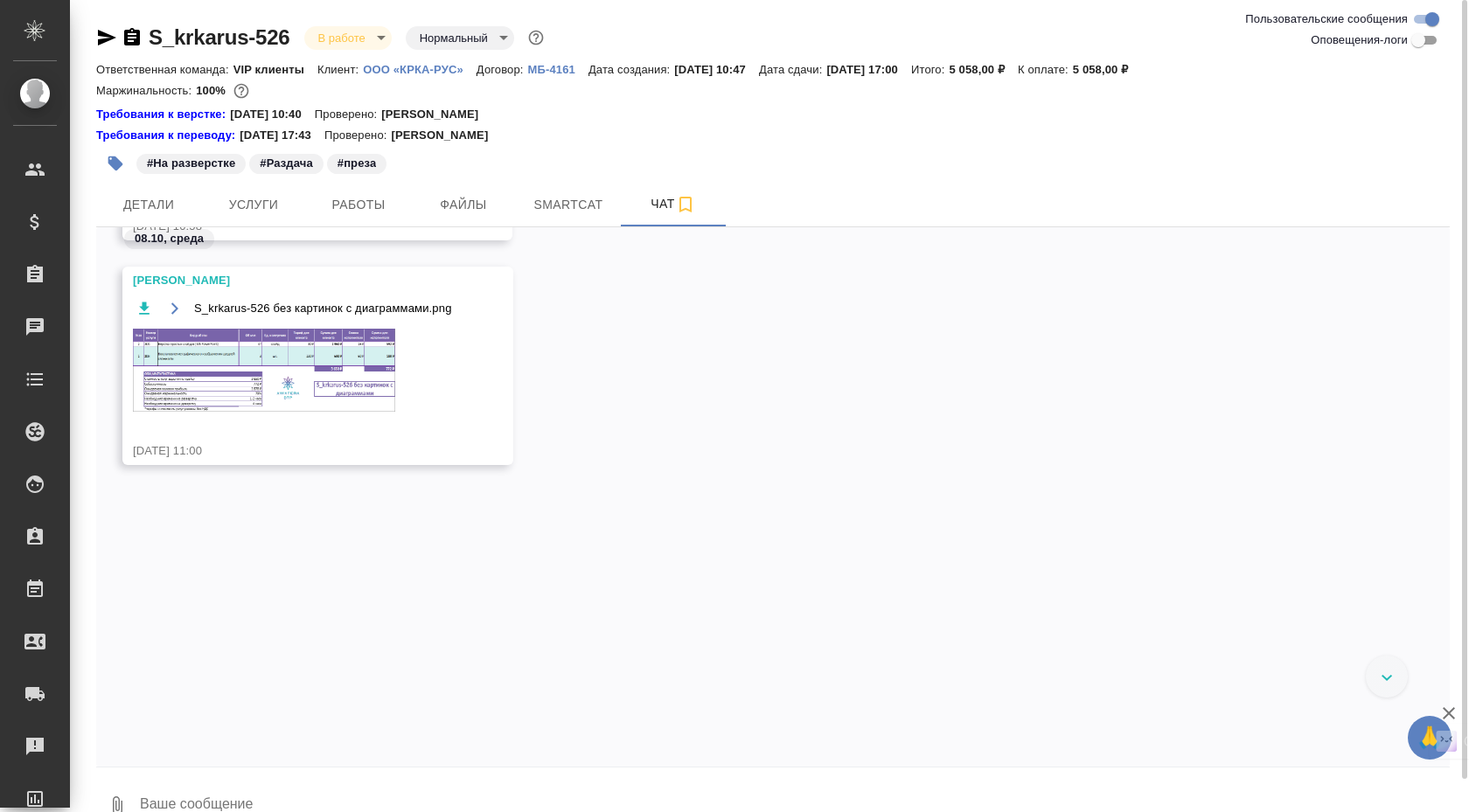
scroll to position [76, 0]
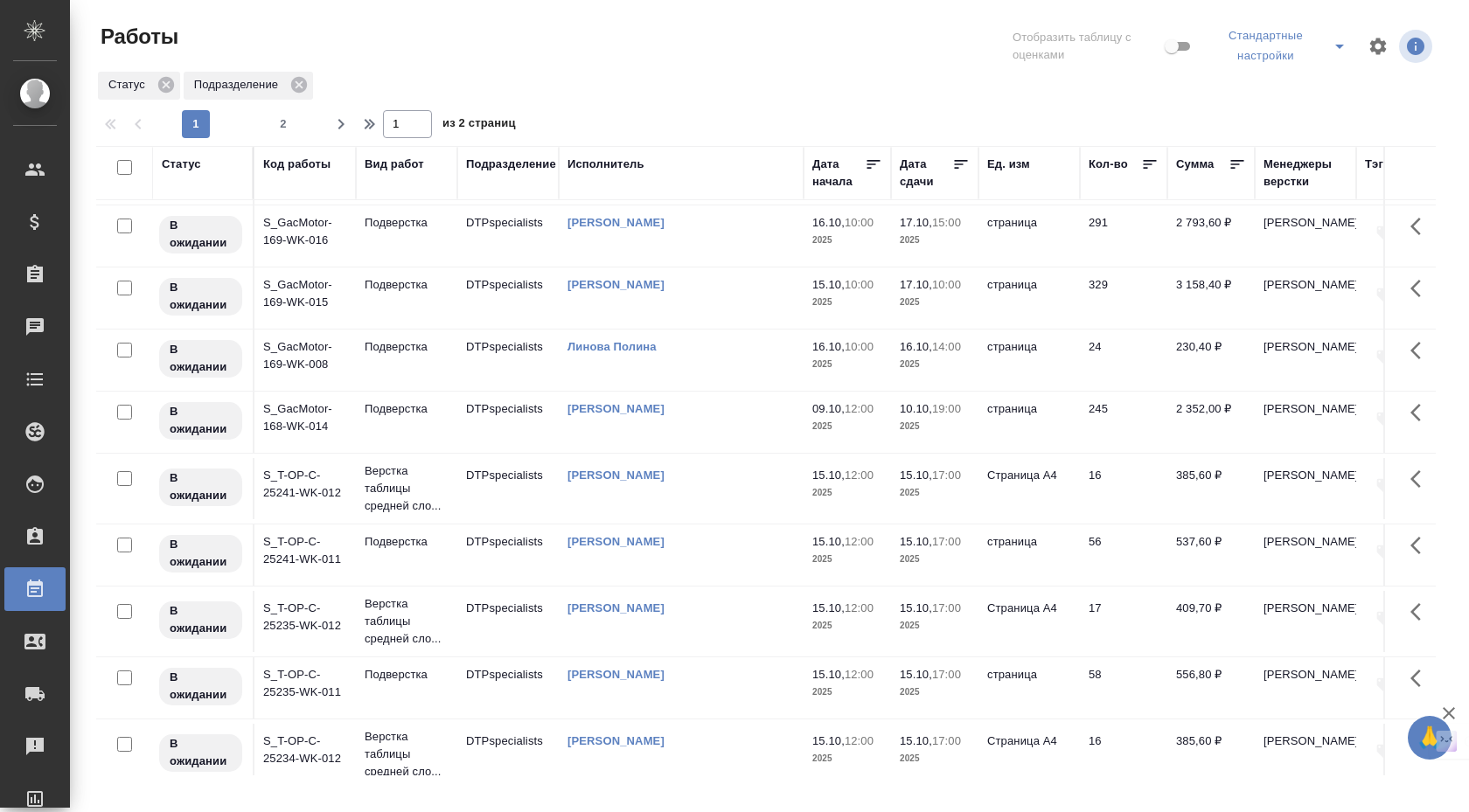
scroll to position [1148, 0]
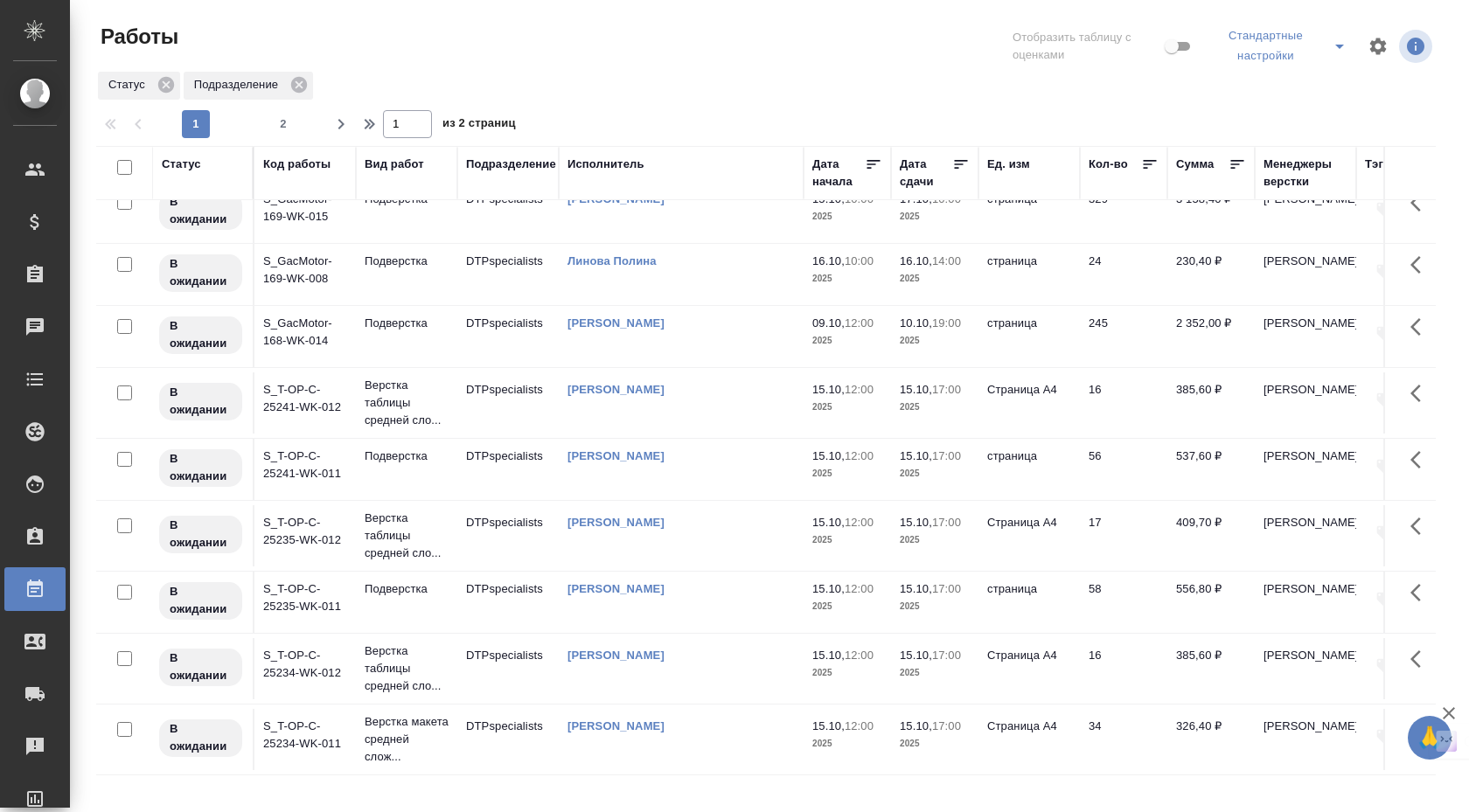
click at [1243, 159] on icon at bounding box center [1237, 164] width 17 height 17
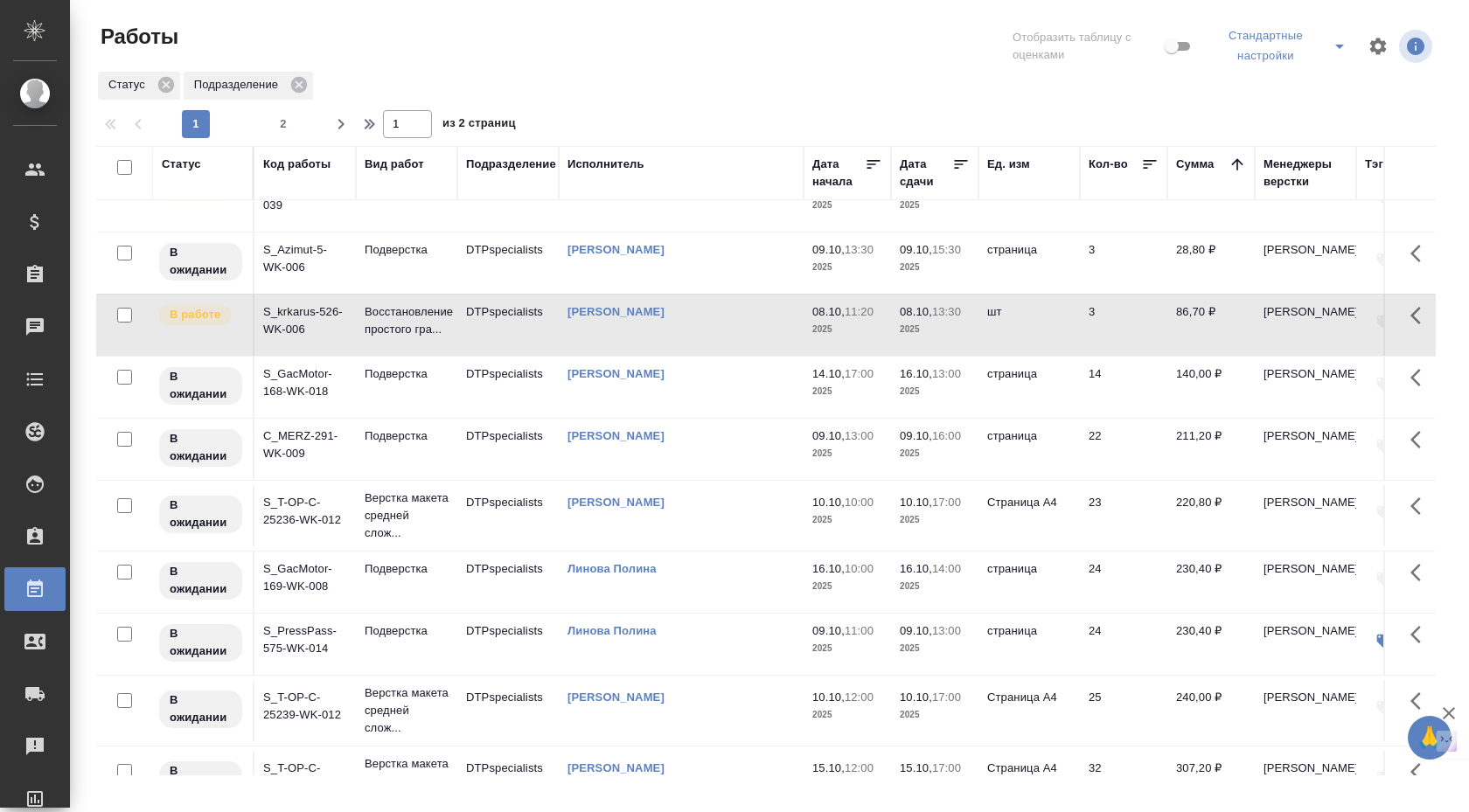
scroll to position [0, 0]
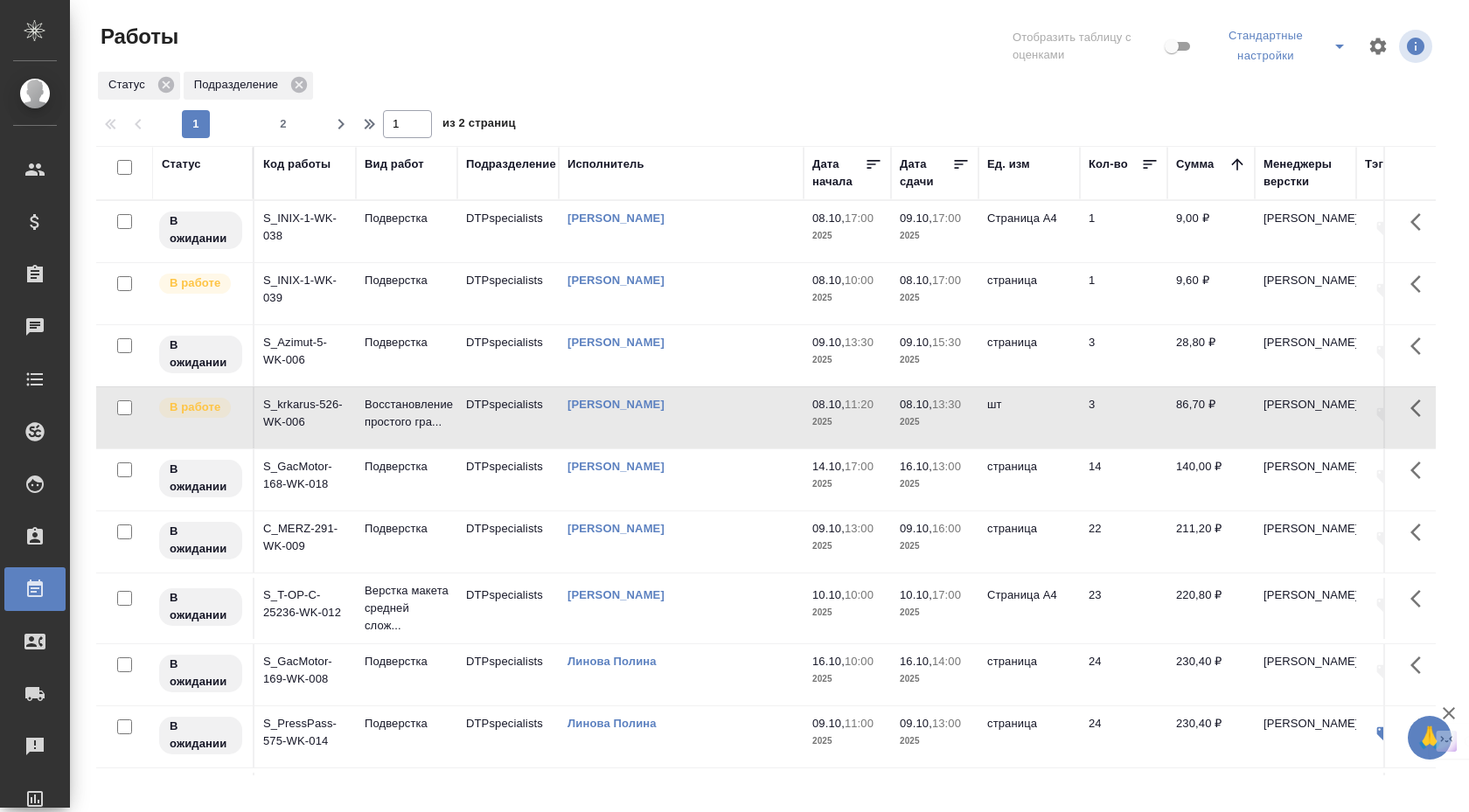
click at [242, 164] on div "Статус" at bounding box center [203, 164] width 82 height 17
click at [198, 167] on div "Статус" at bounding box center [181, 164] width 39 height 17
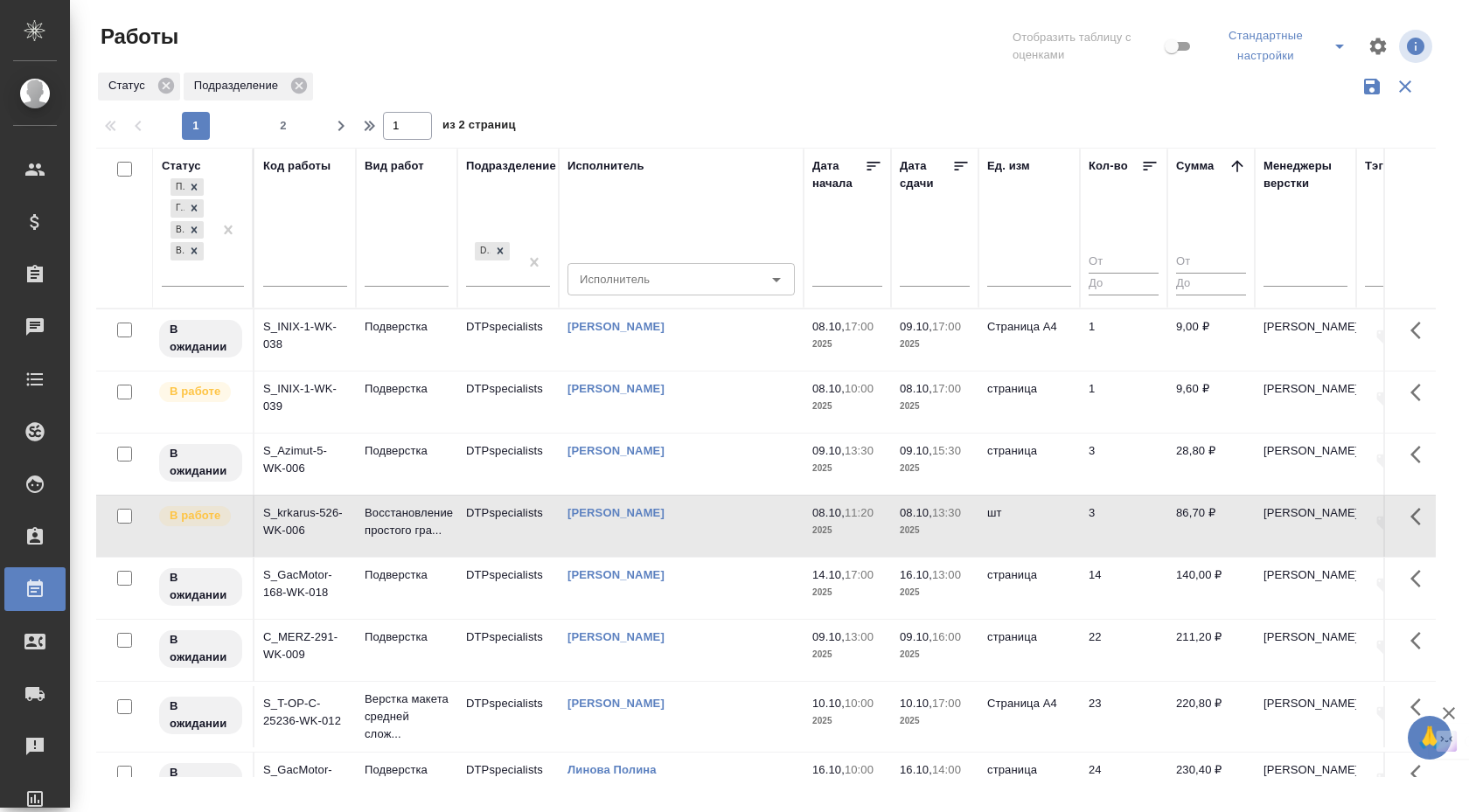
click at [1234, 165] on icon at bounding box center [1237, 166] width 11 height 11
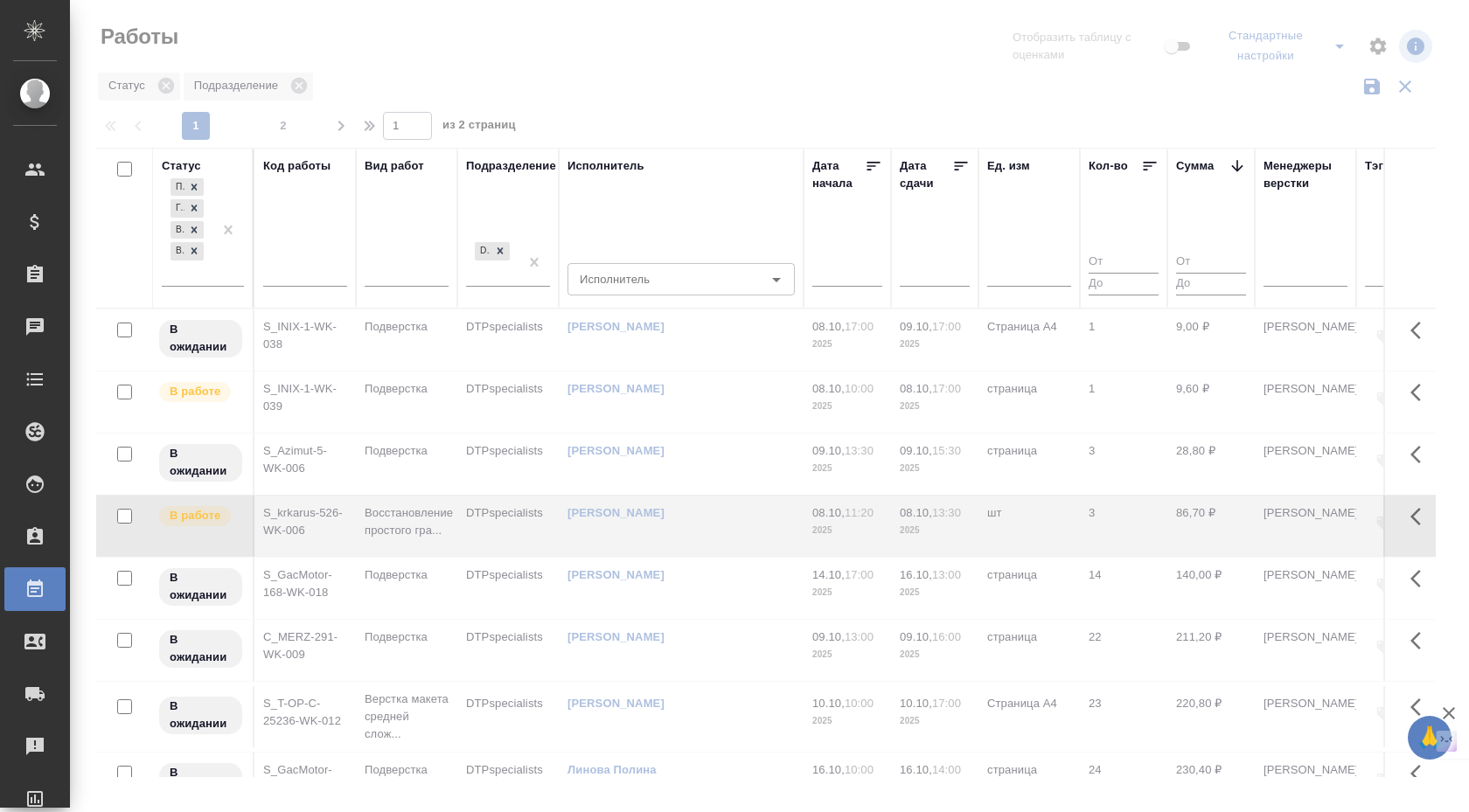
click at [1236, 163] on icon at bounding box center [1237, 166] width 17 height 17
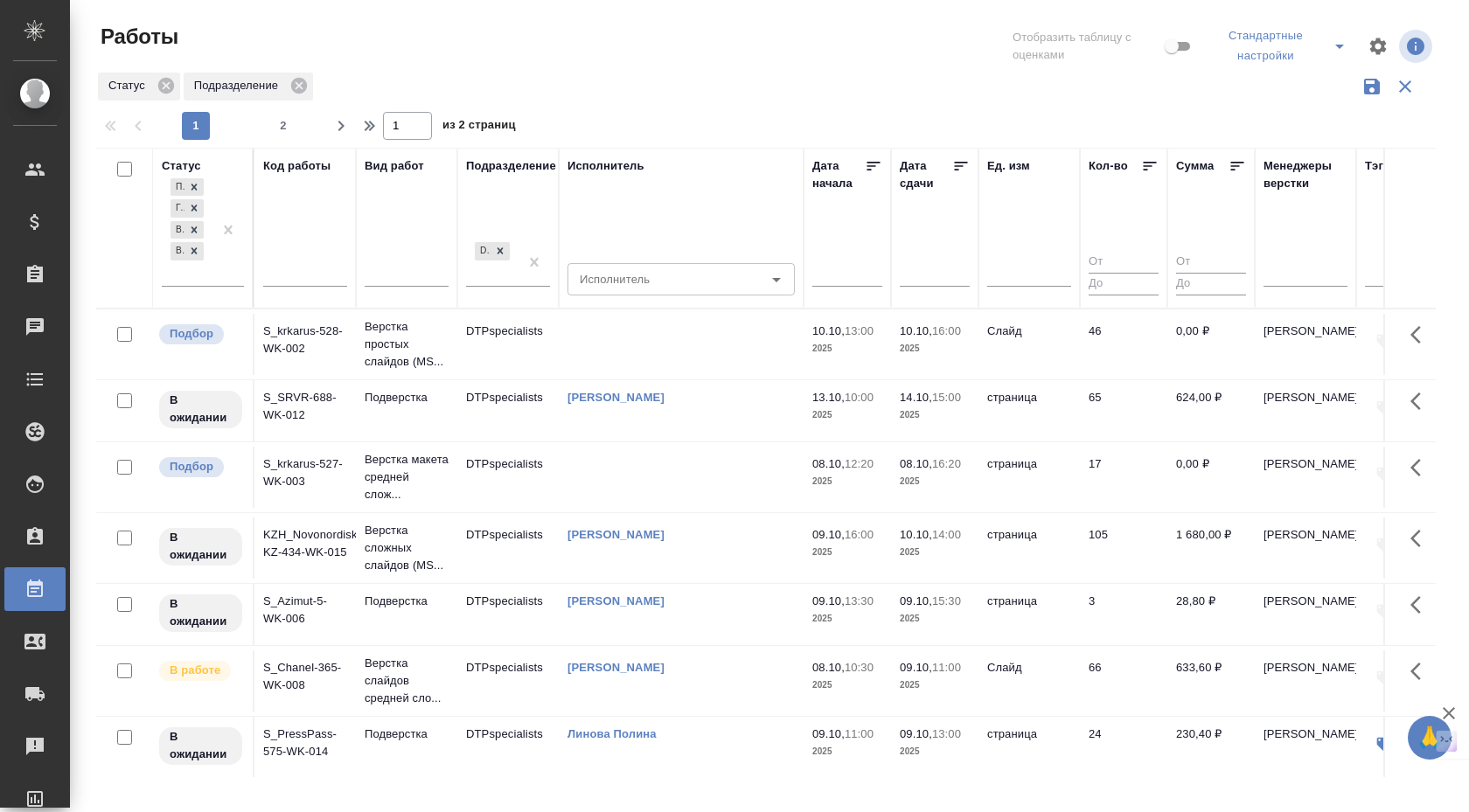
click at [304, 340] on td "S_krkarus-528-WK-002" at bounding box center [304, 344] width 101 height 61
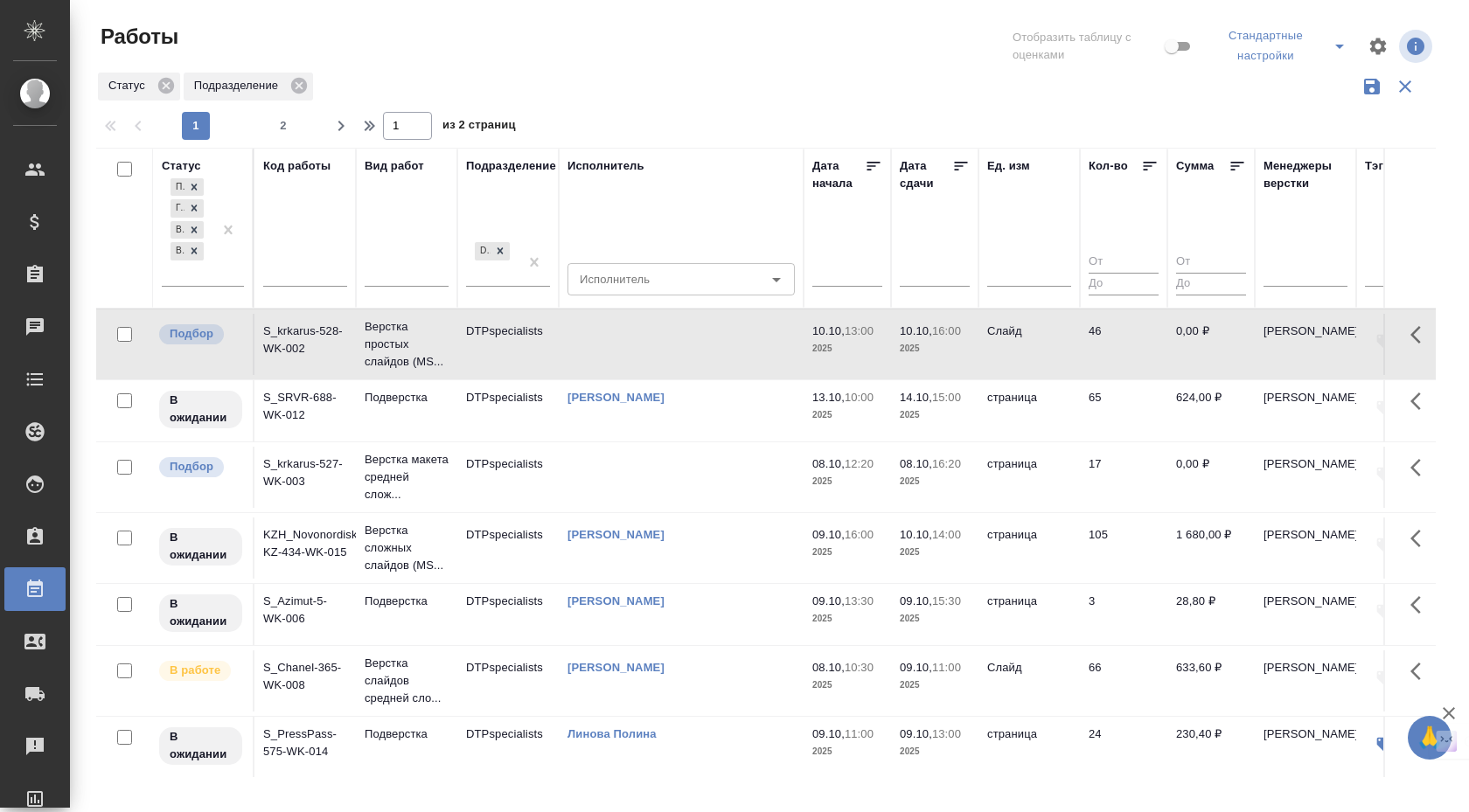
click at [299, 355] on td "S_krkarus-528-WK-002" at bounding box center [304, 344] width 101 height 61
click at [335, 503] on td "S_krkarus-527-WK-003" at bounding box center [304, 477] width 101 height 61
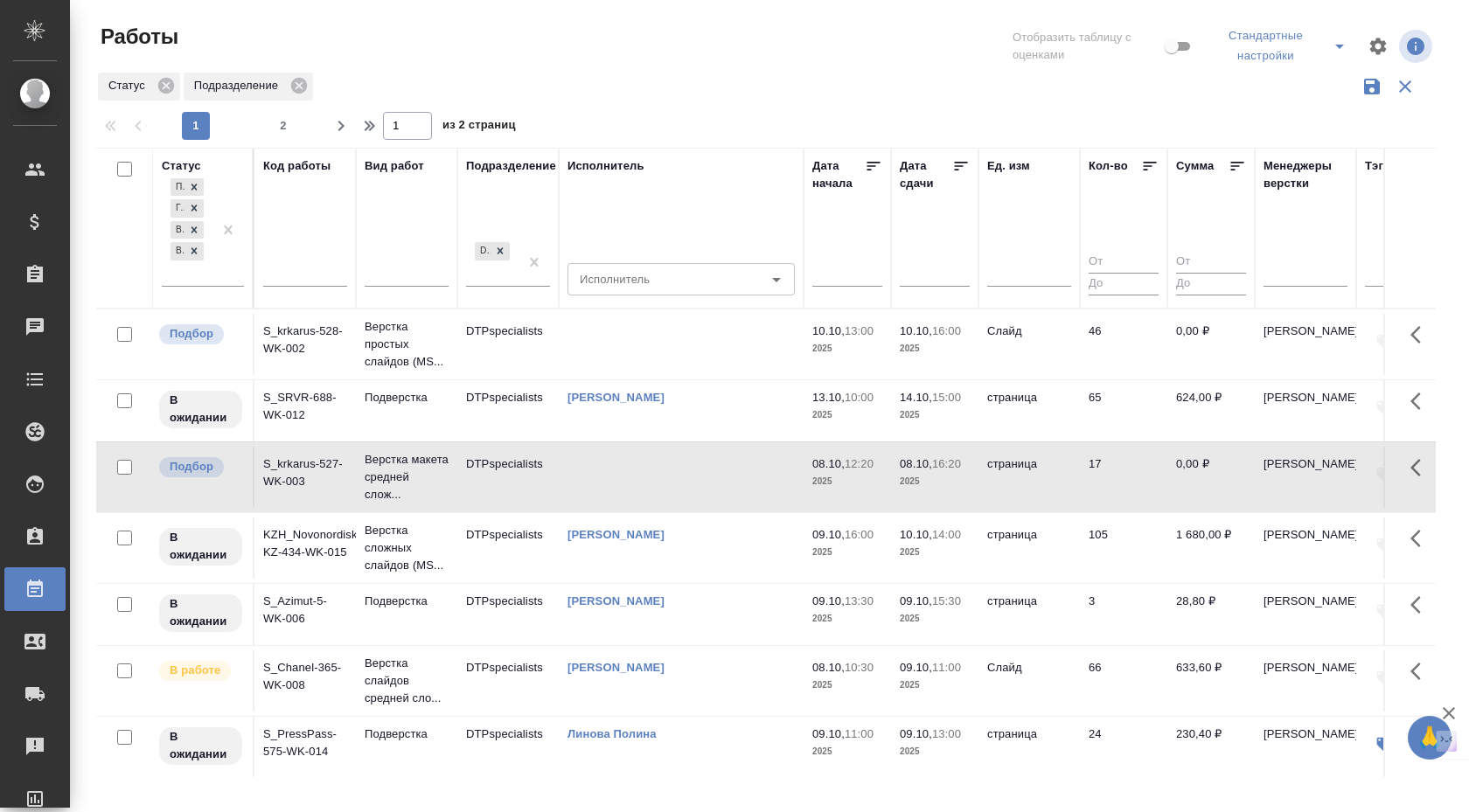
click at [312, 493] on td "S_krkarus-527-WK-003" at bounding box center [304, 477] width 101 height 61
click at [312, 492] on td "S_krkarus-527-WK-003" at bounding box center [304, 477] width 101 height 61
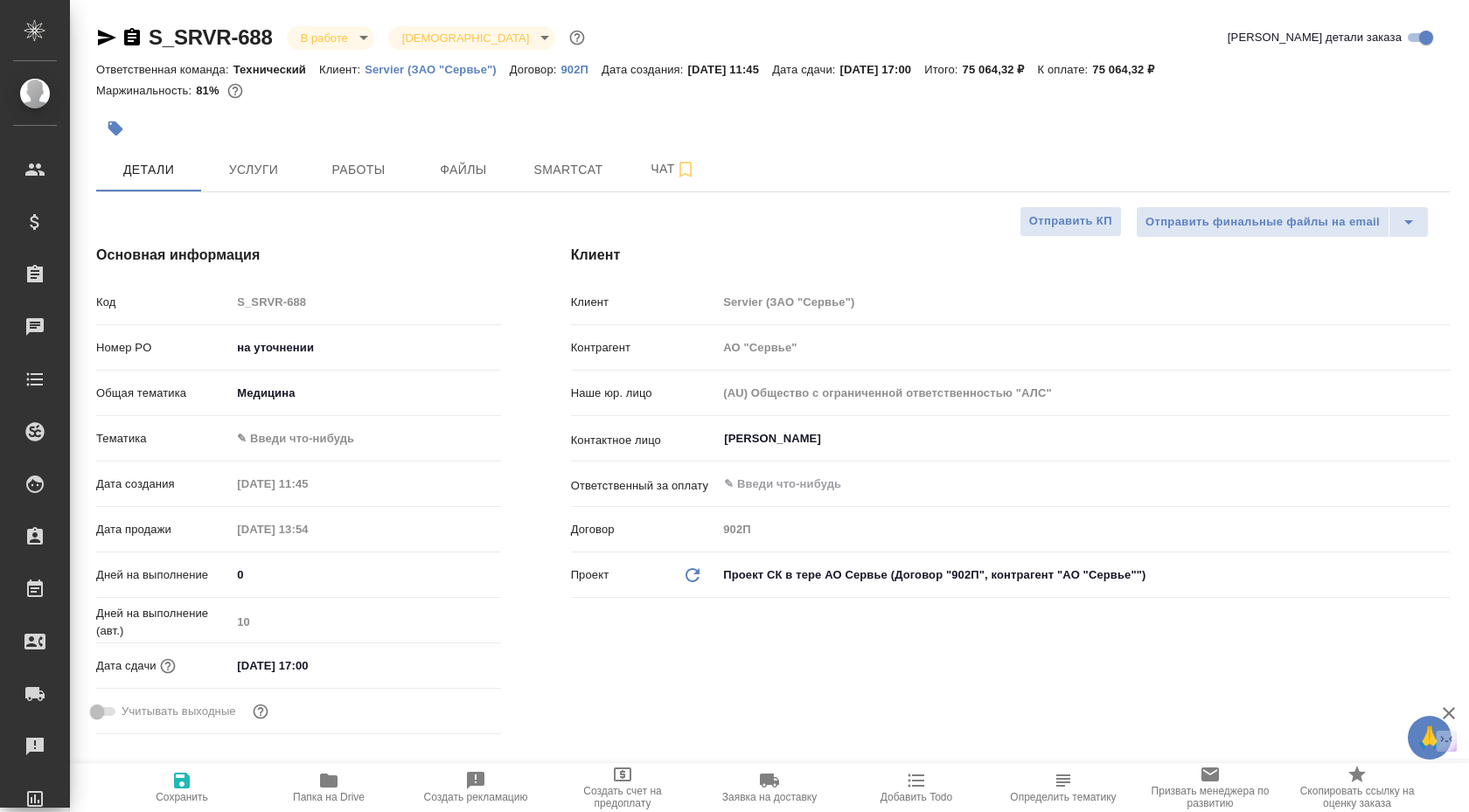
select select "RU"
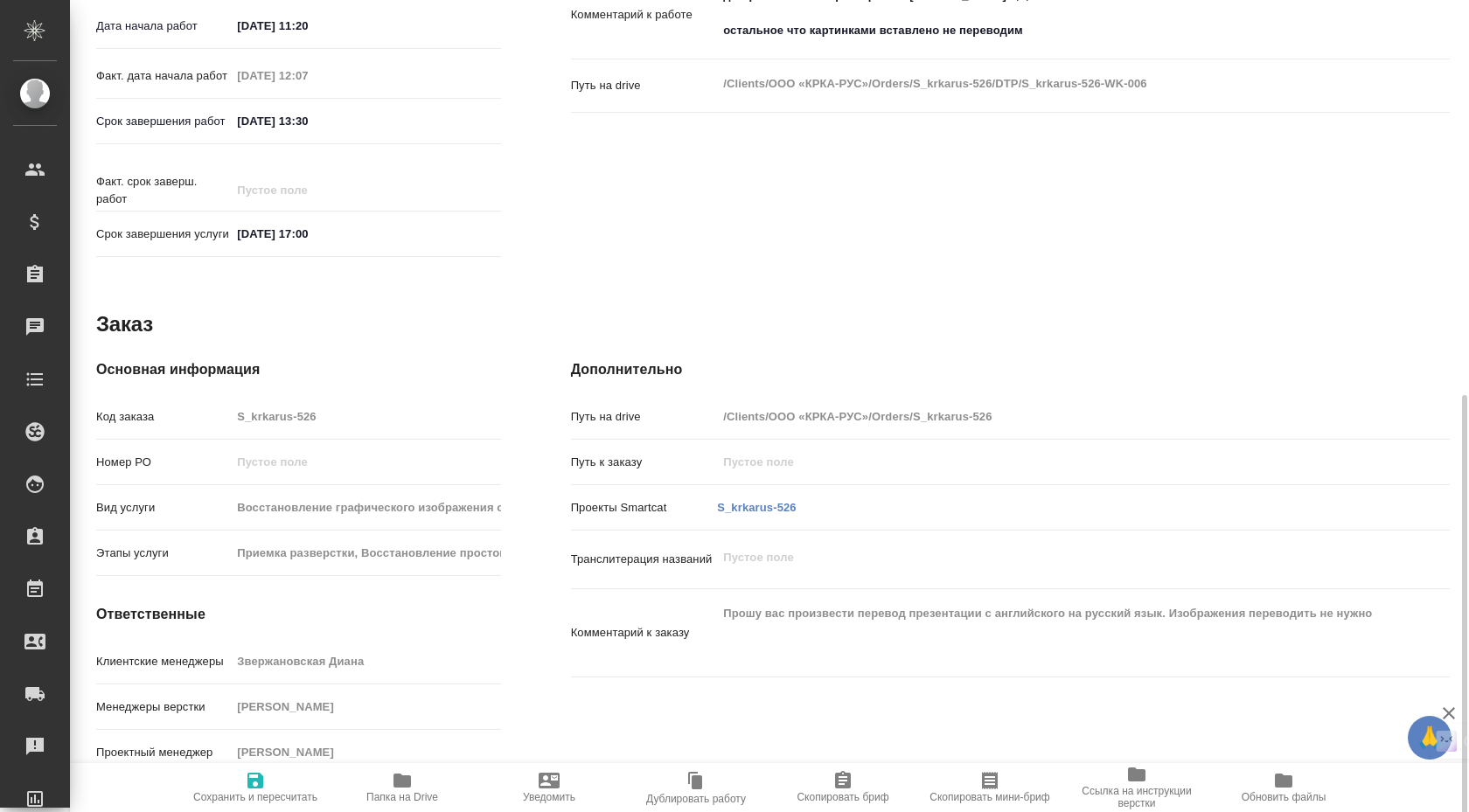
scroll to position [714, 0]
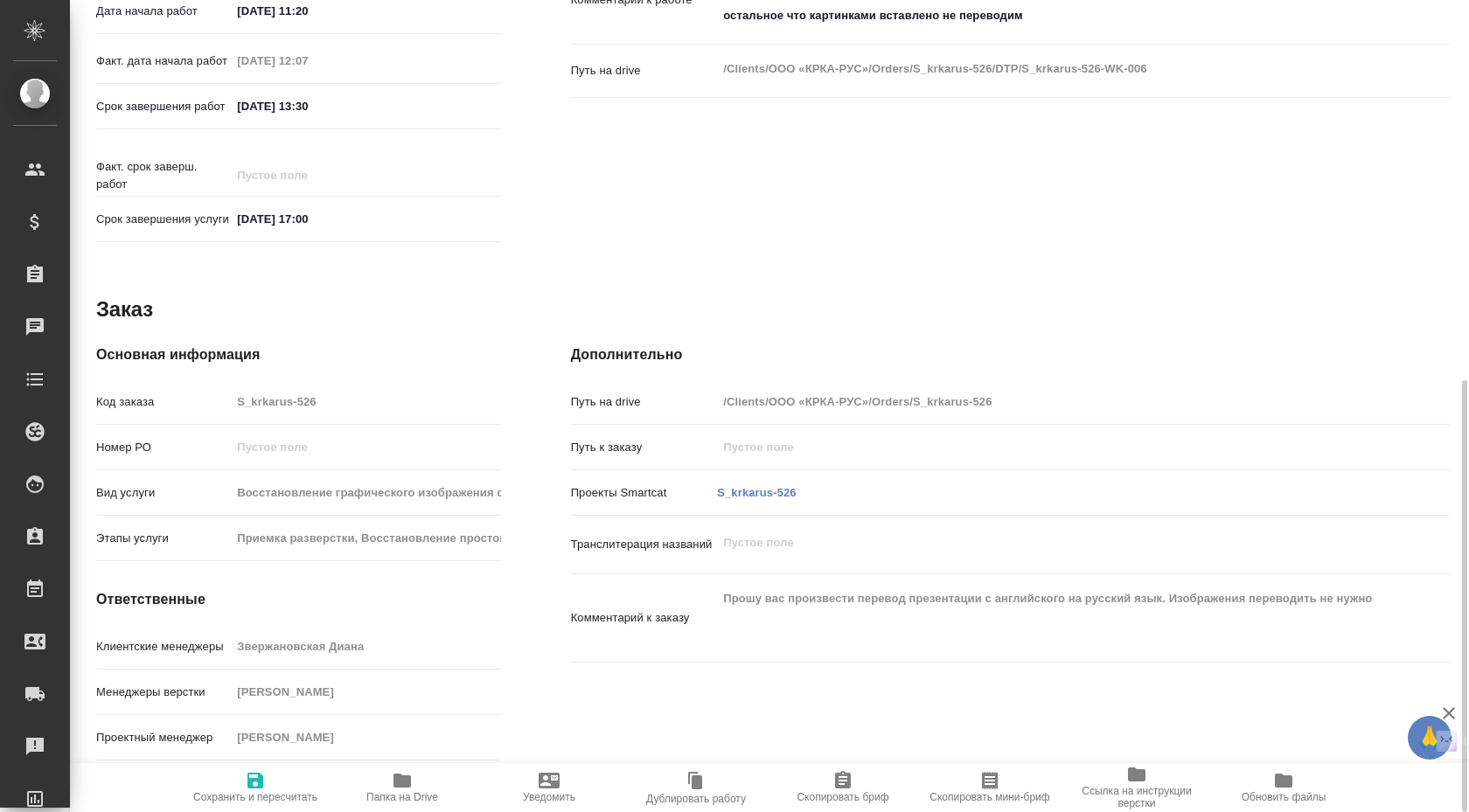
click at [422, 781] on span "Папка на Drive" at bounding box center [403, 787] width 126 height 33
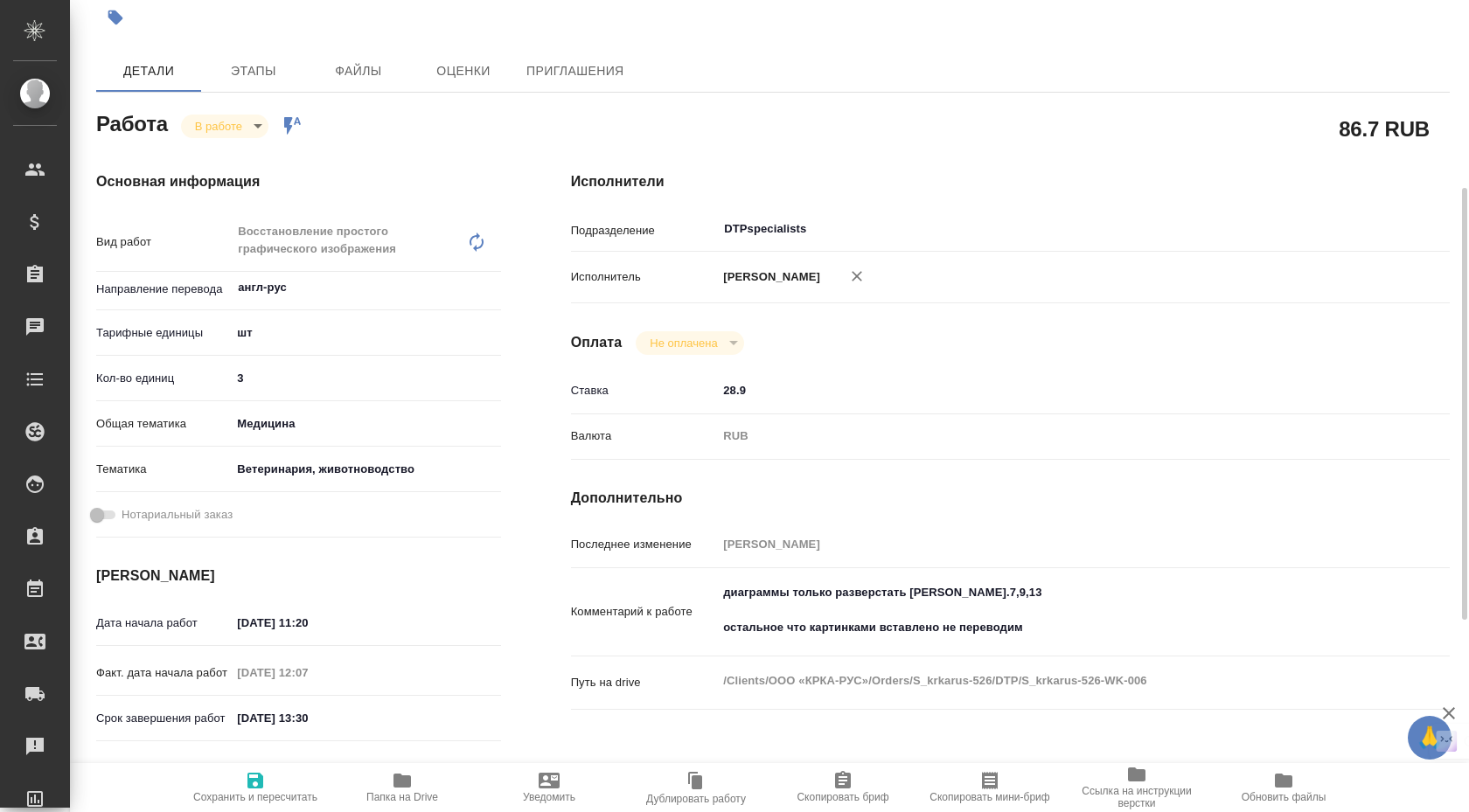
scroll to position [189, 0]
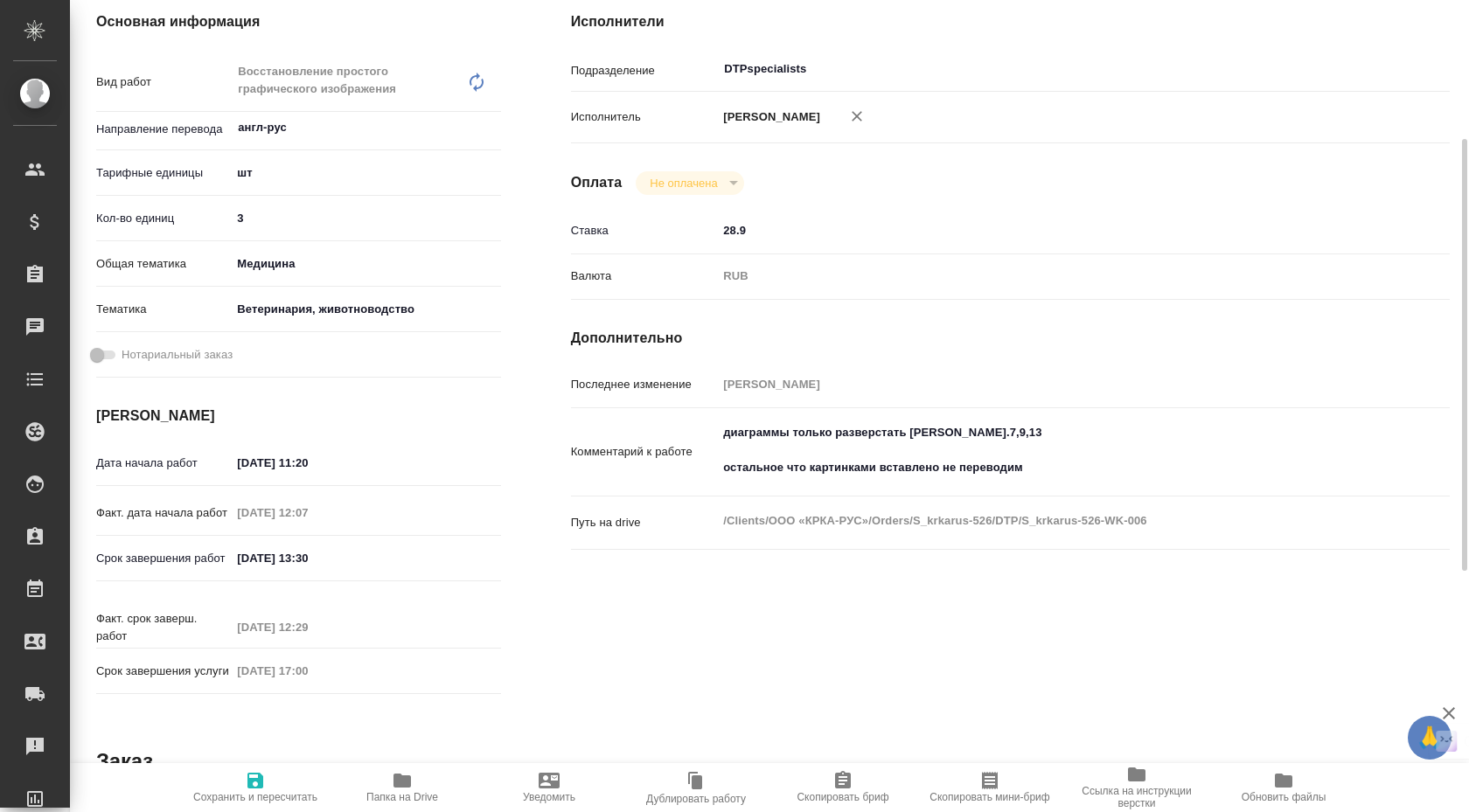
scroll to position [699, 0]
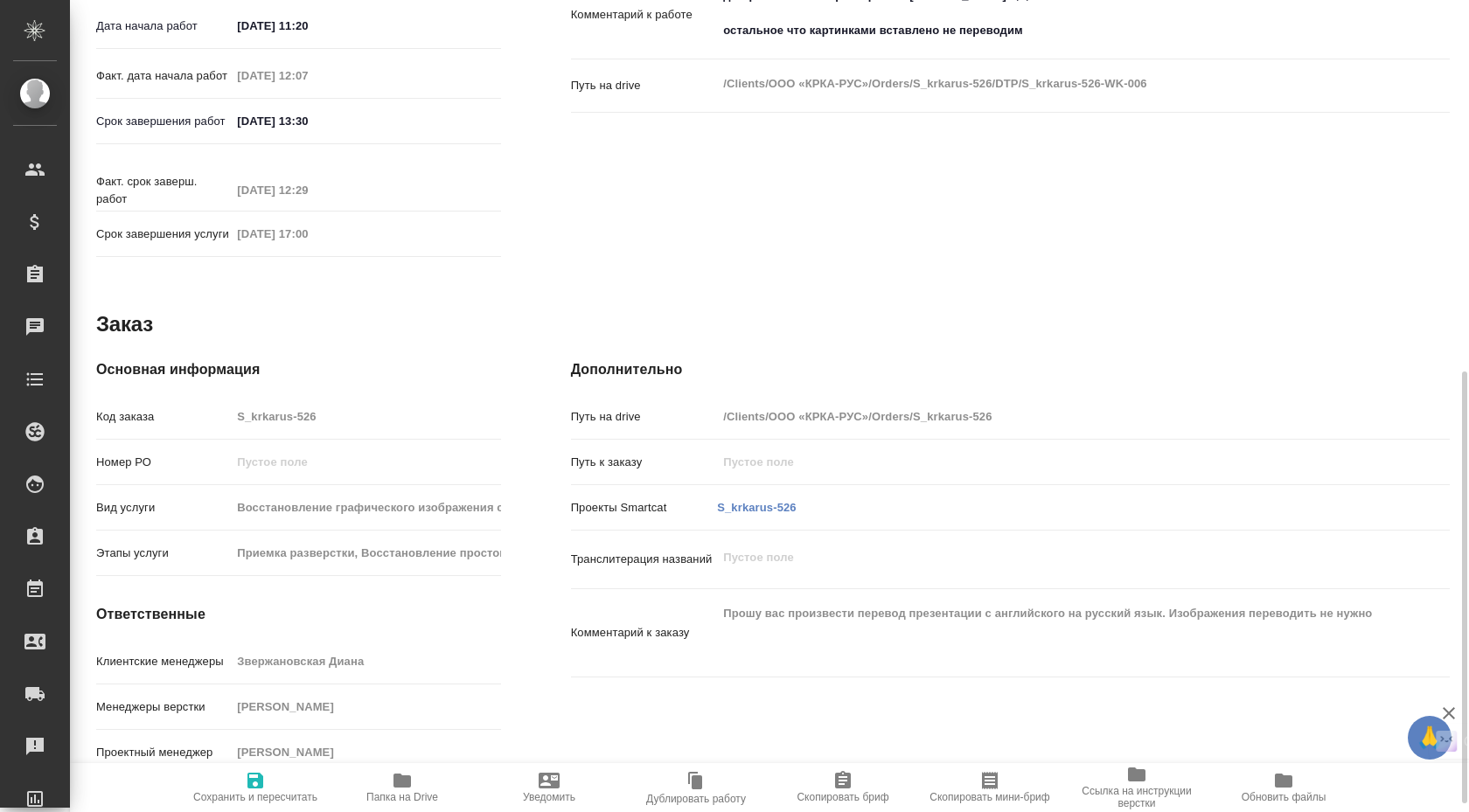
click at [417, 783] on span "Папка на Drive" at bounding box center [403, 787] width 126 height 33
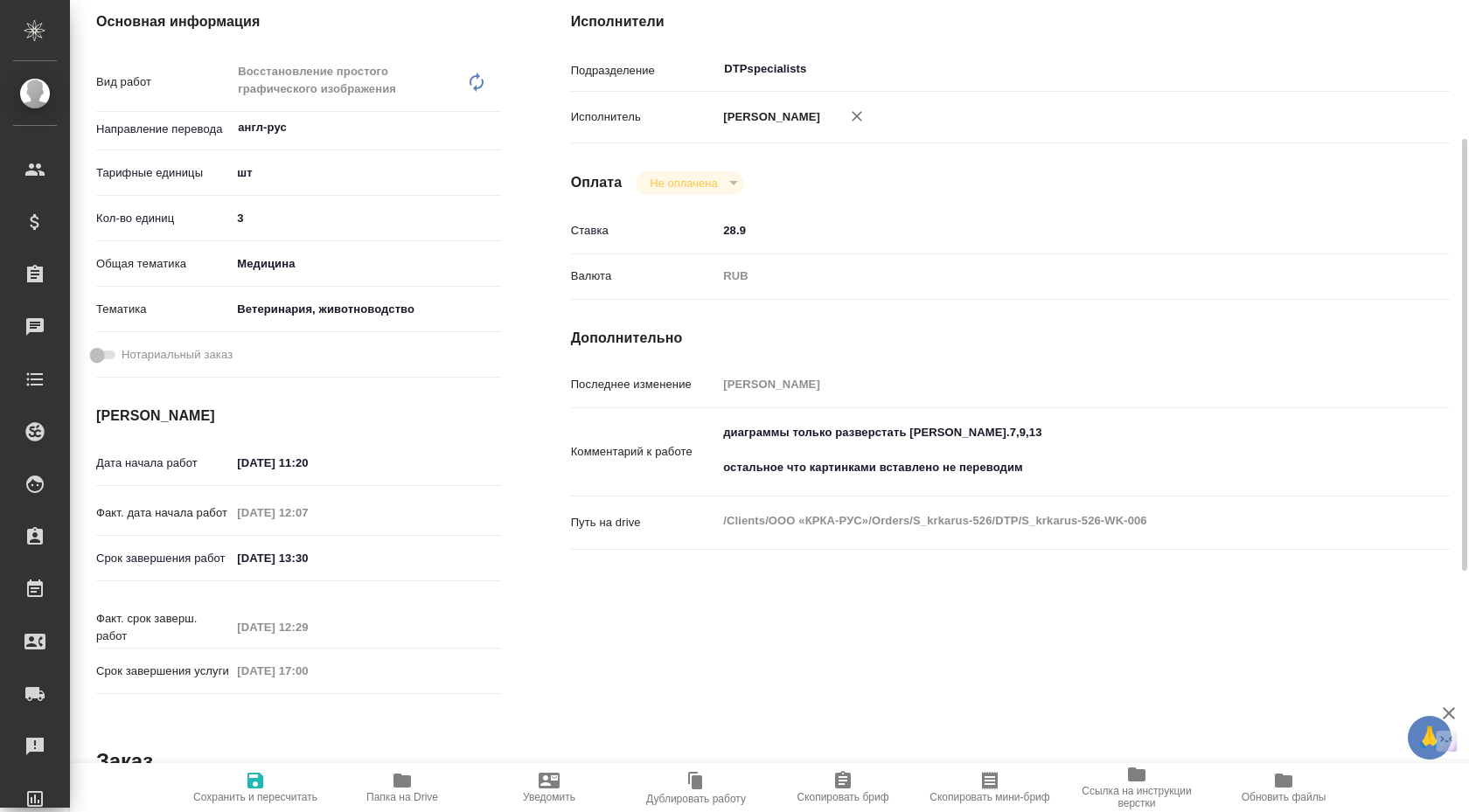
scroll to position [0, 0]
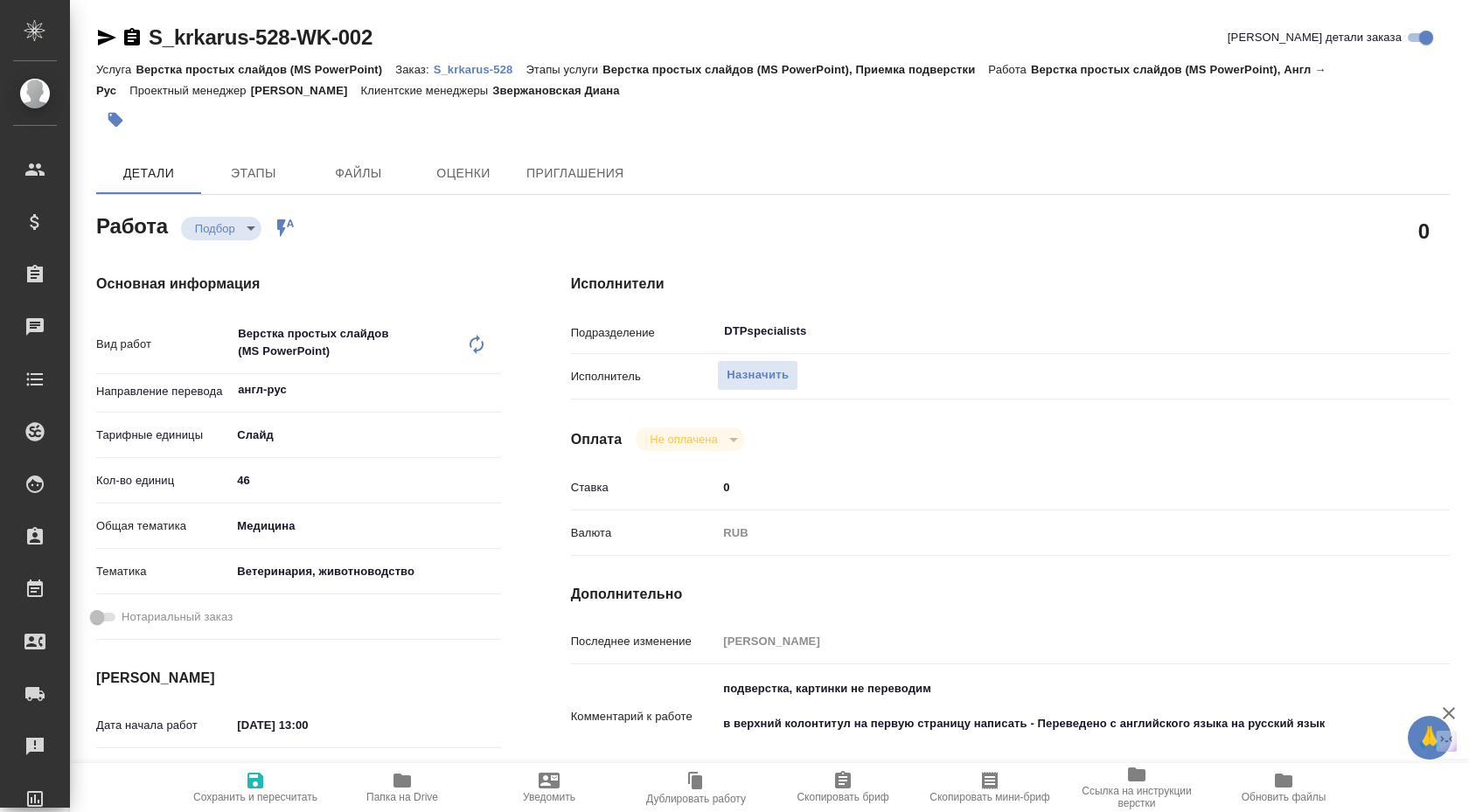
scroll to position [175, 0]
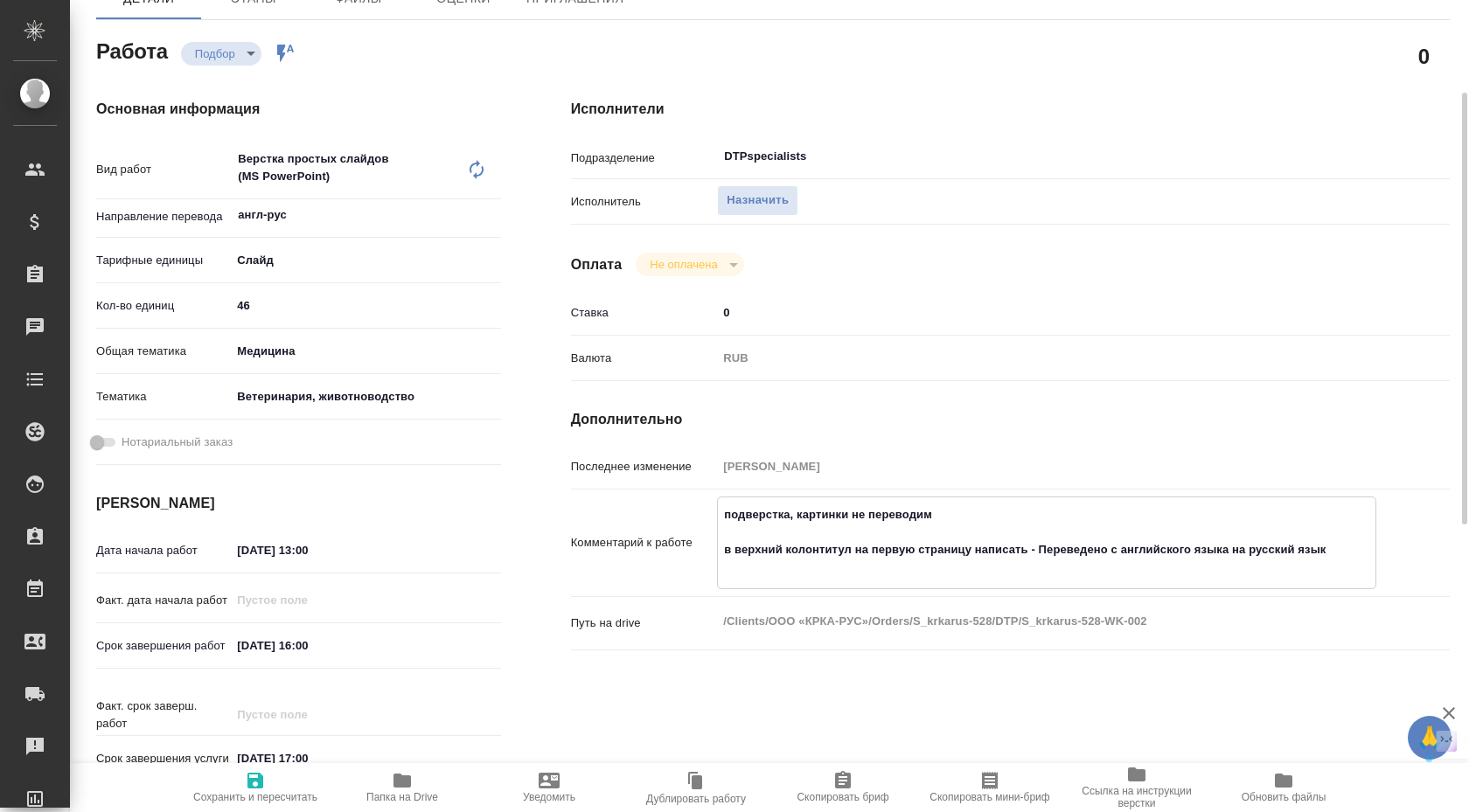
drag, startPoint x: 780, startPoint y: 551, endPoint x: 922, endPoint y: 556, distance: 142.1
click at [922, 555] on textarea "подверстка, картинки не переводим в верхний колонтитул на первую страницу напис…" at bounding box center [1046, 541] width 658 height 82
click at [953, 554] on textarea "подверстка, картинки не переводим в верхний колонтитул на первую страницу напис…" at bounding box center [1046, 541] width 658 height 82
drag, startPoint x: 823, startPoint y: 553, endPoint x: 1205, endPoint y: 557, distance: 382.0
click at [1205, 556] on textarea "подверстка, картинки не переводим в верхний колонтитул на первую страницу напис…" at bounding box center [1046, 541] width 658 height 82
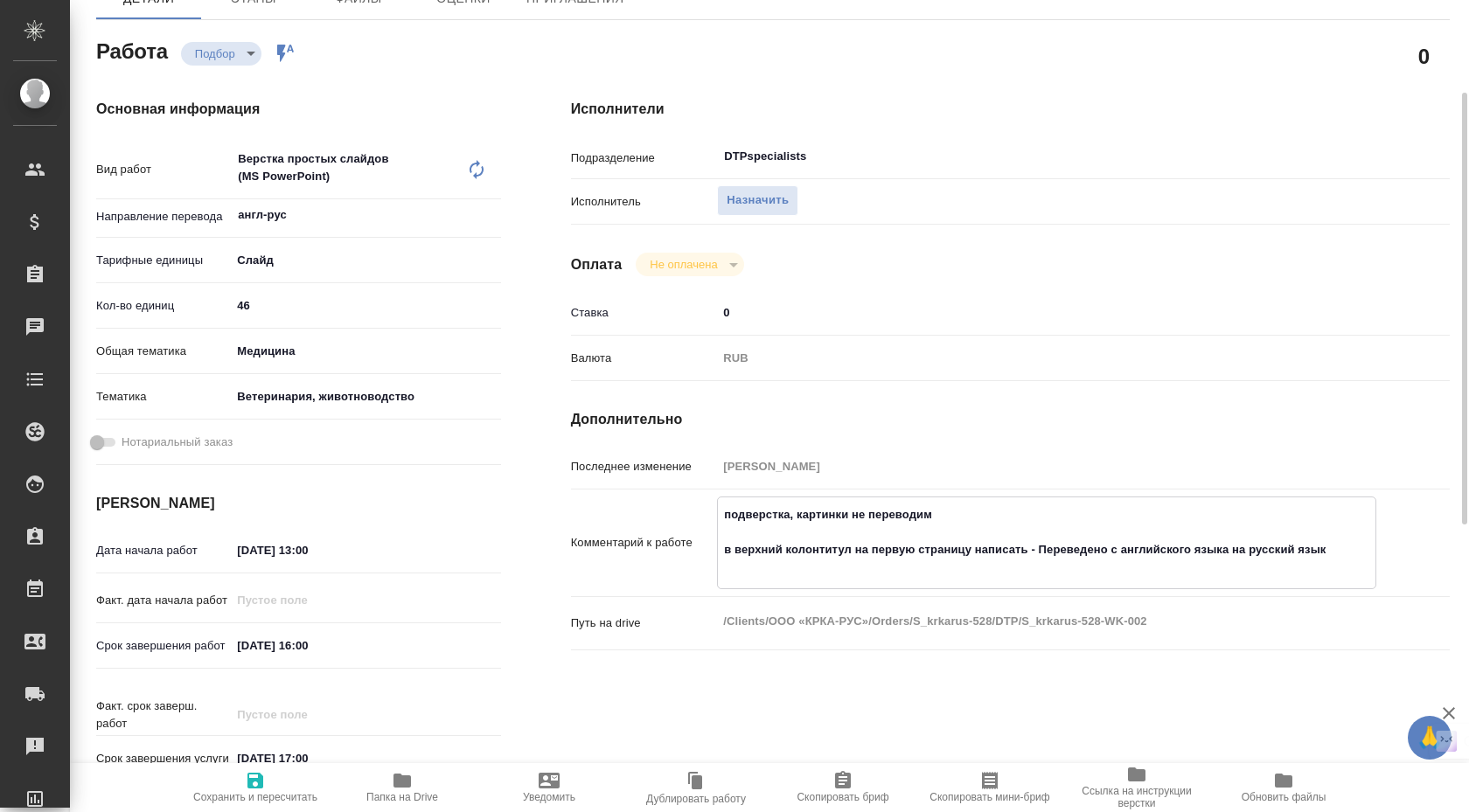
click at [775, 546] on textarea "подверстка, картинки не переводим в верхний колонтитул на первую страницу напис…" at bounding box center [1046, 541] width 658 height 82
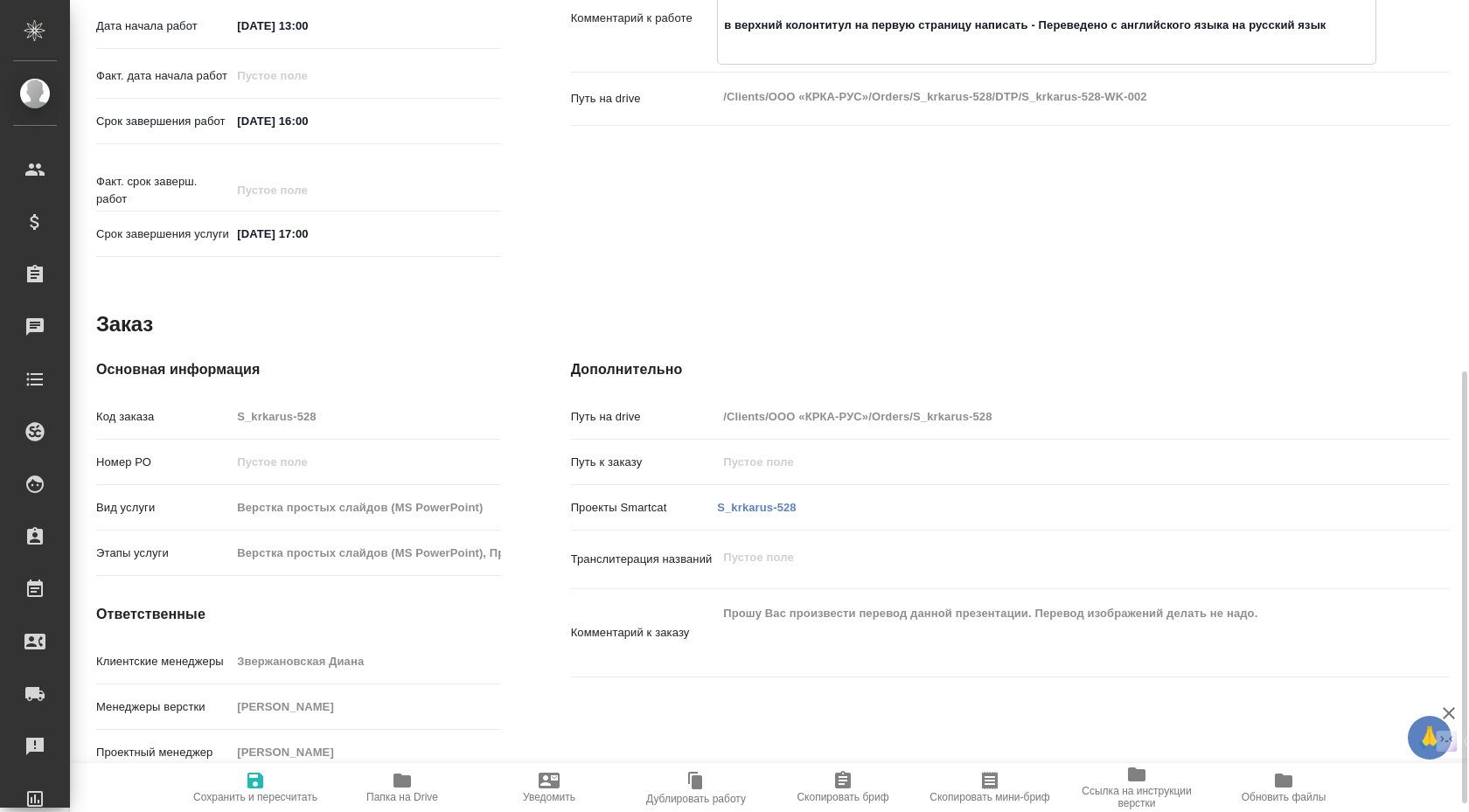
scroll to position [714, 0]
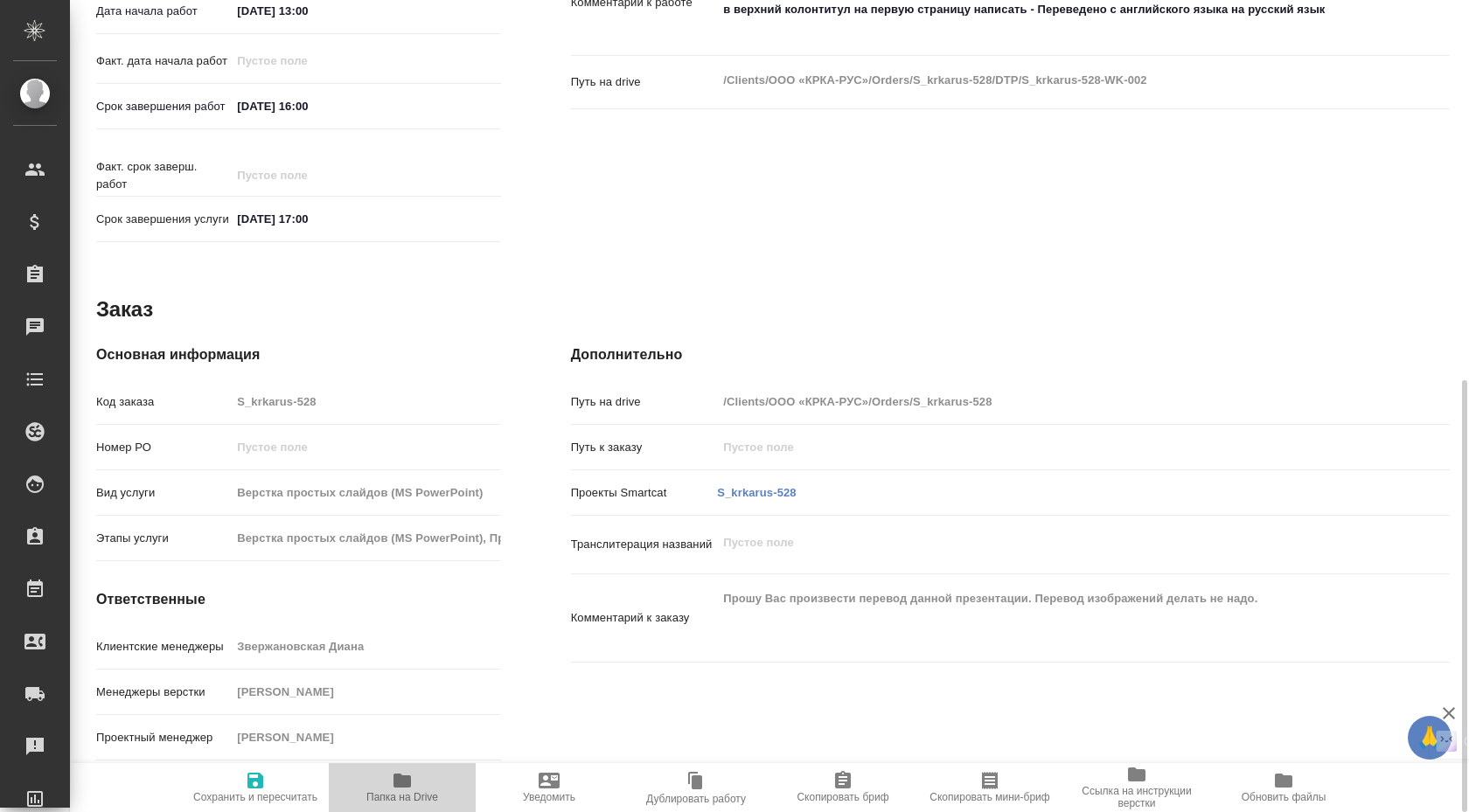
click at [414, 777] on span "Папка на Drive" at bounding box center [403, 787] width 126 height 33
click at [405, 783] on icon "button" at bounding box center [402, 780] width 17 height 14
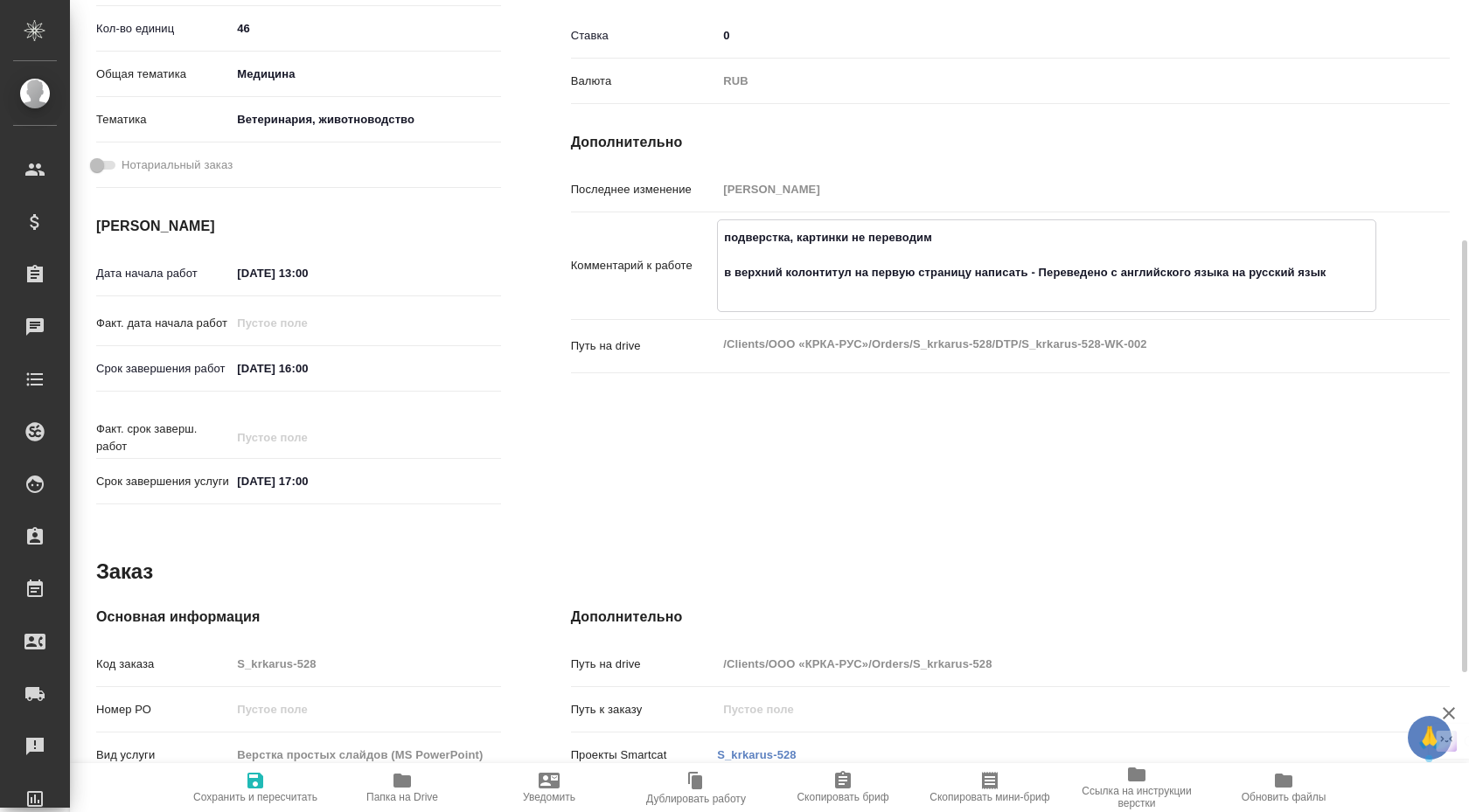
drag, startPoint x: 811, startPoint y: 275, endPoint x: 1178, endPoint y: 285, distance: 367.1
click at [1178, 285] on textarea "подверстка, картинки не переводим в верхний колонтитул на первую страницу напис…" at bounding box center [1046, 264] width 658 height 82
click at [972, 267] on textarea "подверстка, картинки не переводим в верхний колонтитул на первую страницу напис…" at bounding box center [1046, 264] width 658 height 82
drag, startPoint x: 759, startPoint y: 270, endPoint x: 1229, endPoint y: 286, distance: 470.3
click at [1230, 286] on textarea "подверстка, картинки не переводим в верхний колонтитул на первую страницу напис…" at bounding box center [1046, 264] width 658 height 82
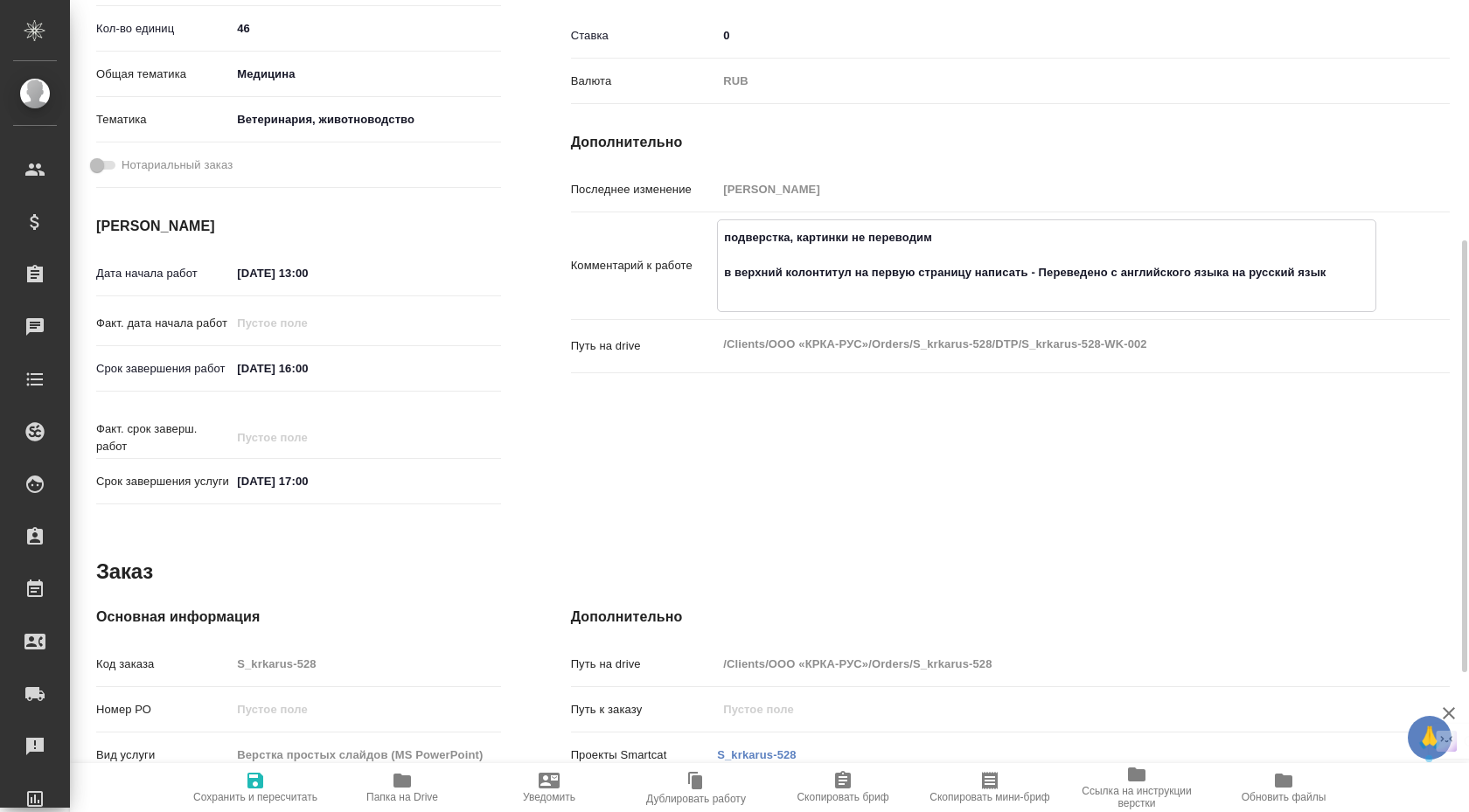
click at [886, 273] on textarea "подверстка, картинки не переводим в верхний колонтитул на первую страницу напис…" at bounding box center [1046, 264] width 658 height 82
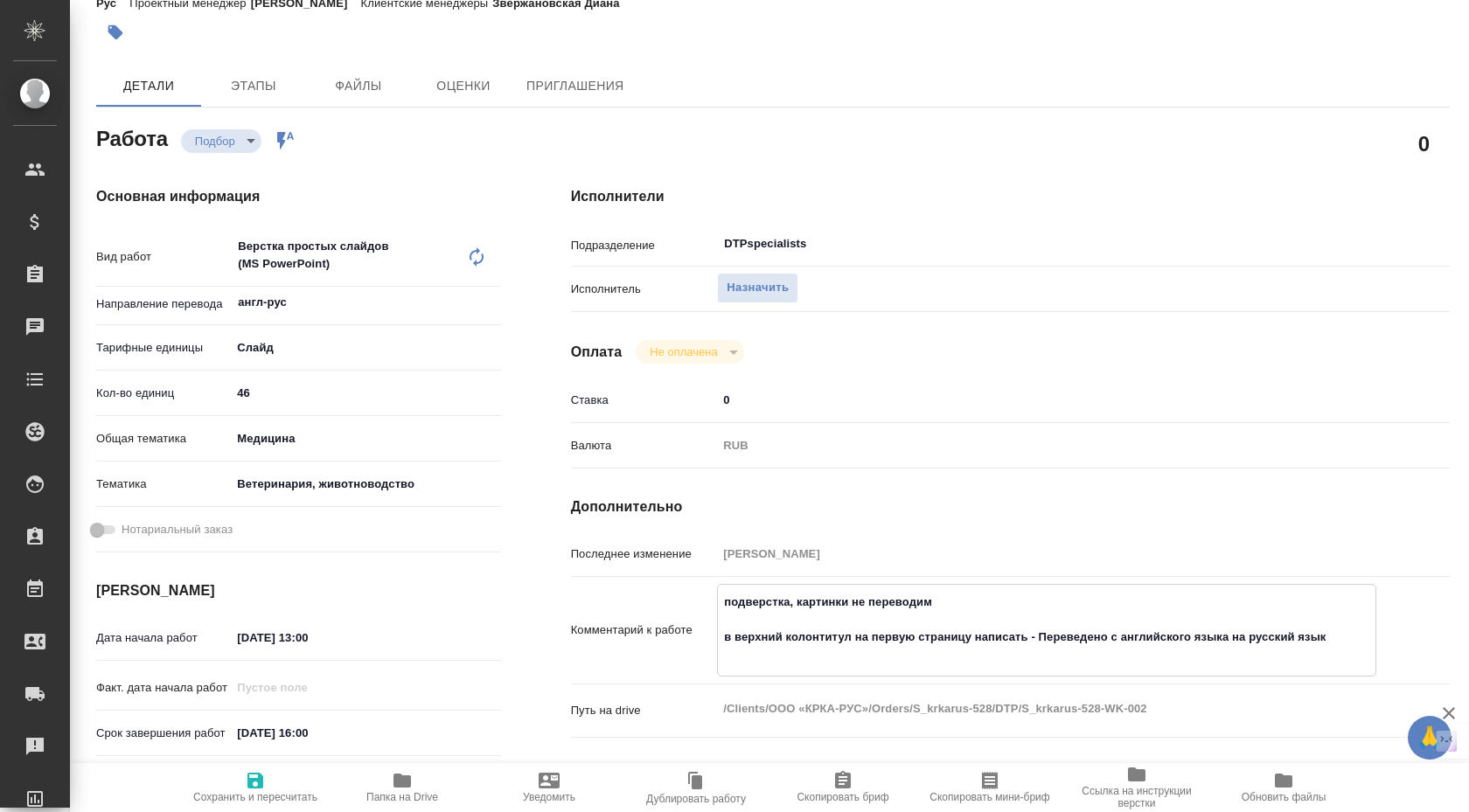
scroll to position [350, 0]
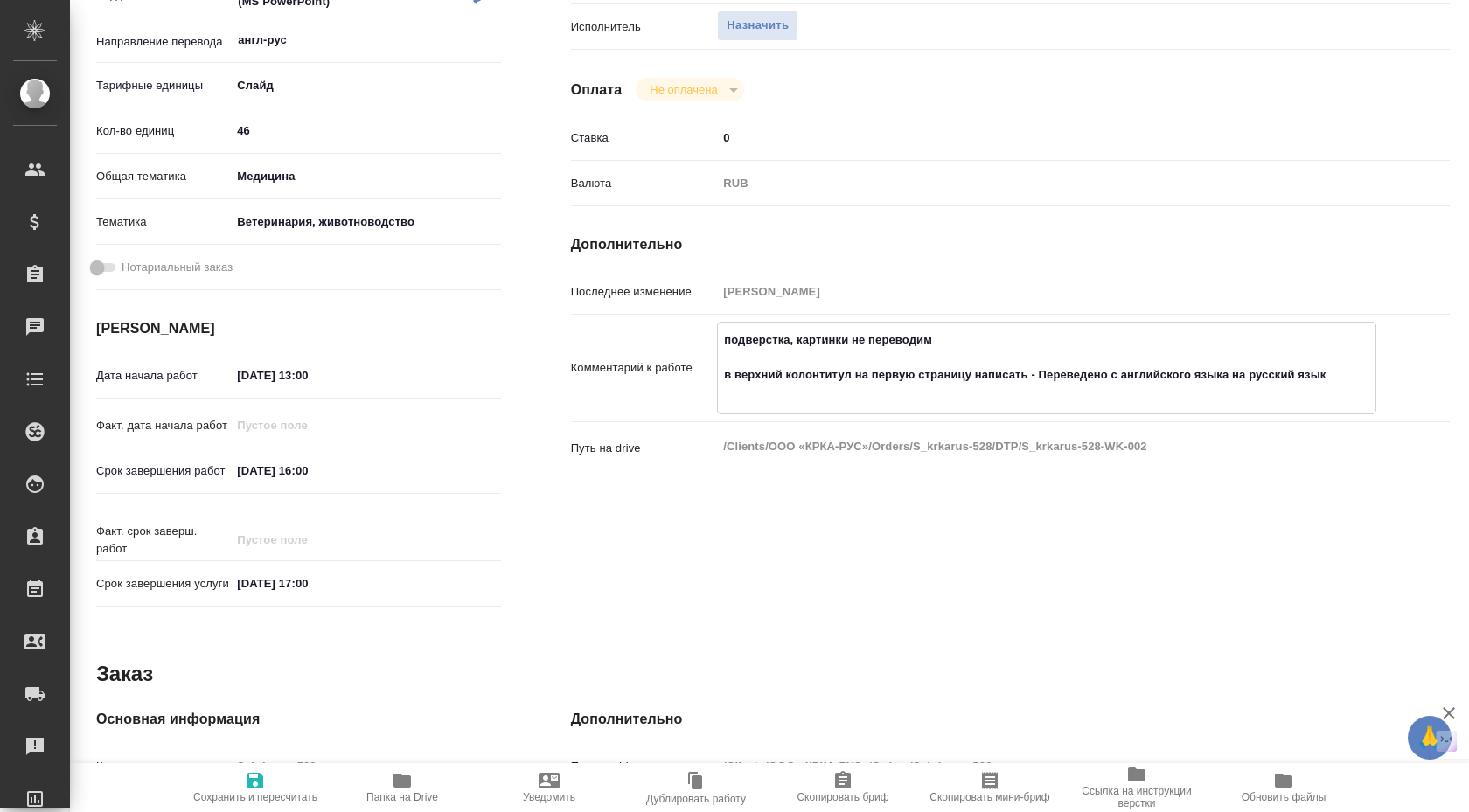
click at [402, 785] on icon "button" at bounding box center [402, 780] width 17 height 14
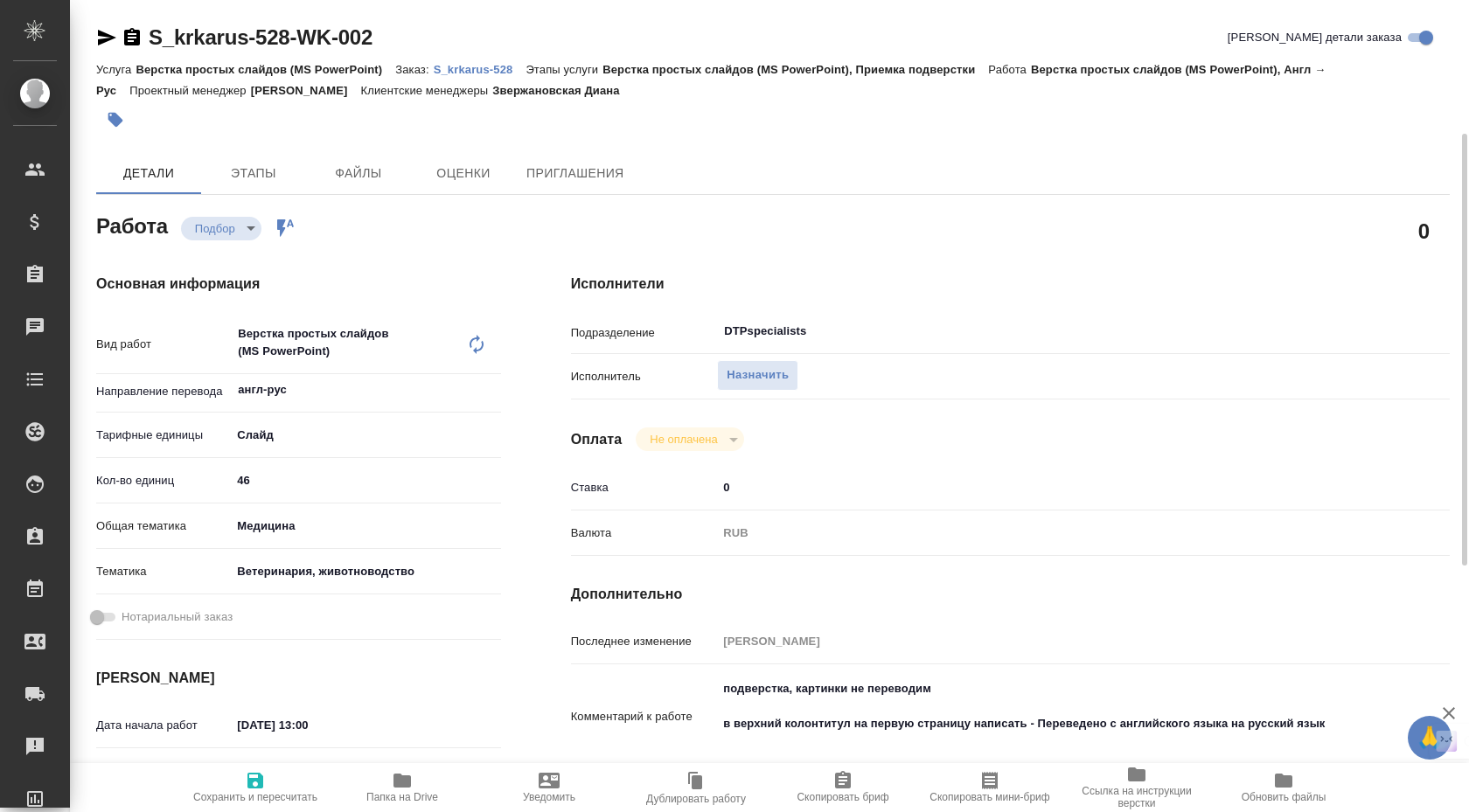
scroll to position [87, 0]
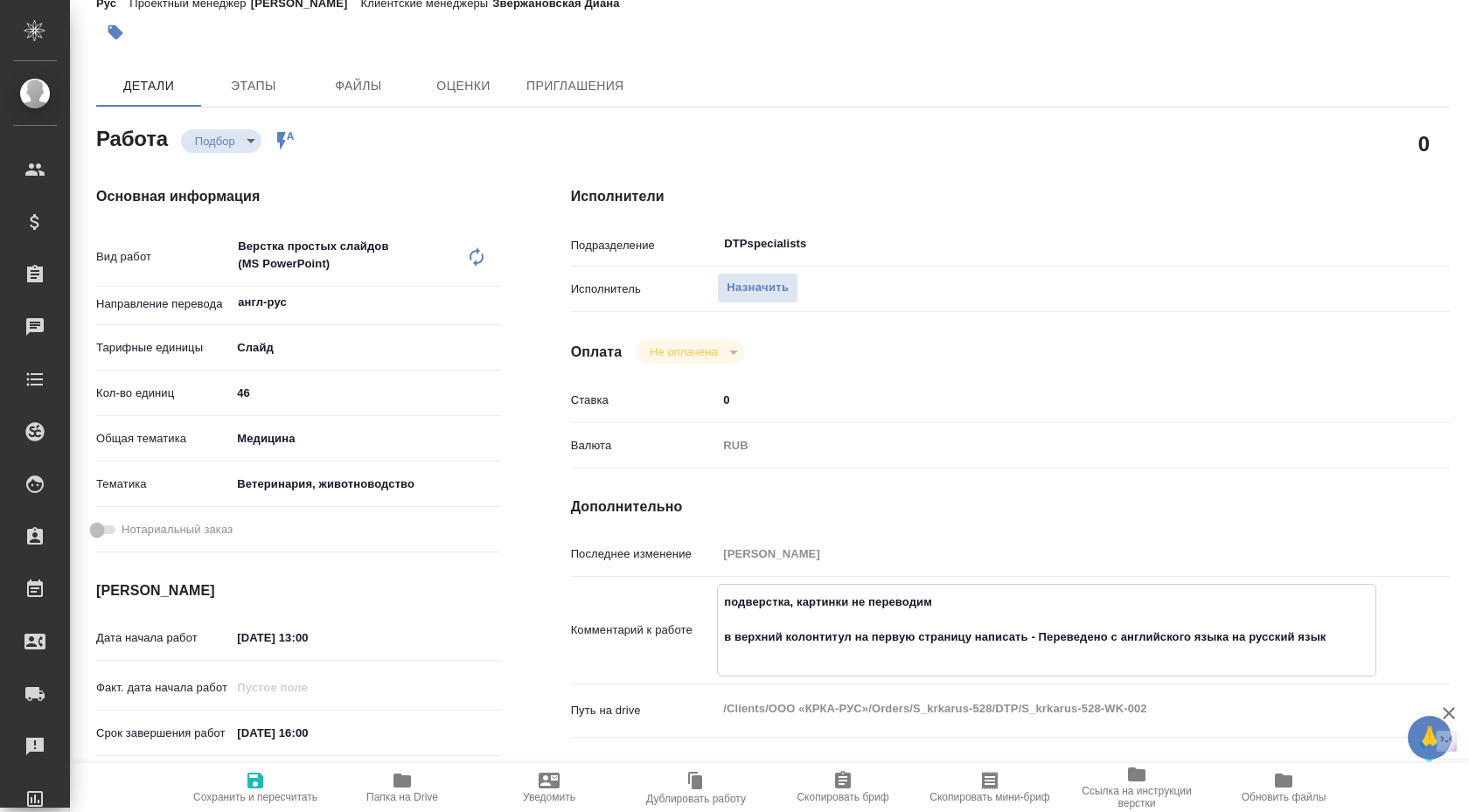
drag, startPoint x: 737, startPoint y: 603, endPoint x: 953, endPoint y: 603, distance: 216.0
click at [953, 603] on textarea "подверстка, картинки не переводим в верхний колонтитул на первую страницу напис…" at bounding box center [1046, 628] width 658 height 82
click at [768, 604] on textarea "подверстка, картинки не переводим в верхний колонтитул на первую страницу напис…" at bounding box center [1046, 628] width 658 height 82
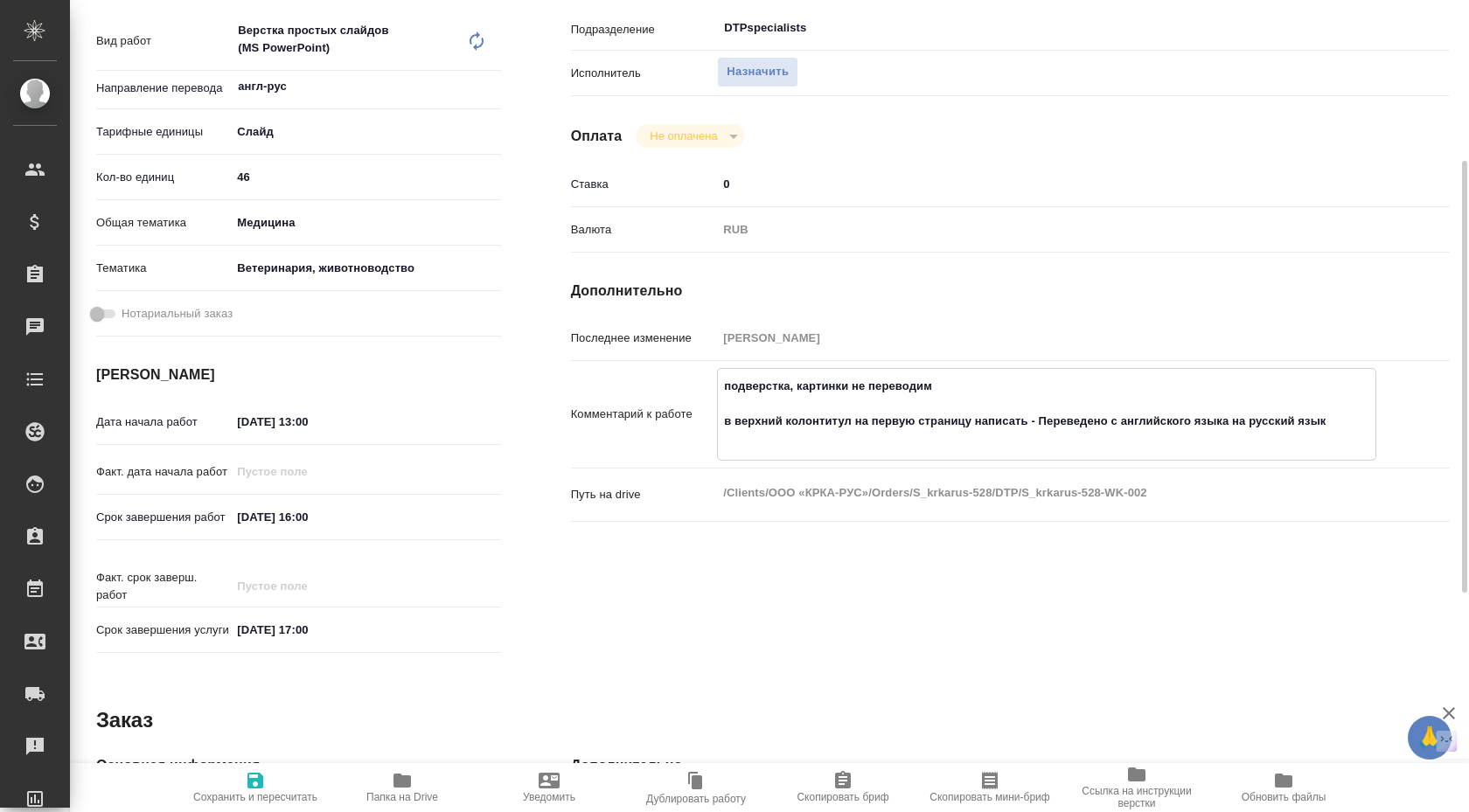
scroll to position [0, 0]
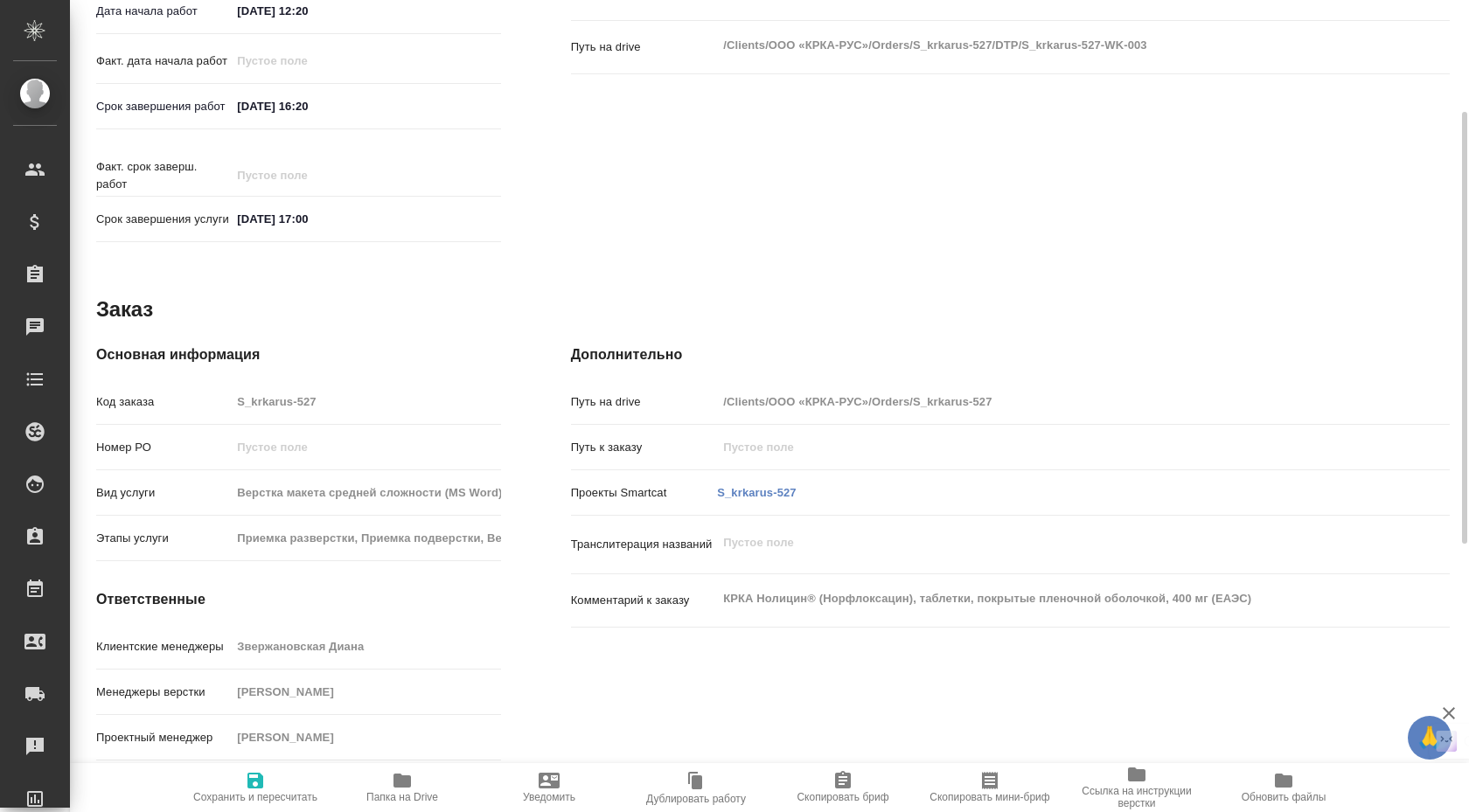
scroll to position [452, 0]
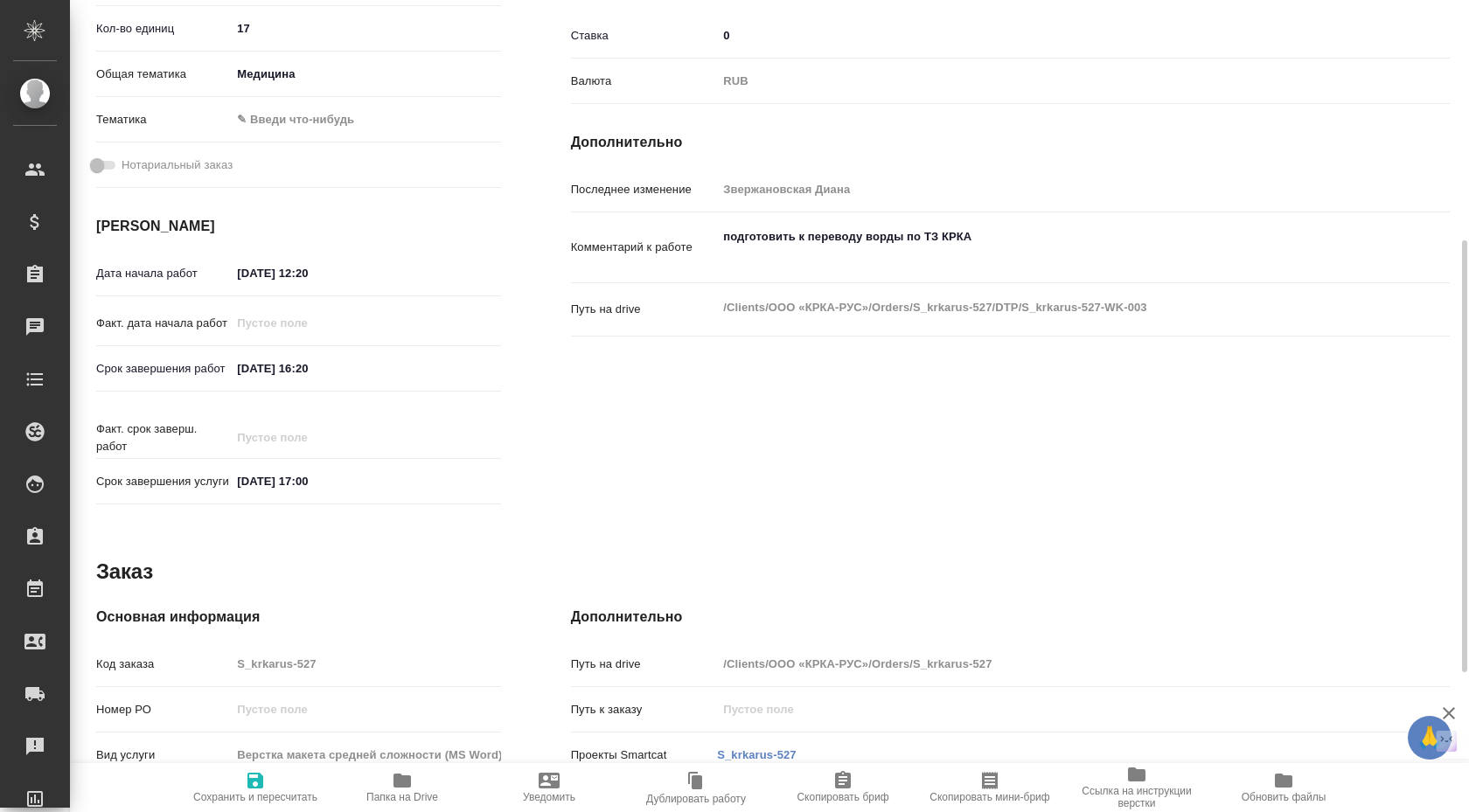
click at [402, 790] on icon "button" at bounding box center [402, 780] width 21 height 21
drag, startPoint x: 752, startPoint y: 241, endPoint x: 971, endPoint y: 244, distance: 219.0
click at [971, 244] on textarea "подготовить к переводу ворды по ТЗ КРКА" at bounding box center [1046, 247] width 658 height 47
click at [888, 239] on textarea "подготовить к переводу ворды по ТЗ КРКА" at bounding box center [1046, 247] width 658 height 47
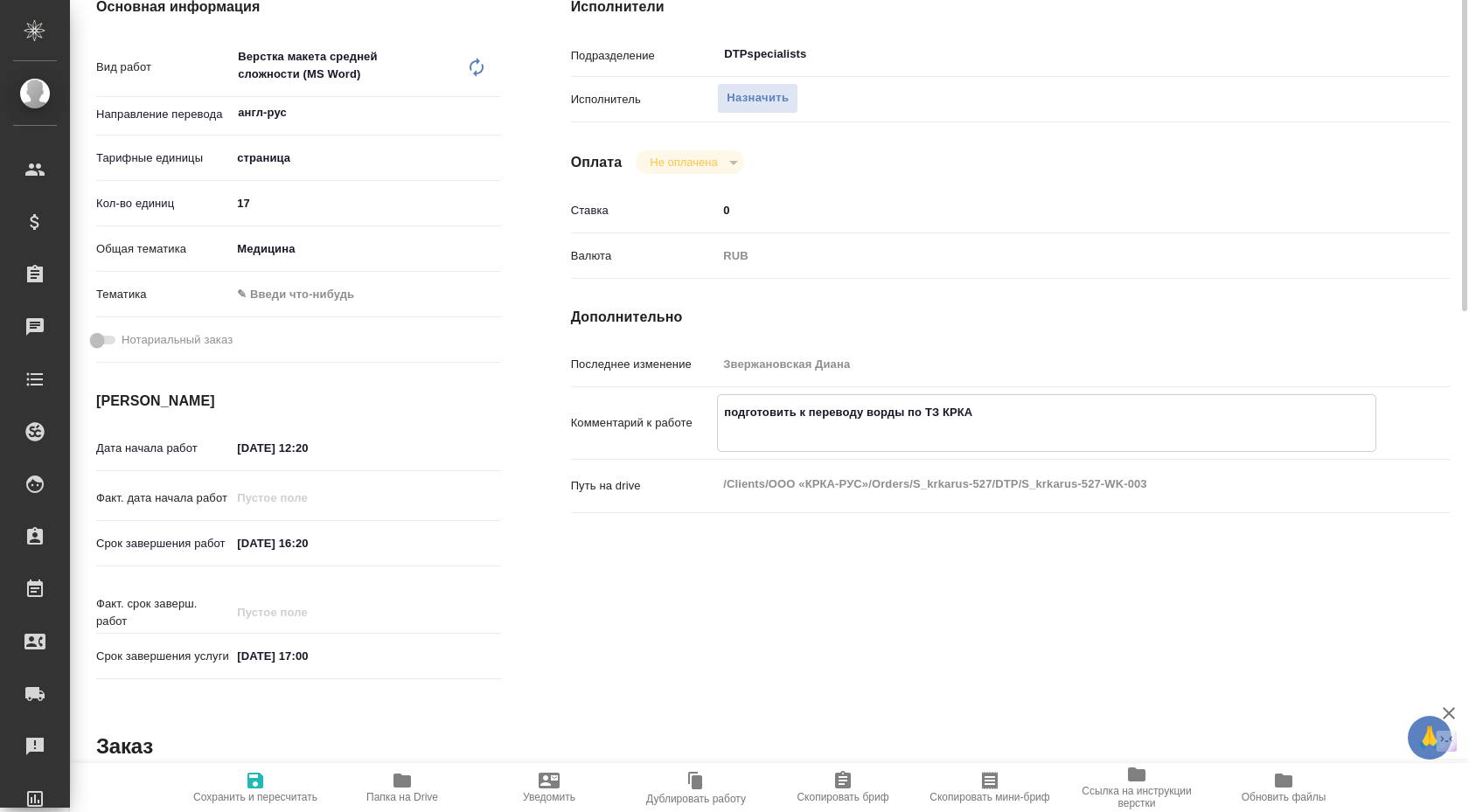
scroll to position [15, 0]
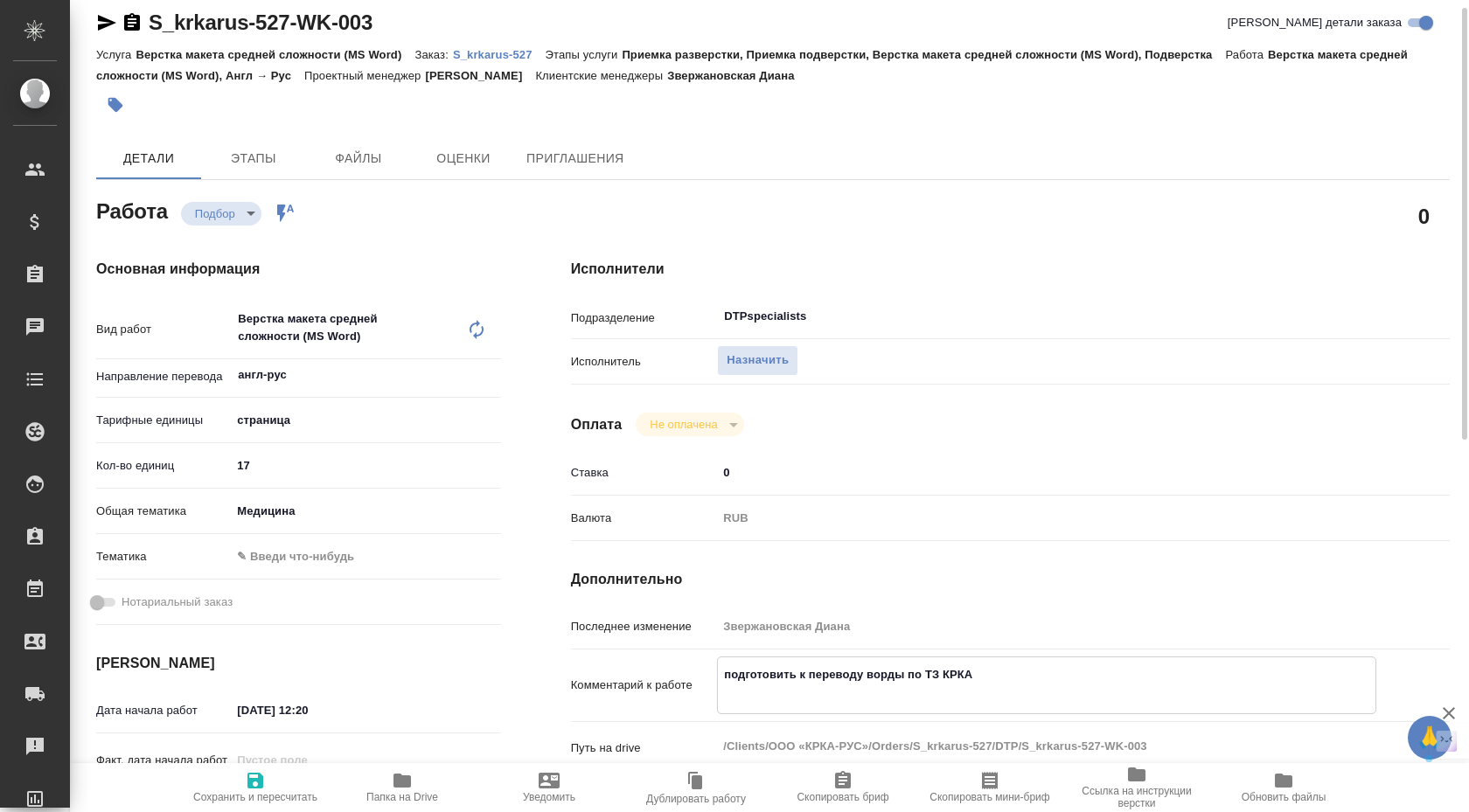
click at [757, 684] on textarea "подготовить к переводу ворды по ТЗ КРКА" at bounding box center [1046, 684] width 658 height 47
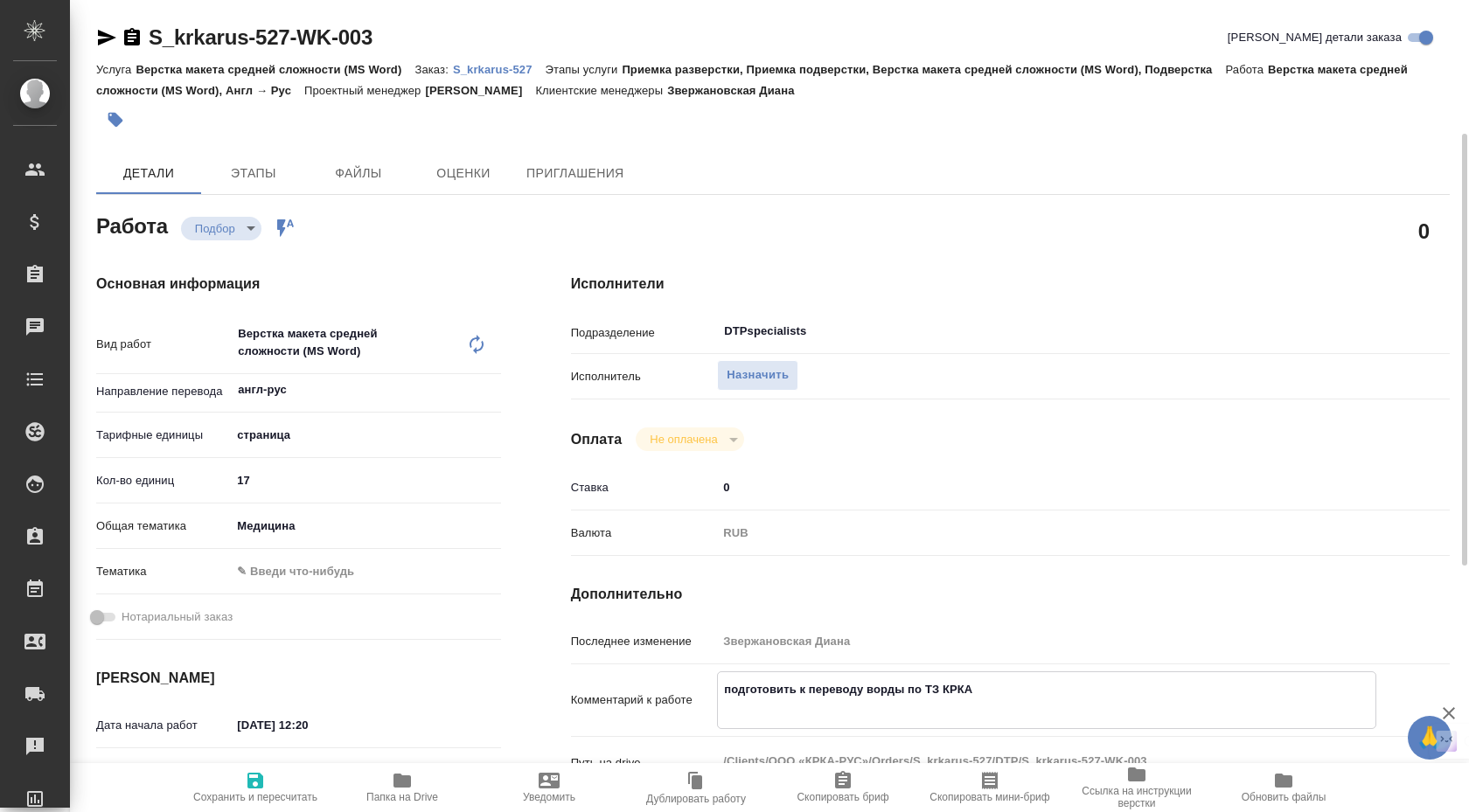
scroll to position [87, 0]
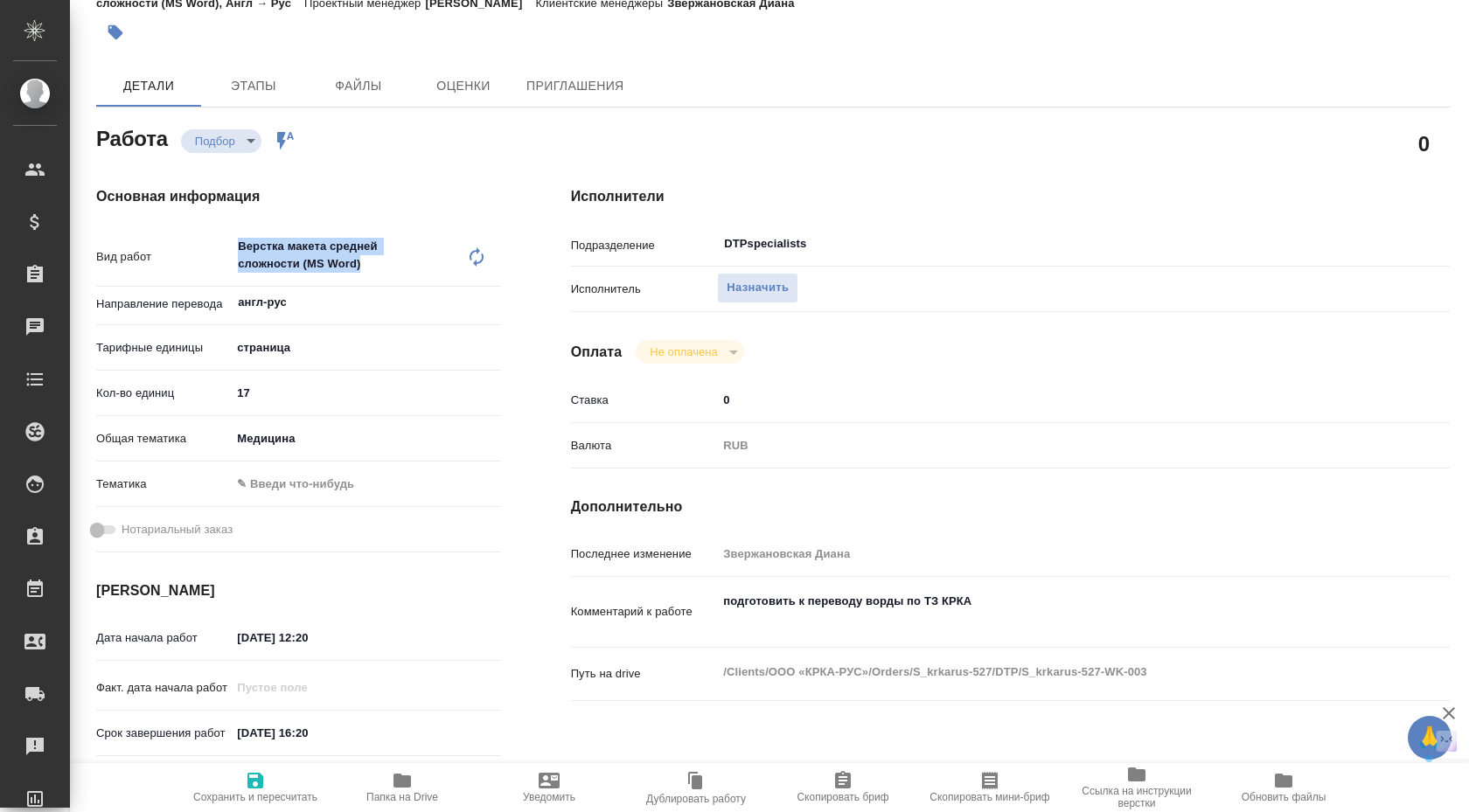
drag, startPoint x: 238, startPoint y: 248, endPoint x: 389, endPoint y: 252, distance: 151.1
click at [389, 252] on div "Верстка макета средней сложности (MS Word) x ​" at bounding box center [347, 257] width 234 height 57
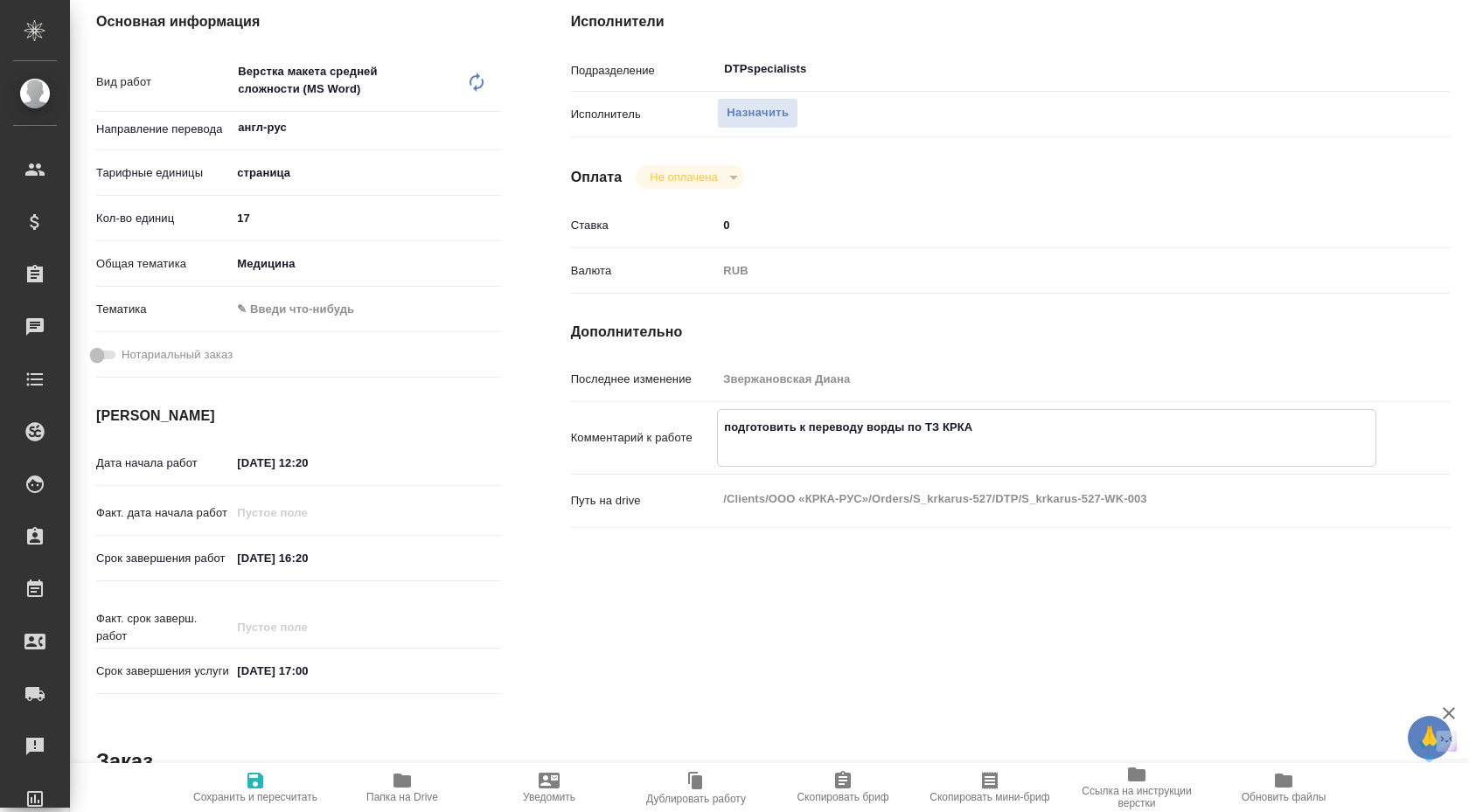
drag, startPoint x: 723, startPoint y: 424, endPoint x: 920, endPoint y: 431, distance: 197.1
click at [918, 429] on textarea "подготовить к переводу ворды по ТЗ КРКА" at bounding box center [1046, 436] width 658 height 47
click at [810, 429] on textarea "подготовить к переводу ворды по ТЗ КРКА" at bounding box center [1046, 435] width 659 height 47
click at [933, 432] on textarea "подготовить к переводу ворды по ТЗ КРКА" at bounding box center [1046, 435] width 659 height 47
click at [1000, 437] on textarea "подготовить к переводу ворды по ТЗ КРКА" at bounding box center [1046, 435] width 659 height 47
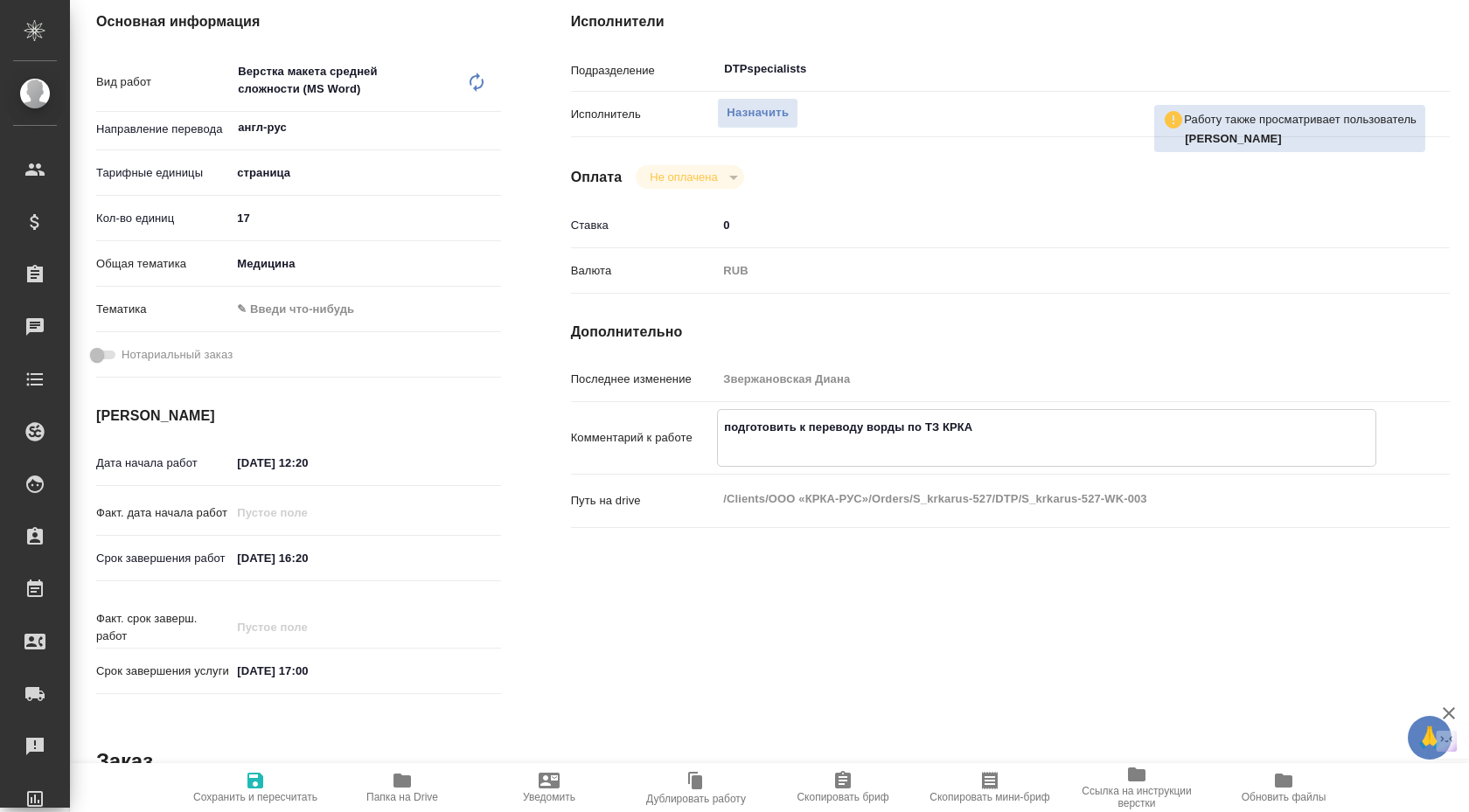
click at [1144, 788] on span "Ссылка на инструкции верстки" at bounding box center [1137, 797] width 126 height 25
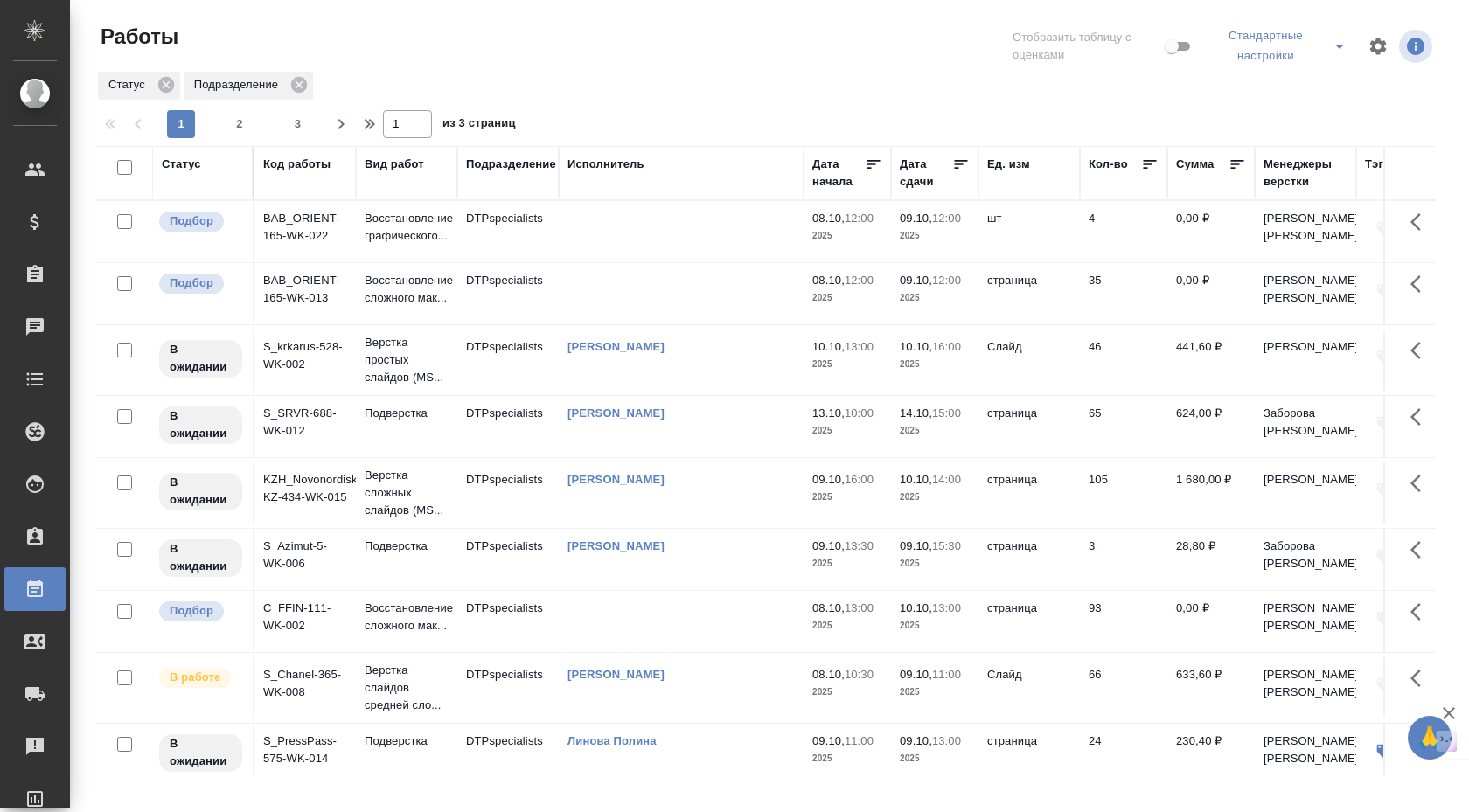
click at [641, 58] on div at bounding box center [772, 46] width 451 height 47
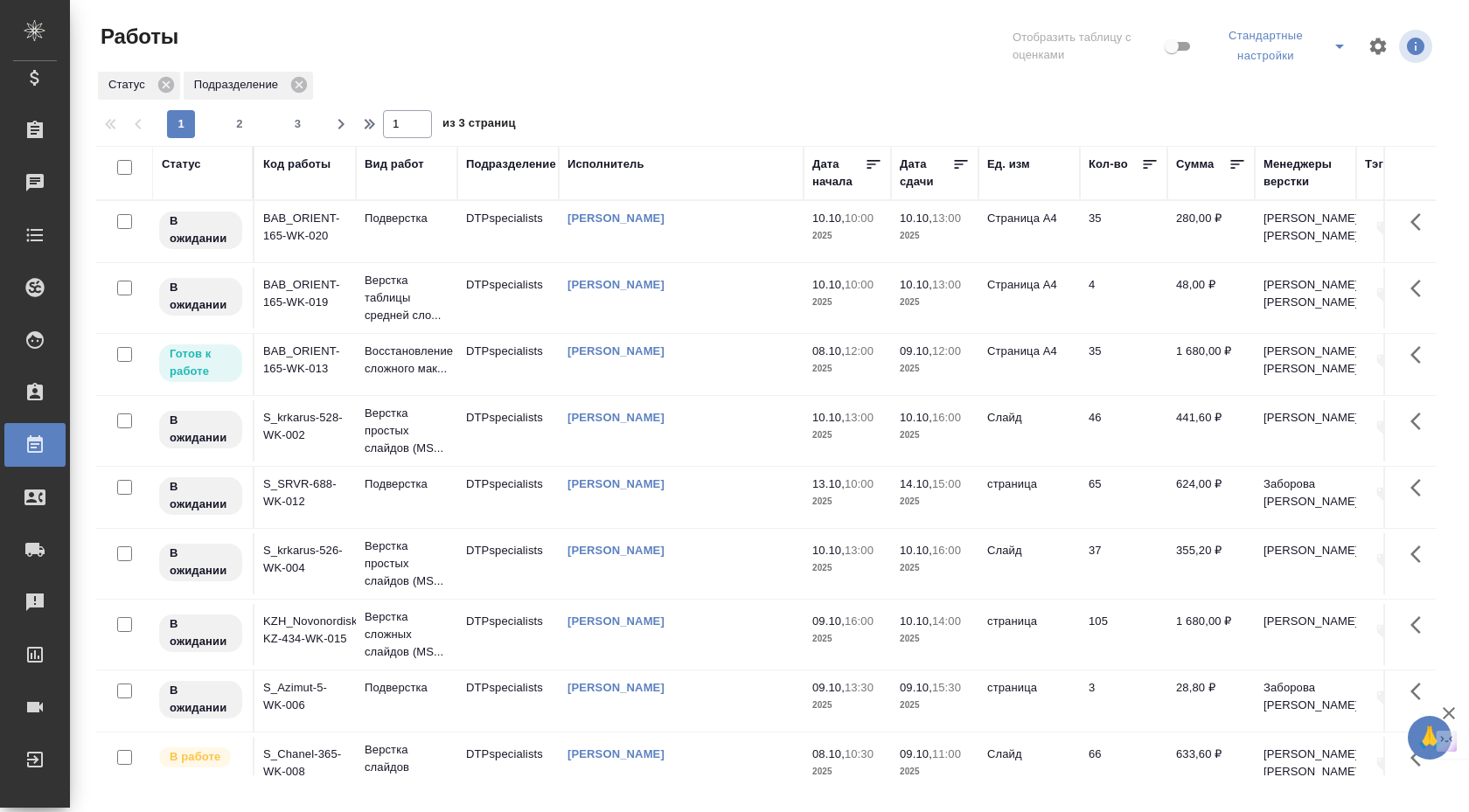
click at [1435, 252] on div "Статус Код работы Вид работ Подразделение Исполнитель Дата начала Дата сдачи Ед…" at bounding box center [773, 460] width 1353 height 629
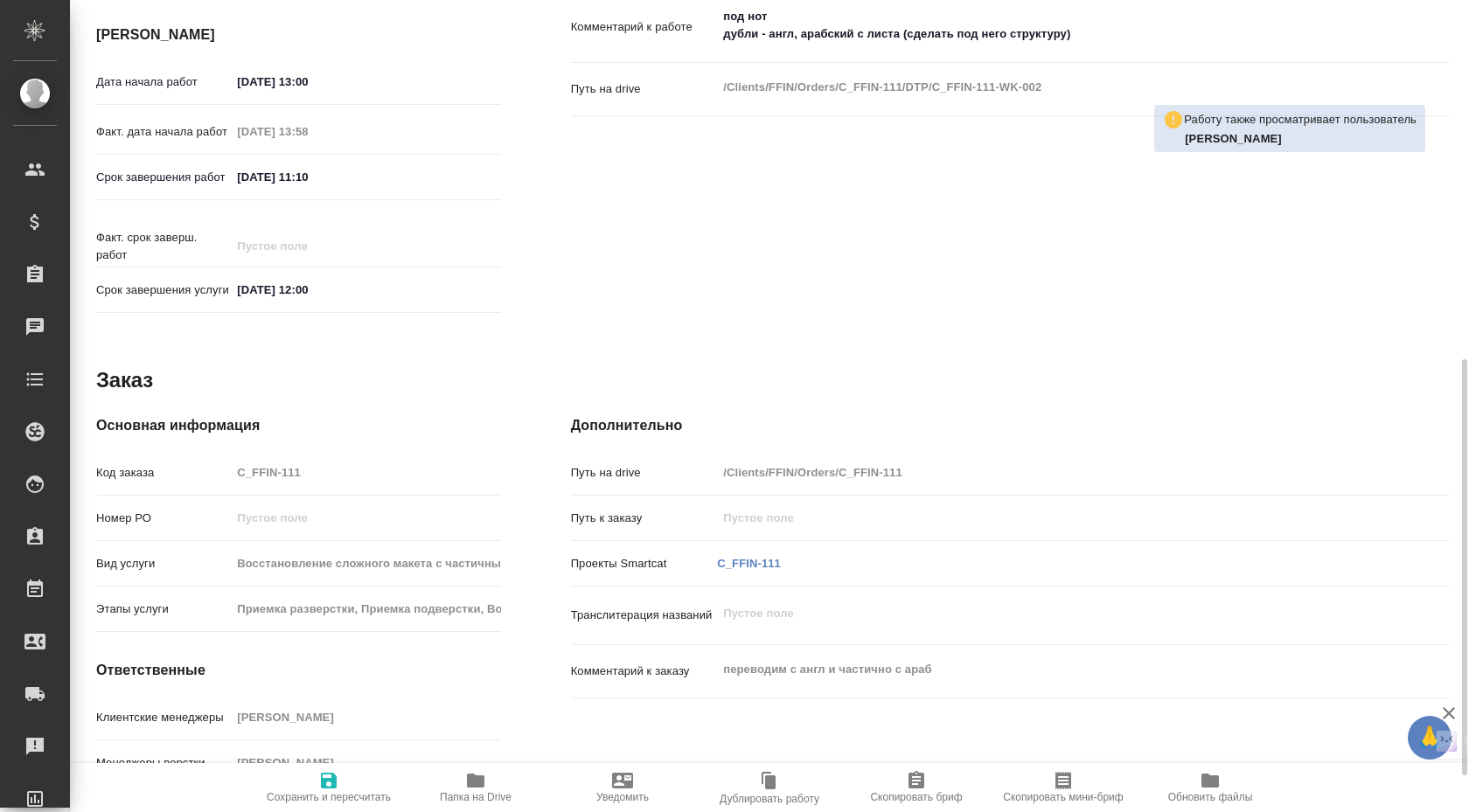
scroll to position [770, 0]
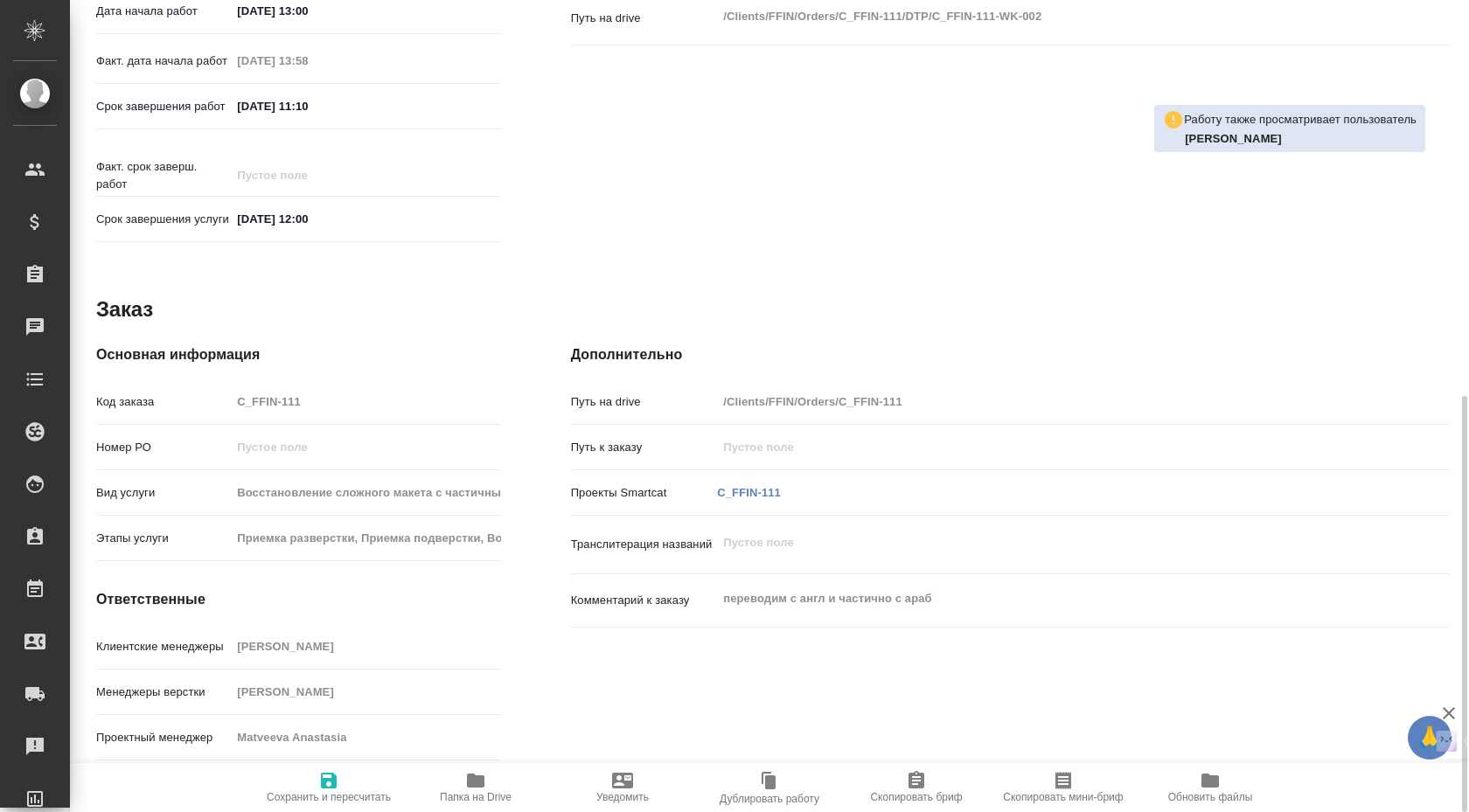
click at [473, 785] on icon "button" at bounding box center [475, 780] width 17 height 14
